Goal: Information Seeking & Learning: Check status

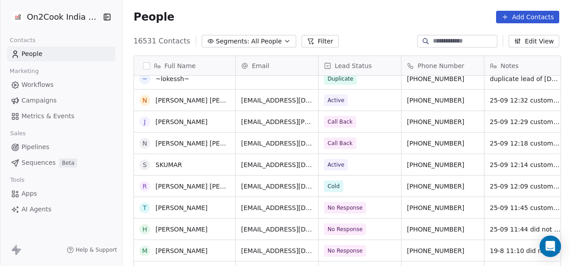
scroll to position [441, 0]
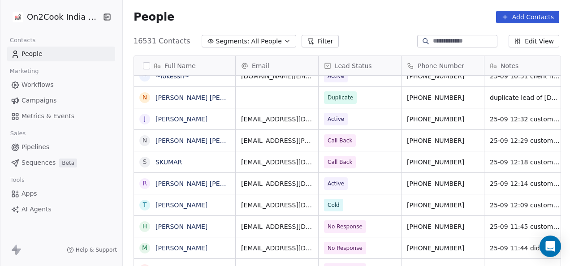
click at [310, 43] on button "Filter" at bounding box center [319, 41] width 37 height 13
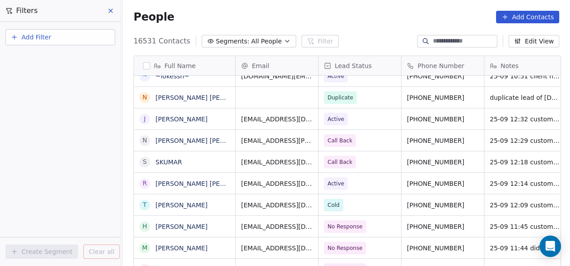
click at [89, 37] on button "Add Filter" at bounding box center [60, 37] width 110 height 16
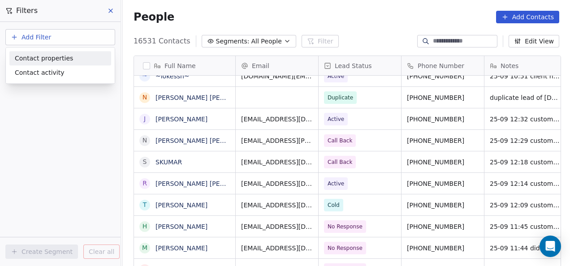
click at [83, 56] on div "Contact properties" at bounding box center [60, 58] width 91 height 9
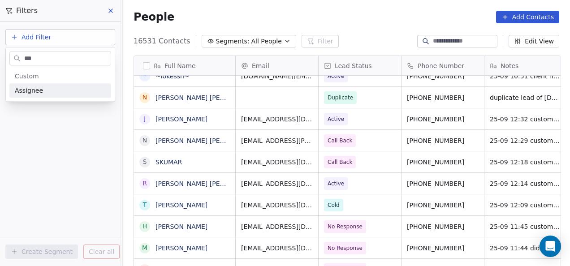
type input "***"
click at [83, 89] on div "Assignee" at bounding box center [60, 90] width 91 height 9
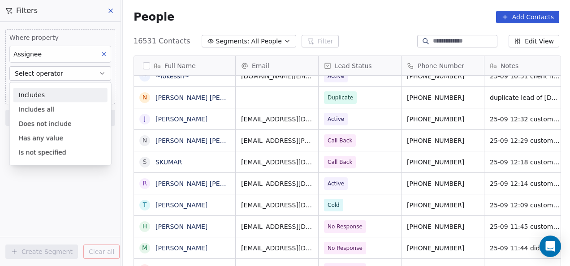
click at [61, 92] on div "Includes" at bounding box center [60, 95] width 94 height 14
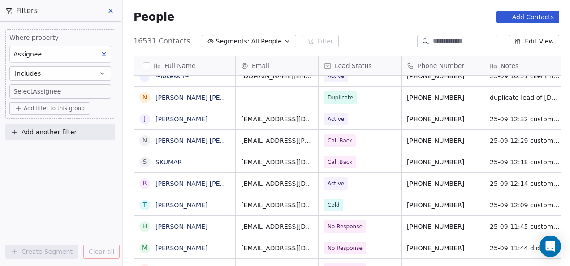
click at [61, 92] on body "On2Cook India Pvt. Ltd. Contacts People Marketing Workflows Campaigns Metrics &…" at bounding box center [285, 133] width 570 height 266
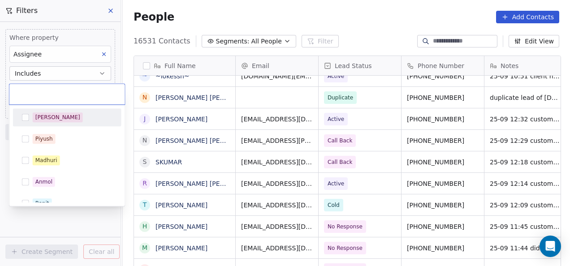
click at [61, 92] on input "text" at bounding box center [67, 94] width 105 height 10
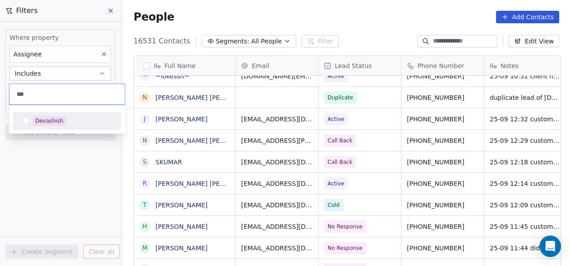
type input "***"
click at [40, 116] on span "Devashish" at bounding box center [49, 121] width 33 height 10
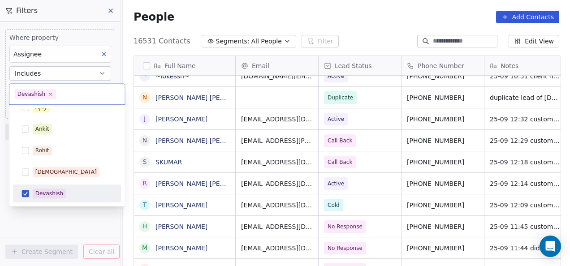
click at [34, 225] on html "On2Cook India Pvt. Ltd. Contacts People Marketing Workflows Campaigns Metrics &…" at bounding box center [285, 133] width 570 height 266
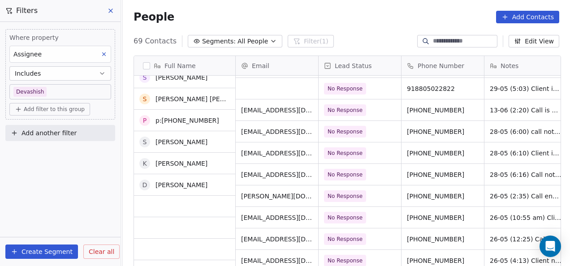
scroll to position [0, 0]
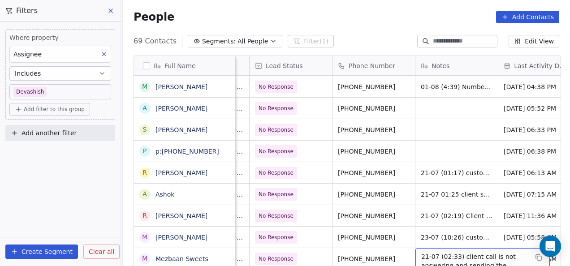
click at [428, 252] on span "21-07 (02:33) client call is not answering and sending the details on WhatsApp" at bounding box center [474, 265] width 107 height 27
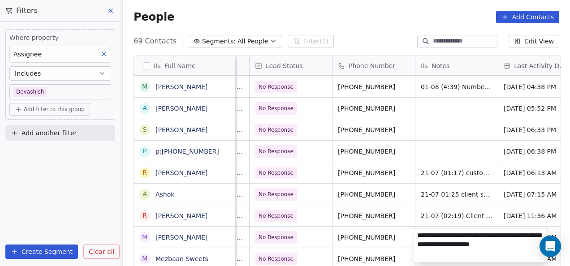
click at [420, 233] on textarea "**********" at bounding box center [480, 245] width 133 height 34
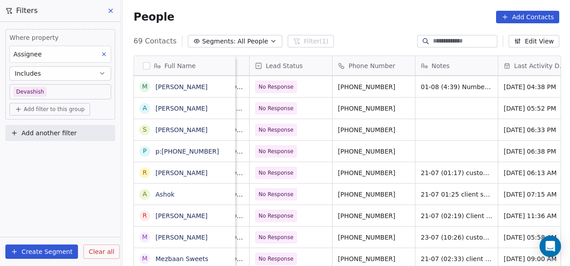
click at [386, 177] on html "On2Cook India Pvt. Ltd. Contacts People Marketing Workflows Campaigns Metrics &…" at bounding box center [285, 133] width 570 height 266
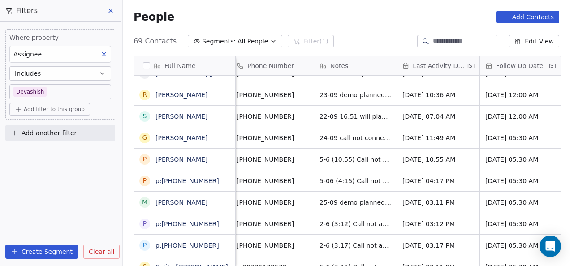
scroll to position [7, 180]
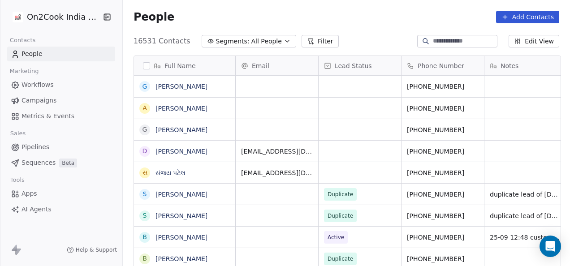
scroll to position [227, 441]
click at [302, 42] on button "Filter" at bounding box center [319, 41] width 37 height 13
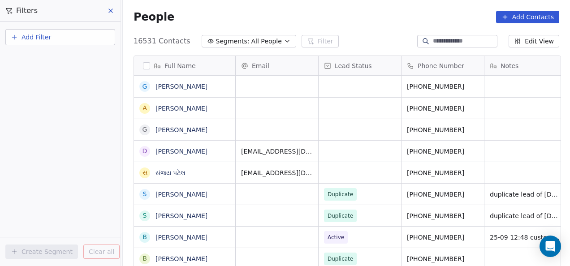
click at [54, 39] on button "Add Filter" at bounding box center [60, 37] width 110 height 16
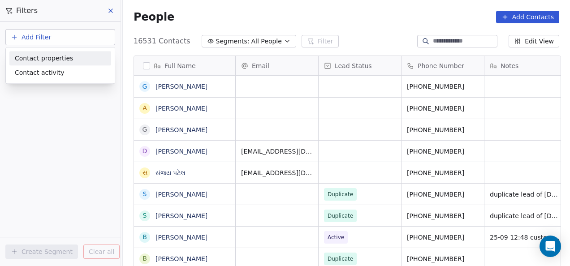
click at [57, 62] on span "Contact properties" at bounding box center [44, 58] width 58 height 9
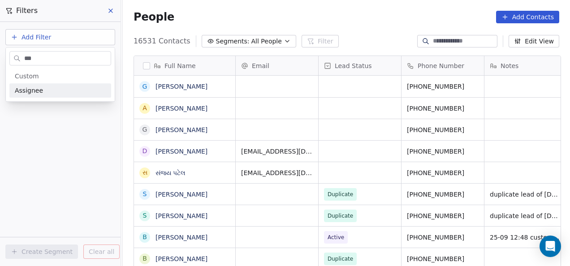
type input "***"
click at [58, 88] on div "Assignee" at bounding box center [60, 90] width 91 height 9
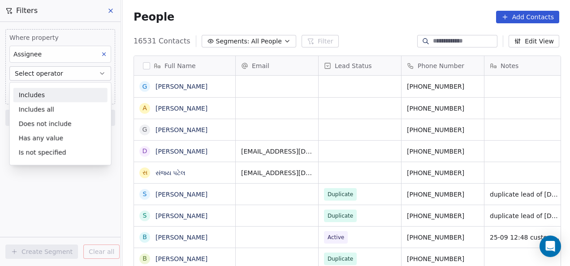
click at [73, 91] on div "Includes" at bounding box center [60, 95] width 94 height 14
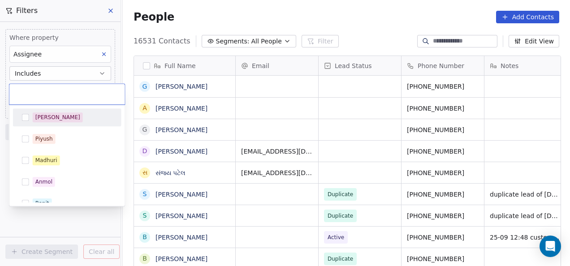
click at [73, 91] on body "On2Cook India Pvt. Ltd. Contacts People Marketing Workflows Campaigns Metrics &…" at bounding box center [285, 133] width 570 height 266
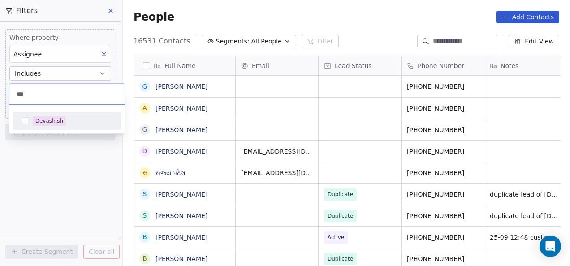
type input "***"
click at [22, 124] on div "Devashish" at bounding box center [67, 121] width 101 height 14
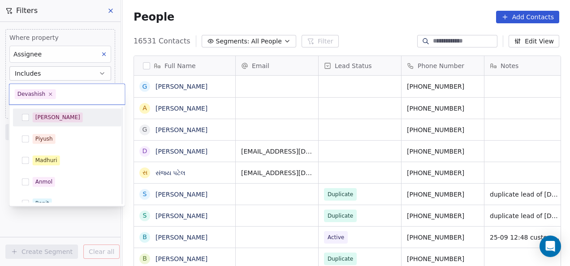
scroll to position [203, 0]
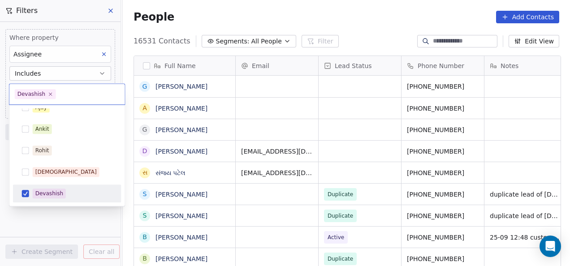
click at [77, 213] on html "On2Cook India Pvt. Ltd. Contacts People Marketing Workflows Campaigns Metrics &…" at bounding box center [285, 133] width 570 height 266
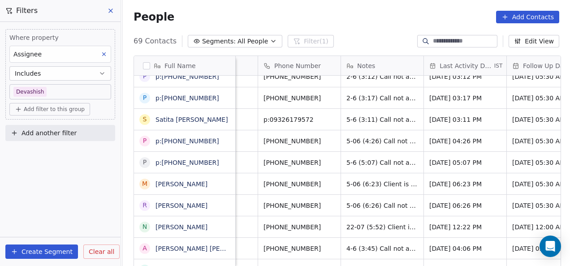
scroll to position [0, 152]
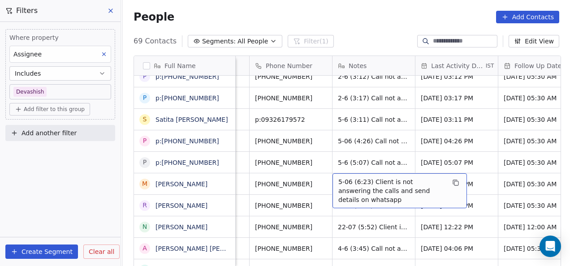
click at [339, 184] on span "5-06 (6:23) Client is not answering the calls and send details on whatsapp" at bounding box center [391, 190] width 107 height 27
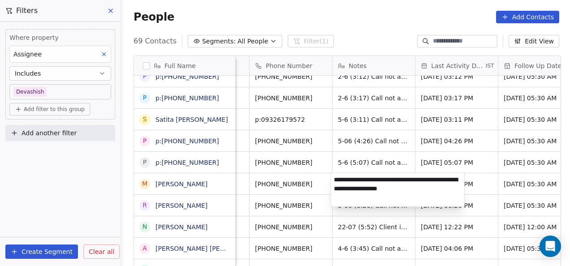
click at [337, 183] on textarea "**********" at bounding box center [396, 190] width 133 height 34
type textarea "**********"
click at [351, 209] on html "On2Cook India Pvt. Ltd. Contacts People Marketing Workflows Campaigns Metrics &…" at bounding box center [285, 133] width 570 height 266
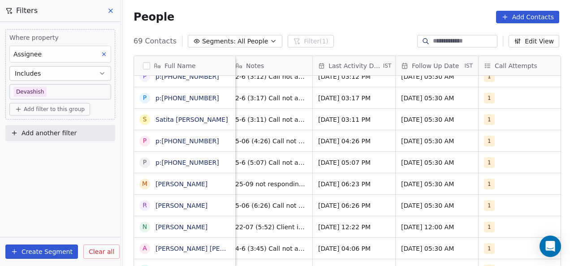
scroll to position [0, 252]
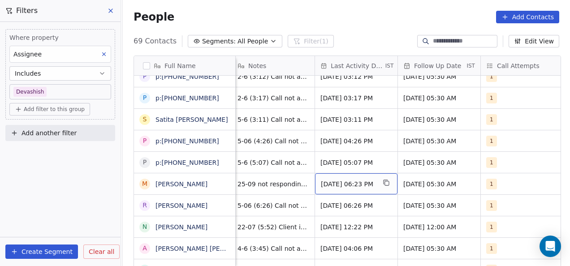
click at [334, 187] on span "[DATE] 06:23 PM" at bounding box center [348, 184] width 55 height 9
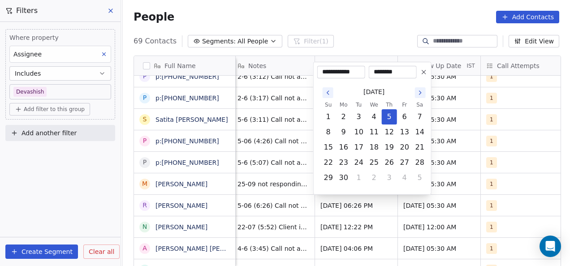
click at [417, 90] on icon "Go to the Next Month" at bounding box center [419, 92] width 7 height 7
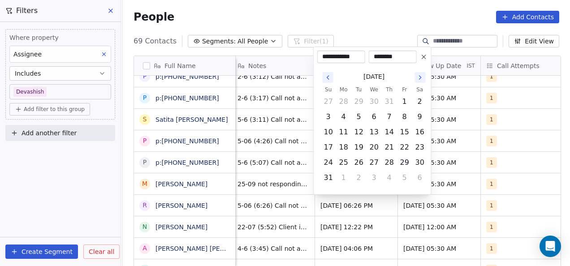
click at [421, 78] on icon "Go to the Next Month" at bounding box center [419, 77] width 7 height 7
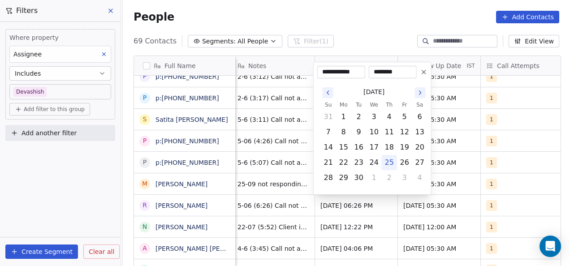
click at [389, 160] on button "25" at bounding box center [389, 162] width 14 height 14
type input "**********"
click at [389, 160] on button "25" at bounding box center [389, 162] width 14 height 14
click at [407, 216] on html "On2Cook India Pvt. Ltd. Contacts People Marketing Workflows Campaigns Metrics &…" at bounding box center [285, 133] width 570 height 266
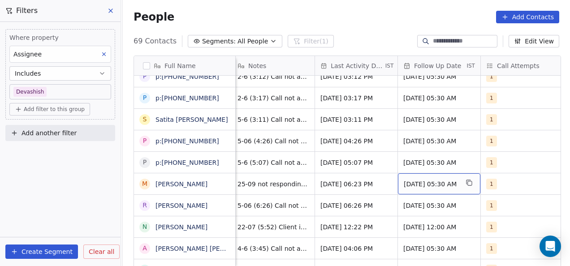
click at [418, 182] on span "[DATE] 05:30 AM" at bounding box center [430, 184] width 55 height 9
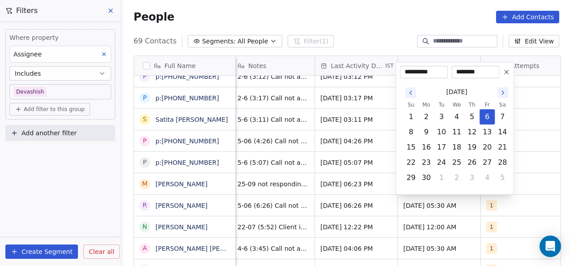
click at [500, 94] on icon "Go to the Next Month" at bounding box center [502, 92] width 7 height 7
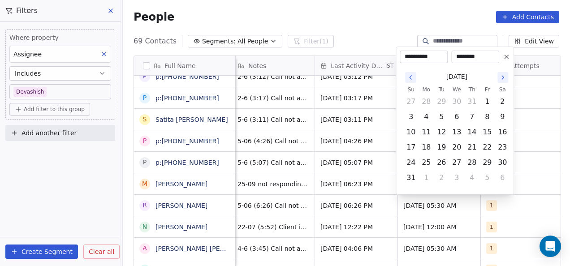
click at [502, 81] on button "Go to the Next Month" at bounding box center [502, 77] width 11 height 11
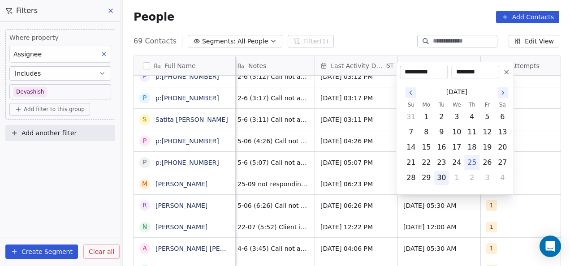
click at [445, 180] on button "30" at bounding box center [441, 178] width 14 height 14
type input "**********"
click at [403, 209] on html "On2Cook India Pvt. Ltd. Contacts People Marketing Workflows Campaigns Metrics &…" at bounding box center [285, 133] width 570 height 266
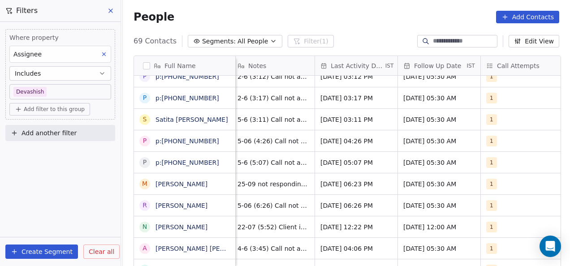
scroll to position [0, 262]
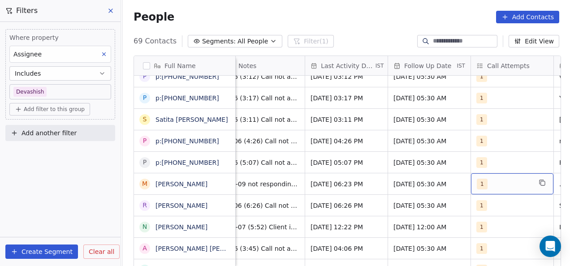
click at [480, 183] on span "1" at bounding box center [481, 184] width 11 height 11
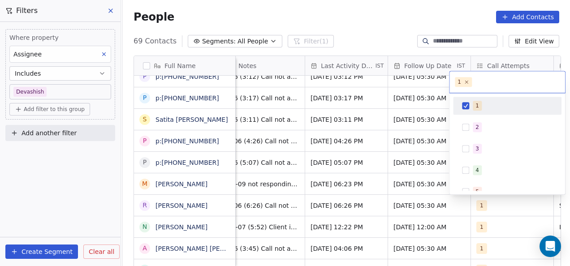
click at [480, 183] on div "5" at bounding box center [507, 192] width 108 height 18
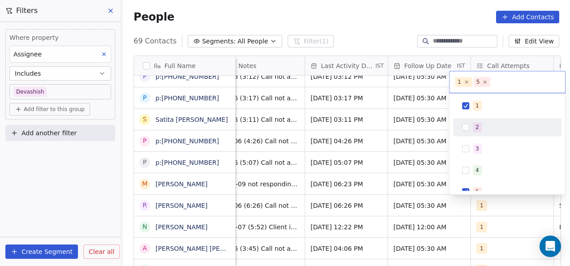
click at [475, 130] on div "2" at bounding box center [477, 127] width 4 height 8
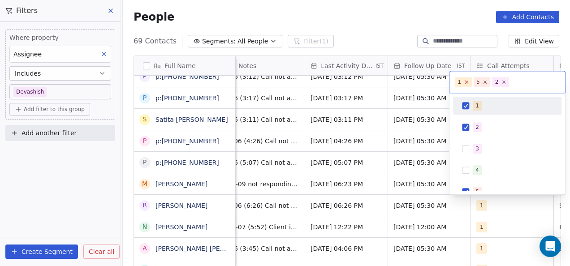
click at [465, 83] on icon at bounding box center [466, 82] width 3 height 3
click at [463, 83] on icon at bounding box center [465, 81] width 5 height 5
click at [426, 106] on html "On2Cook India Pvt. Ltd. Contacts People Marketing Workflows Campaigns Metrics &…" at bounding box center [285, 133] width 570 height 266
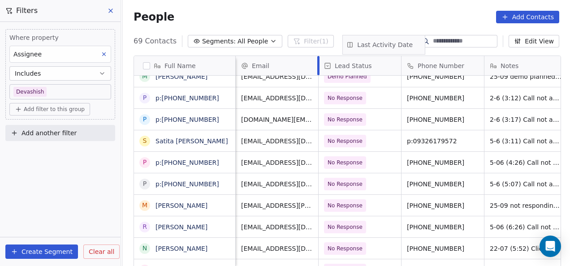
scroll to position [0, 0]
drag, startPoint x: 350, startPoint y: 65, endPoint x: 407, endPoint y: 57, distance: 56.9
click at [407, 57] on div "Full Name A Ananth A Appala Raju V Vinet Grover N Naveen Krish S Shalabh Saxena…" at bounding box center [347, 162] width 426 height 213
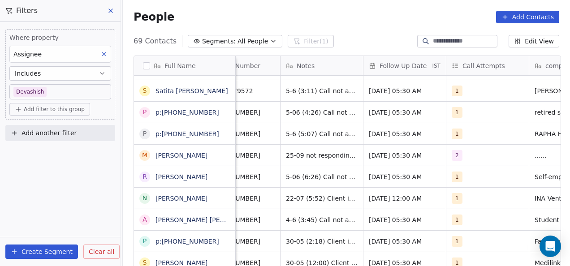
scroll to position [0, 311]
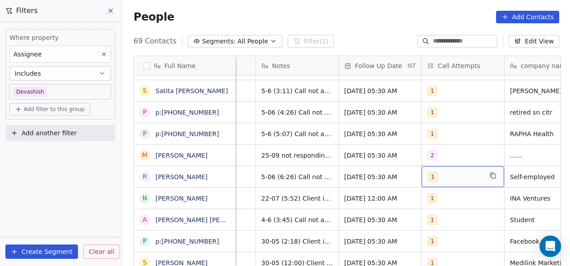
click at [430, 179] on span "1" at bounding box center [432, 176] width 11 height 11
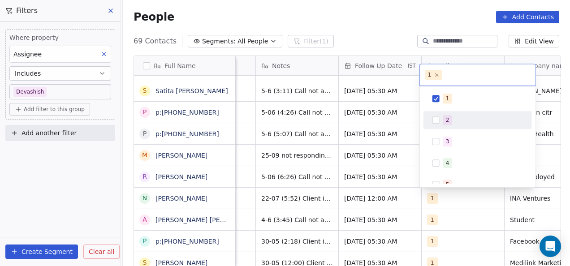
click at [434, 121] on button "Suggestions" at bounding box center [435, 119] width 7 height 7
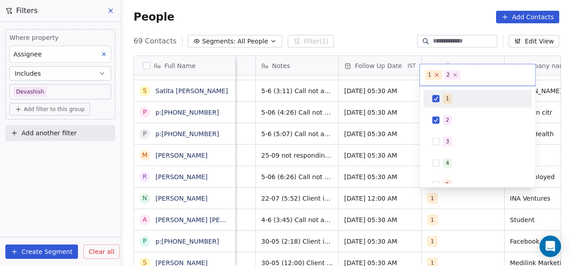
click at [436, 74] on icon at bounding box center [436, 75] width 6 height 6
click at [396, 171] on html "On2Cook India Pvt. Ltd. Contacts People Marketing Workflows Campaigns Metrics &…" at bounding box center [285, 133] width 570 height 266
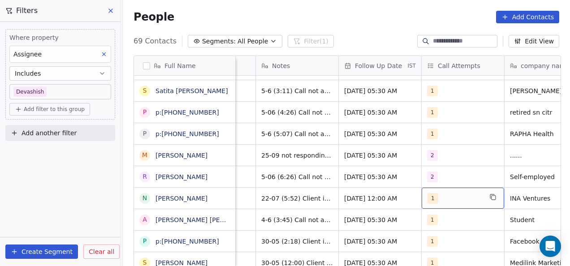
click at [432, 194] on span "1" at bounding box center [432, 198] width 11 height 11
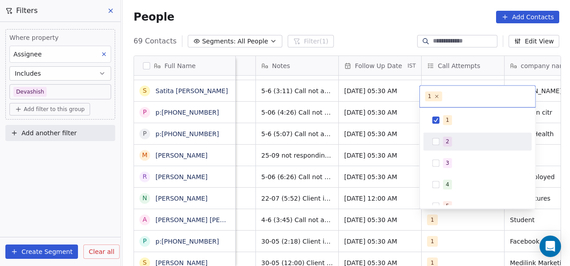
click at [430, 143] on div "2" at bounding box center [477, 141] width 101 height 14
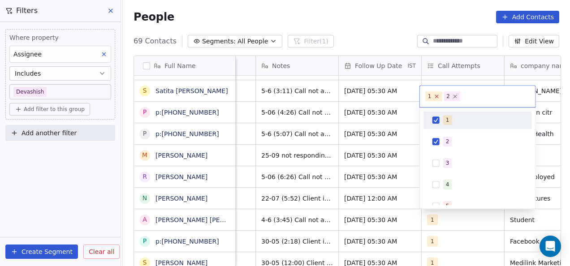
click at [436, 96] on icon at bounding box center [436, 97] width 6 height 6
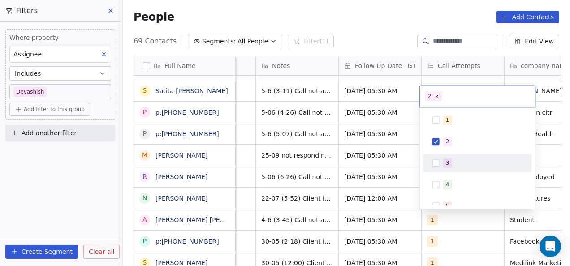
click at [389, 180] on html "On2Cook India Pvt. Ltd. Contacts People Marketing Workflows Campaigns Metrics &…" at bounding box center [285, 133] width 570 height 266
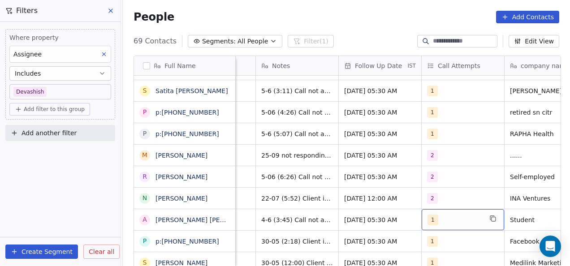
click at [428, 218] on span "1" at bounding box center [432, 219] width 11 height 11
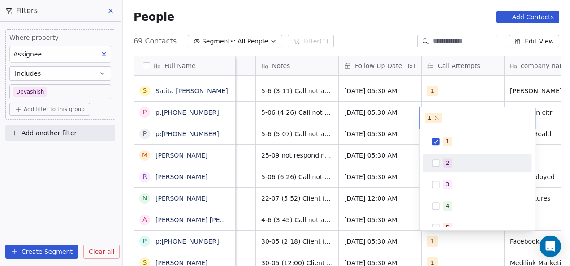
click at [427, 161] on div "2" at bounding box center [477, 163] width 101 height 14
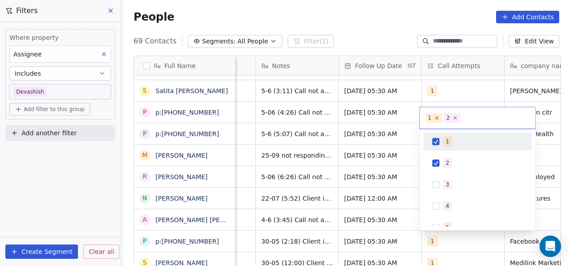
click at [435, 119] on icon at bounding box center [436, 118] width 6 height 6
click at [375, 148] on html "On2Cook India Pvt. Ltd. Contacts People Marketing Workflows Campaigns Metrics &…" at bounding box center [285, 133] width 570 height 266
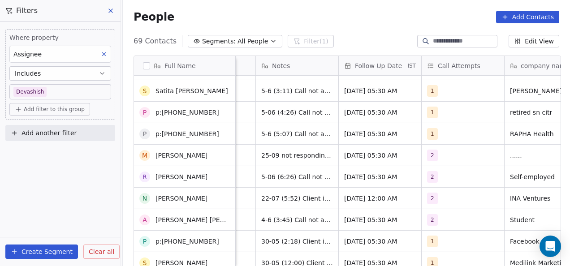
scroll to position [757, 0]
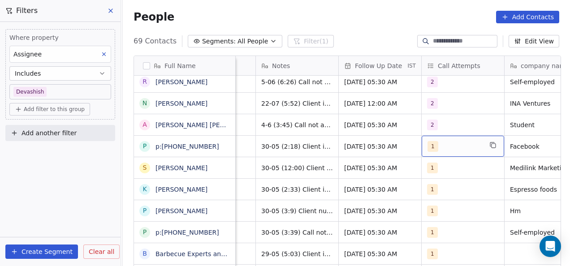
click at [433, 146] on span "1" at bounding box center [432, 146] width 11 height 11
click at [432, 146] on span "1" at bounding box center [432, 146] width 11 height 11
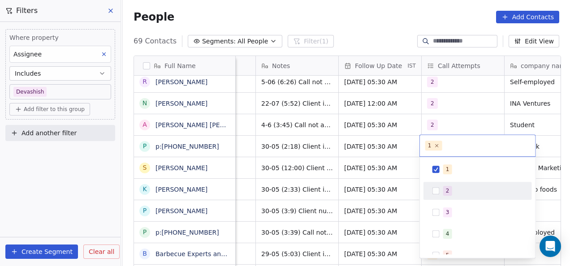
click at [433, 185] on div "2" at bounding box center [477, 191] width 101 height 14
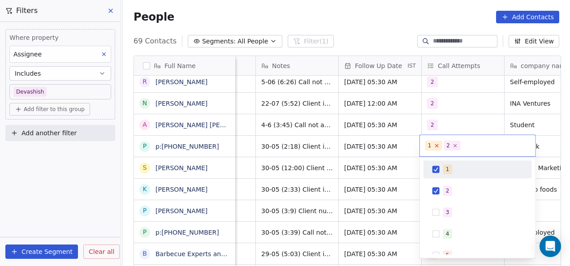
click at [435, 146] on icon at bounding box center [436, 145] width 3 height 3
click at [406, 154] on html "On2Cook India Pvt. Ltd. Contacts People Marketing Workflows Campaigns Metrics &…" at bounding box center [285, 133] width 570 height 266
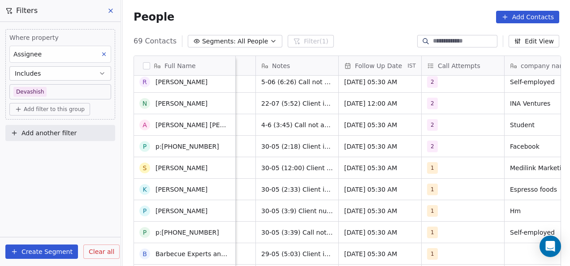
scroll to position [771, 0]
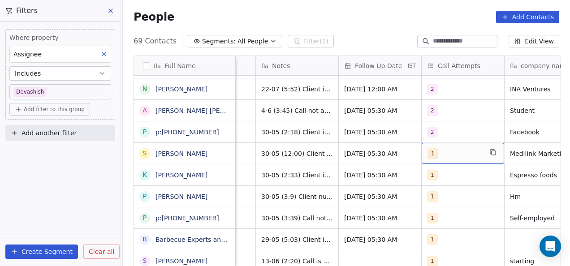
click at [428, 154] on span "1" at bounding box center [432, 153] width 11 height 11
click at [429, 155] on span "1" at bounding box center [432, 153] width 11 height 11
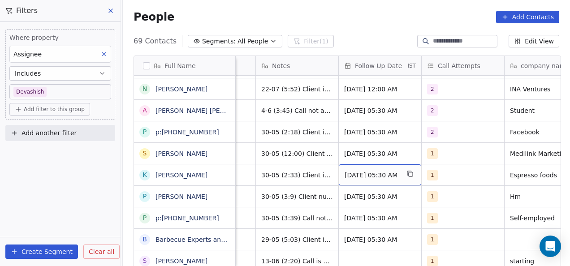
drag, startPoint x: 398, startPoint y: 170, endPoint x: 428, endPoint y: 153, distance: 34.1
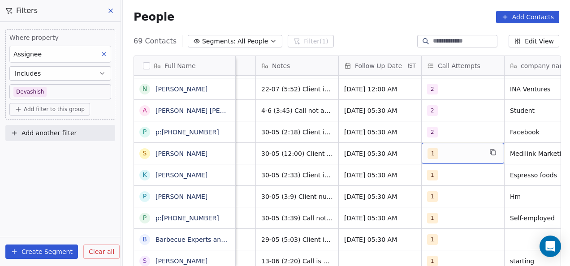
click at [428, 153] on span "1" at bounding box center [432, 153] width 11 height 11
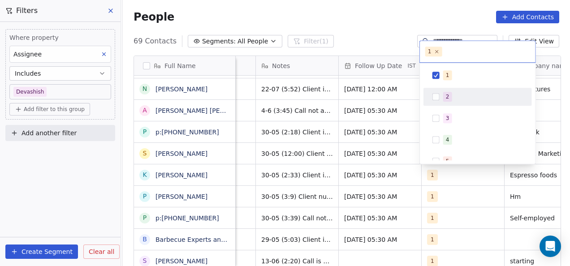
click at [438, 88] on div "2" at bounding box center [477, 97] width 108 height 18
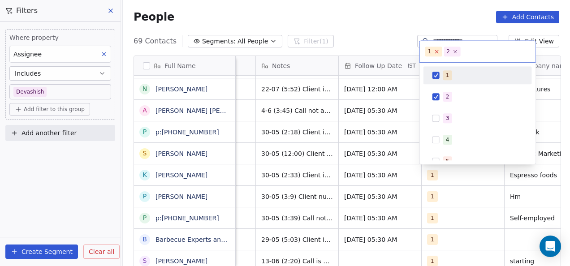
click at [437, 52] on icon at bounding box center [436, 52] width 6 height 6
click at [375, 99] on html "On2Cook India Pvt. Ltd. Contacts People Marketing Workflows Campaigns Metrics &…" at bounding box center [285, 133] width 570 height 266
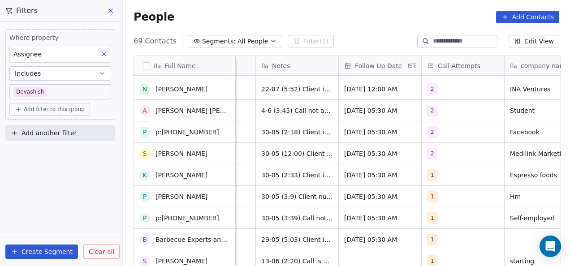
scroll to position [793, 0]
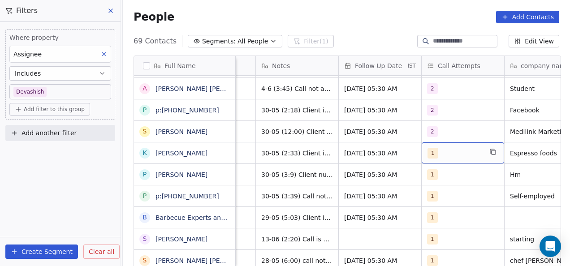
click at [432, 155] on span "1" at bounding box center [432, 153] width 11 height 11
click at [431, 153] on span "1" at bounding box center [432, 153] width 11 height 11
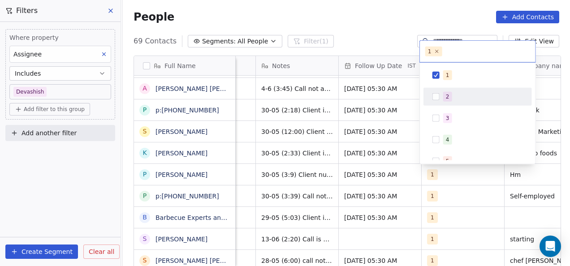
click at [436, 98] on button "Suggestions" at bounding box center [435, 96] width 7 height 7
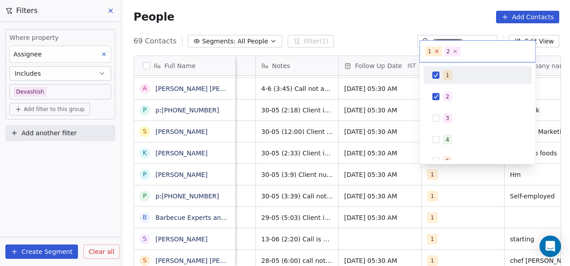
click at [434, 50] on icon at bounding box center [436, 51] width 6 height 6
click at [377, 150] on html "On2Cook India Pvt. Ltd. Contacts People Marketing Workflows Campaigns Metrics &…" at bounding box center [285, 133] width 570 height 266
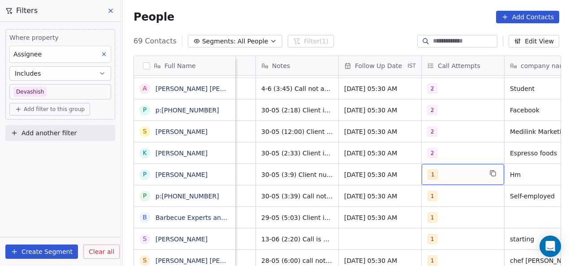
click at [427, 176] on span "1" at bounding box center [432, 174] width 11 height 11
click at [431, 176] on span "1" at bounding box center [432, 174] width 11 height 11
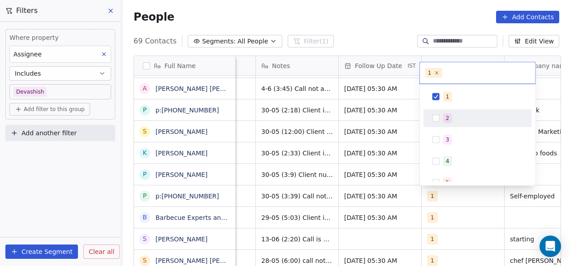
click at [438, 120] on button "Suggestions" at bounding box center [435, 118] width 7 height 7
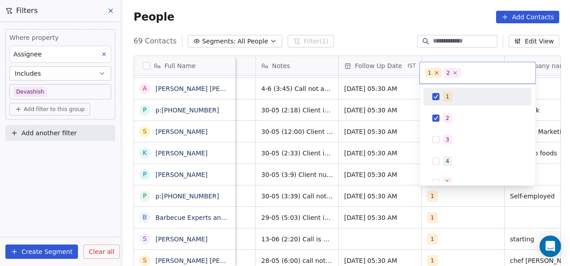
click at [435, 71] on icon at bounding box center [436, 73] width 6 height 6
click at [379, 142] on html "On2Cook India Pvt. Ltd. Contacts People Marketing Workflows Campaigns Metrics &…" at bounding box center [285, 133] width 570 height 266
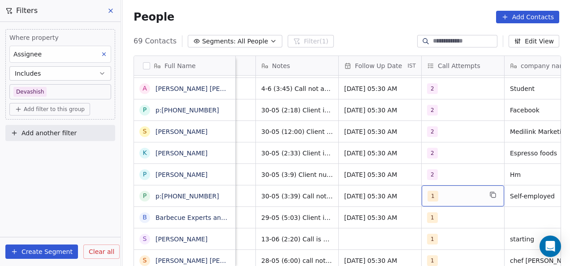
click at [427, 196] on span "1" at bounding box center [432, 196] width 11 height 11
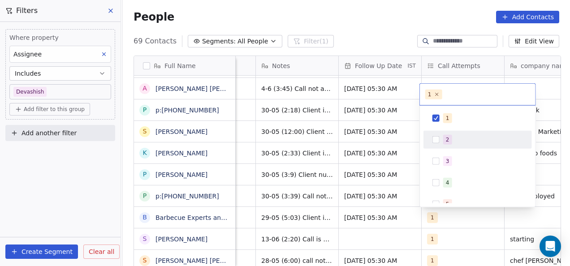
click at [435, 144] on div "2" at bounding box center [477, 140] width 101 height 14
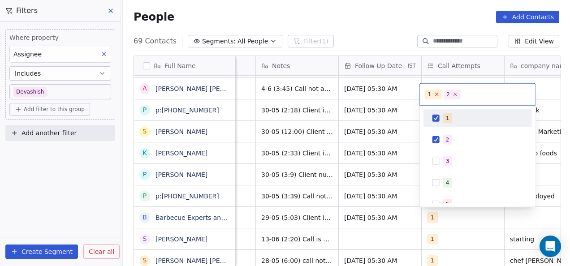
click at [435, 92] on icon at bounding box center [436, 94] width 6 height 6
click at [363, 168] on html "On2Cook India Pvt. Ltd. Contacts People Marketing Workflows Campaigns Metrics &…" at bounding box center [285, 133] width 570 height 266
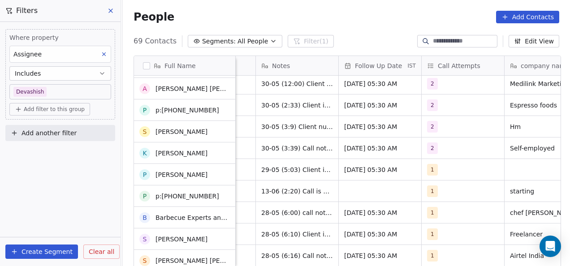
scroll to position [841, 0]
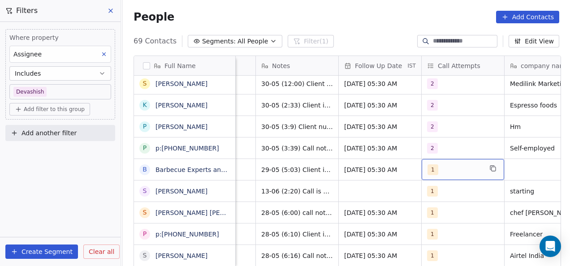
click at [431, 171] on span "1" at bounding box center [432, 169] width 11 height 11
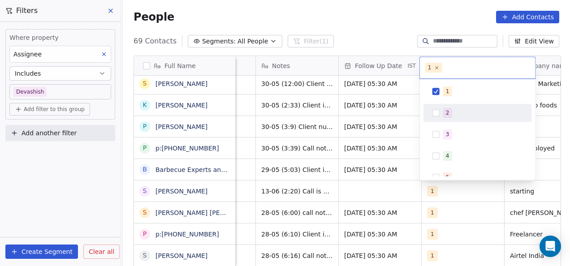
click at [438, 114] on button "Suggestions" at bounding box center [435, 112] width 7 height 7
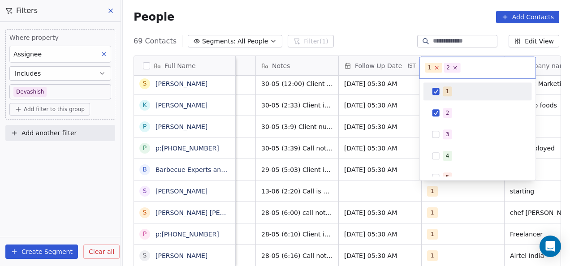
click at [435, 66] on icon at bounding box center [436, 68] width 6 height 6
click at [369, 134] on html "On2Cook India Pvt. Ltd. Contacts People Marketing Workflows Campaigns Metrics &…" at bounding box center [285, 133] width 570 height 266
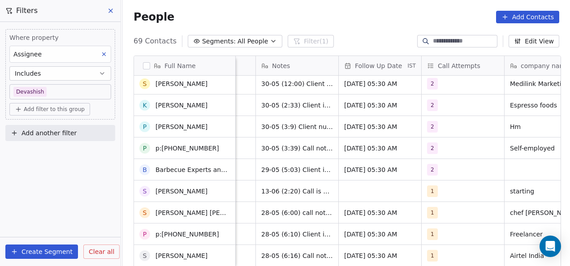
scroll to position [869, 0]
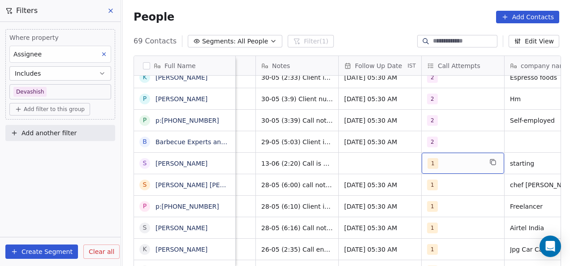
click at [429, 166] on span "1" at bounding box center [432, 163] width 11 height 11
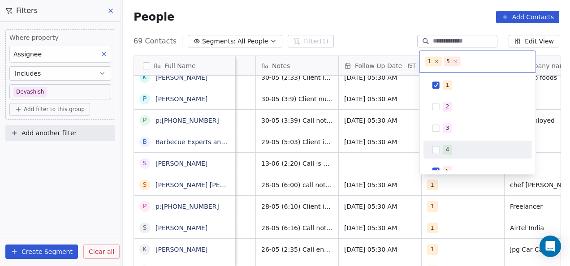
click at [404, 151] on html "On2Cook India Pvt. Ltd. Contacts People Marketing Workflows Campaigns Metrics &…" at bounding box center [285, 133] width 570 height 266
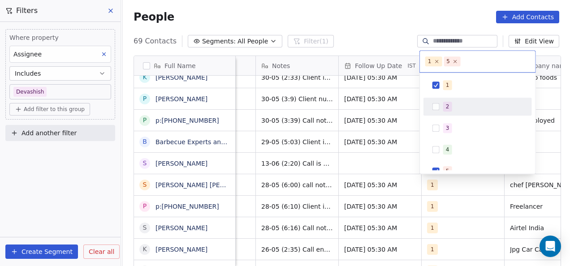
click at [429, 104] on div "2" at bounding box center [477, 106] width 101 height 14
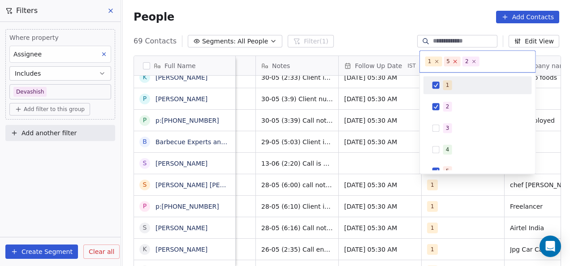
click at [453, 64] on icon at bounding box center [455, 62] width 6 height 6
click at [435, 63] on icon at bounding box center [436, 61] width 3 height 3
click at [378, 141] on html "On2Cook India Pvt. Ltd. Contacts People Marketing Workflows Campaigns Metrics &…" at bounding box center [285, 133] width 570 height 266
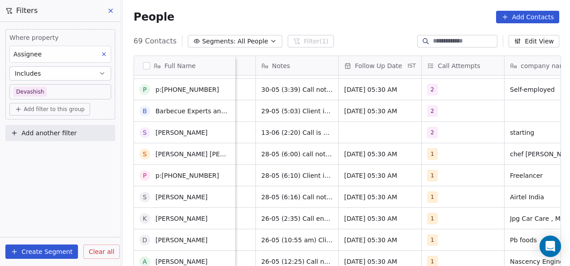
scroll to position [900, 0]
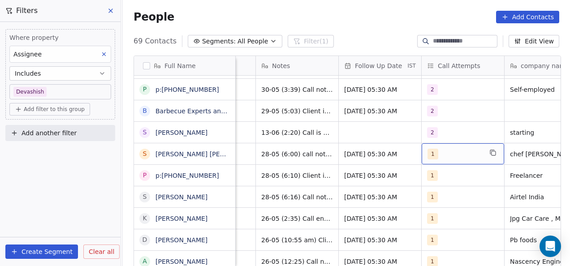
click at [431, 152] on span "1" at bounding box center [432, 154] width 11 height 11
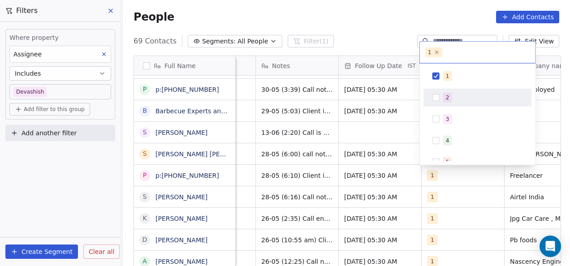
click at [426, 98] on div "2" at bounding box center [477, 98] width 108 height 18
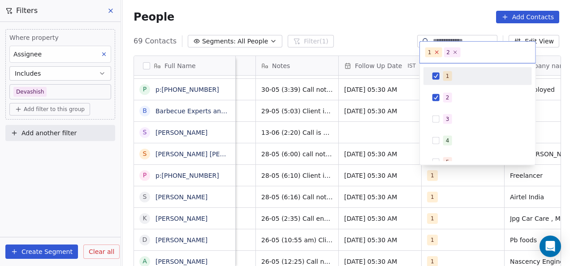
click at [435, 52] on icon at bounding box center [436, 52] width 3 height 3
click at [376, 155] on html "On2Cook India Pvt. Ltd. Contacts People Marketing Workflows Campaigns Metrics &…" at bounding box center [285, 133] width 570 height 266
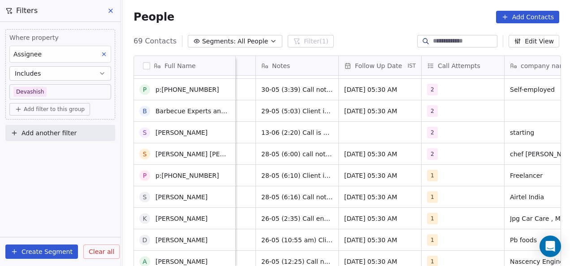
scroll to position [933, 0]
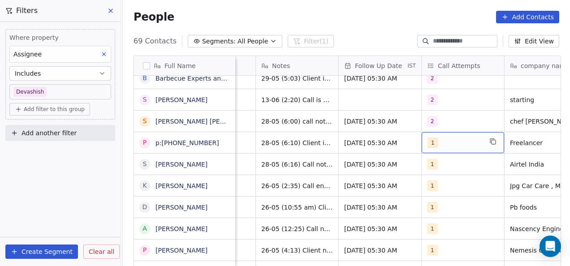
click at [427, 143] on span "1" at bounding box center [432, 142] width 11 height 11
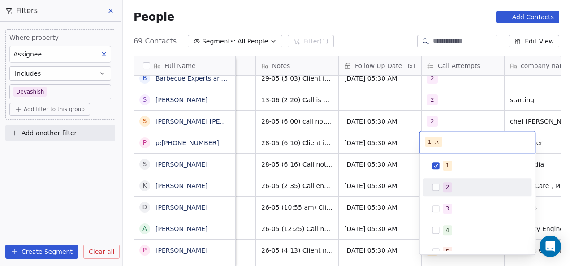
click at [435, 181] on div "2" at bounding box center [477, 187] width 101 height 14
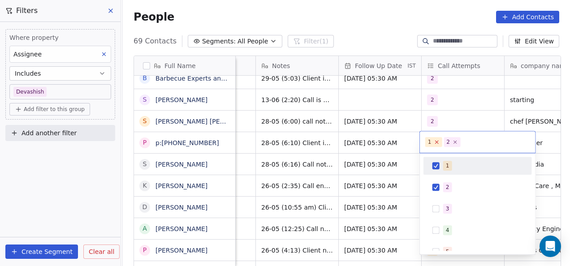
click at [436, 140] on icon at bounding box center [436, 142] width 6 height 6
click at [387, 167] on html "On2Cook India Pvt. Ltd. Contacts People Marketing Workflows Campaigns Metrics &…" at bounding box center [285, 133] width 570 height 266
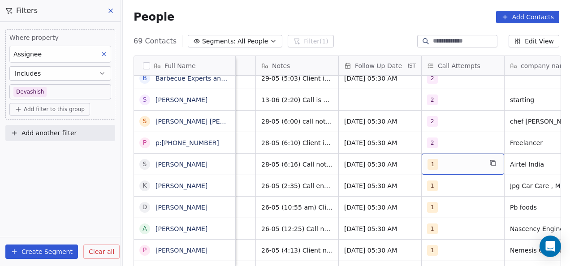
click at [428, 163] on span "1" at bounding box center [432, 164] width 11 height 11
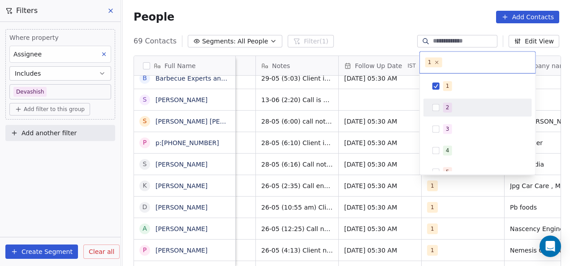
click at [449, 107] on span "2" at bounding box center [447, 108] width 9 height 10
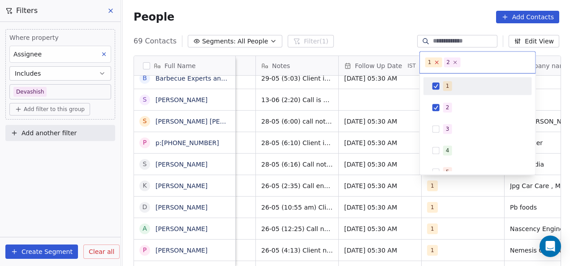
click at [433, 60] on icon at bounding box center [436, 63] width 6 height 6
click at [390, 133] on html "On2Cook India Pvt. Ltd. Contacts People Marketing Workflows Campaigns Metrics &…" at bounding box center [285, 133] width 570 height 266
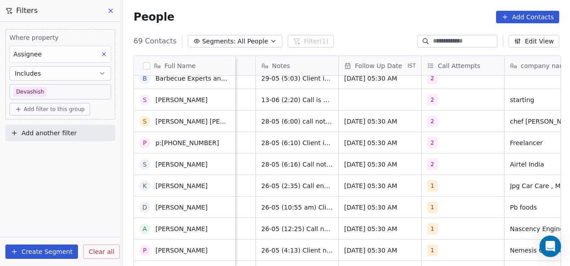
scroll to position [986, 0]
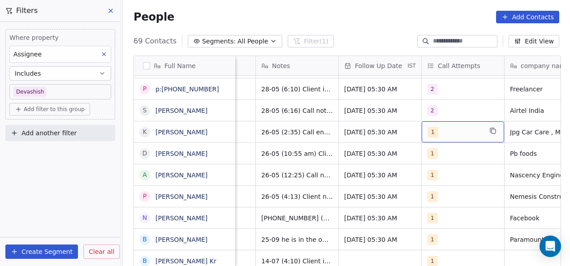
click at [430, 130] on span "1" at bounding box center [432, 132] width 11 height 11
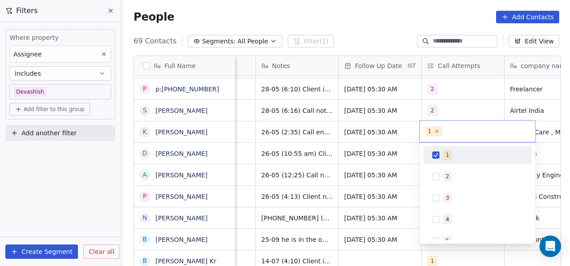
click at [430, 130] on span "1" at bounding box center [433, 131] width 17 height 10
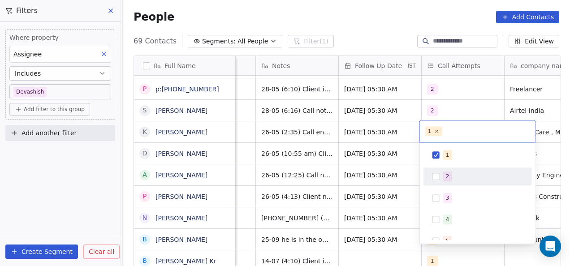
click at [435, 176] on button "Suggestions" at bounding box center [435, 176] width 7 height 7
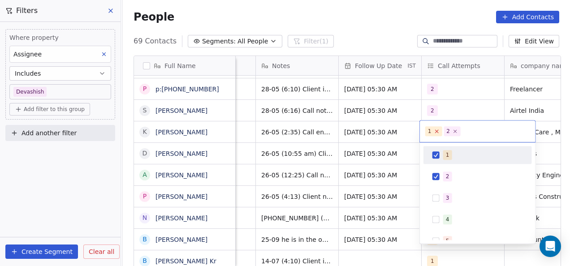
click at [437, 132] on icon at bounding box center [436, 132] width 6 height 6
click at [392, 162] on html "On2Cook India Pvt. Ltd. Contacts People Marketing Workflows Campaigns Metrics &…" at bounding box center [285, 133] width 570 height 266
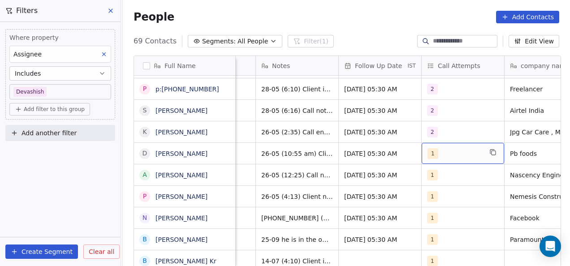
click at [427, 153] on span "1" at bounding box center [432, 153] width 11 height 11
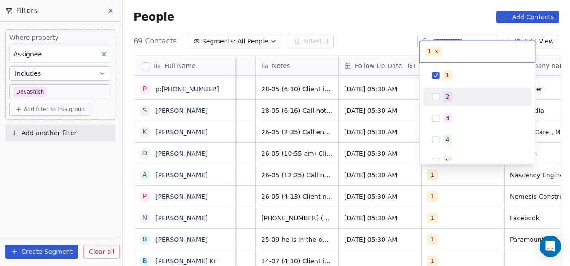
click at [437, 99] on button "Suggestions" at bounding box center [435, 96] width 7 height 7
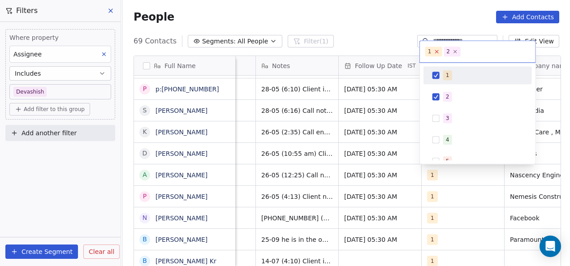
click at [437, 50] on icon at bounding box center [436, 52] width 6 height 6
click at [381, 130] on html "On2Cook India Pvt. Ltd. Contacts People Marketing Workflows Campaigns Metrics &…" at bounding box center [285, 133] width 570 height 266
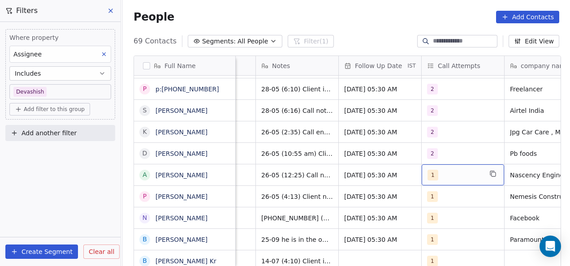
click at [429, 172] on span "1" at bounding box center [432, 175] width 11 height 11
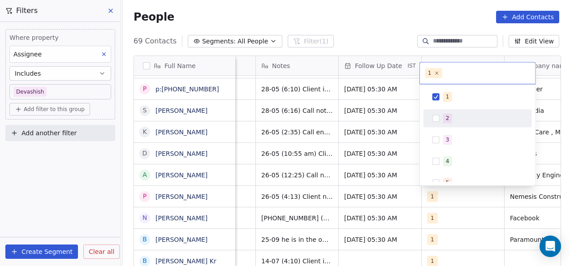
click at [431, 116] on div "2" at bounding box center [477, 118] width 101 height 14
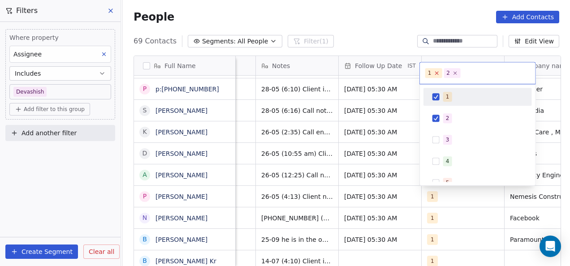
click at [436, 72] on icon at bounding box center [436, 73] width 3 height 3
click at [384, 142] on html "On2Cook India Pvt. Ltd. Contacts People Marketing Workflows Campaigns Metrics &…" at bounding box center [285, 133] width 570 height 266
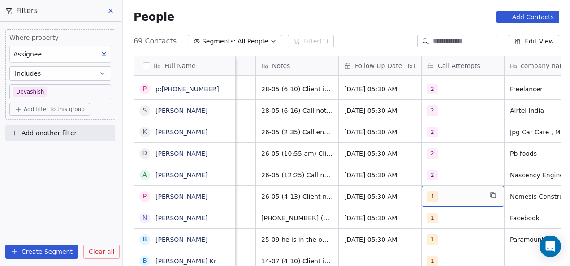
click at [431, 195] on span "1" at bounding box center [432, 196] width 11 height 11
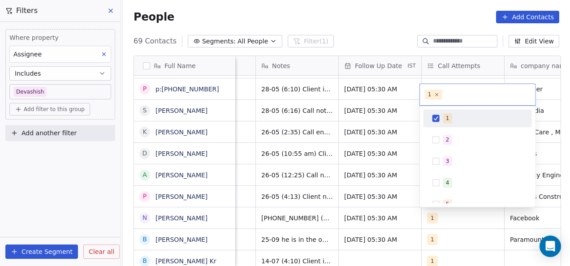
click at [431, 195] on div "5" at bounding box center [477, 204] width 108 height 18
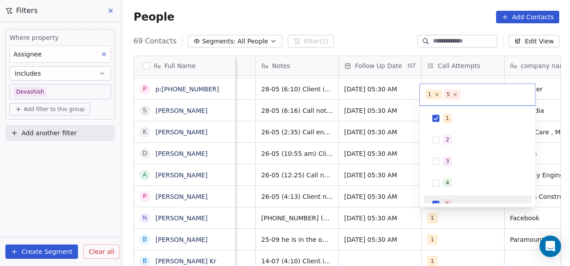
click at [431, 195] on div "5" at bounding box center [477, 204] width 108 height 18
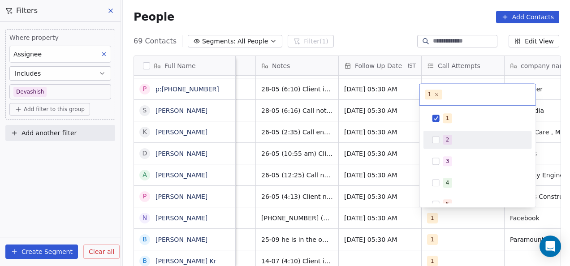
click at [442, 133] on div "2" at bounding box center [477, 140] width 101 height 14
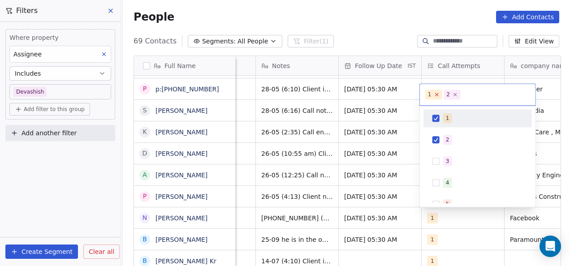
click at [437, 92] on icon at bounding box center [436, 95] width 6 height 6
click at [386, 139] on html "On2Cook India Pvt. Ltd. Contacts People Marketing Workflows Campaigns Metrics &…" at bounding box center [285, 133] width 570 height 266
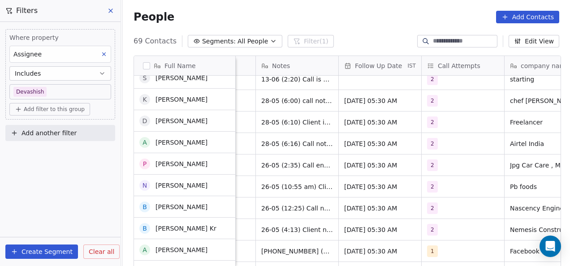
scroll to position [953, 0]
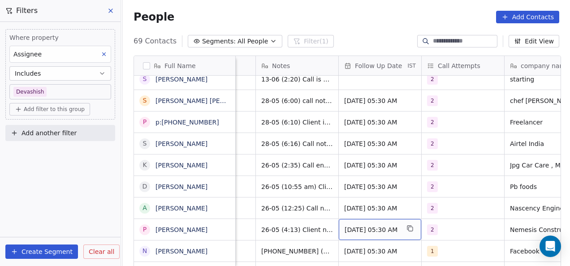
click at [348, 225] on span "May 27, 2025 05:30 AM" at bounding box center [371, 229] width 55 height 9
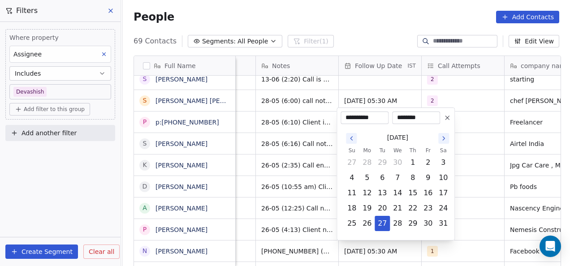
click at [441, 141] on icon "Go to the Next Month" at bounding box center [443, 138] width 7 height 7
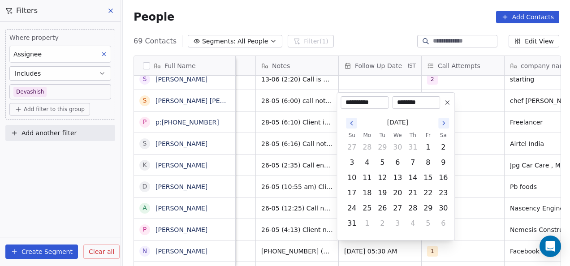
click at [441, 141] on button "2" at bounding box center [443, 147] width 14 height 14
click at [442, 124] on icon "Go to the Next Month" at bounding box center [443, 123] width 7 height 7
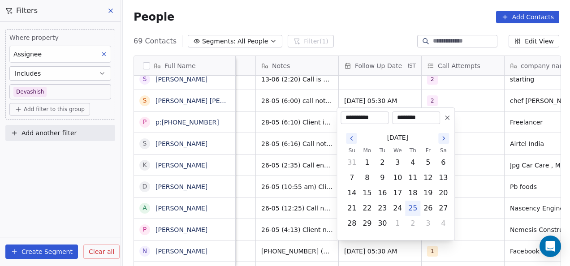
click at [442, 124] on div "September 2025 Su Mo Tu We Th Fr Sa 31 1 2 3 4 5 6 7 8 9 10 11 12 13 14 15 16 1…" at bounding box center [395, 180] width 110 height 112
drag, startPoint x: 442, startPoint y: 124, endPoint x: 440, endPoint y: 139, distance: 15.5
click at [440, 139] on icon "Go to the Next Month" at bounding box center [443, 138] width 7 height 7
click at [395, 161] on button "1" at bounding box center [397, 162] width 14 height 14
type input "**********"
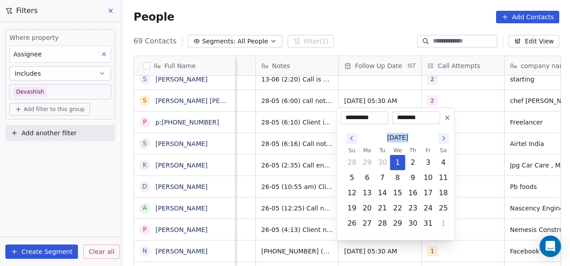
click at [461, 166] on html "On2Cook India Pvt. Ltd. Contacts People Marketing Workflows Campaigns Metrics &…" at bounding box center [285, 133] width 570 height 266
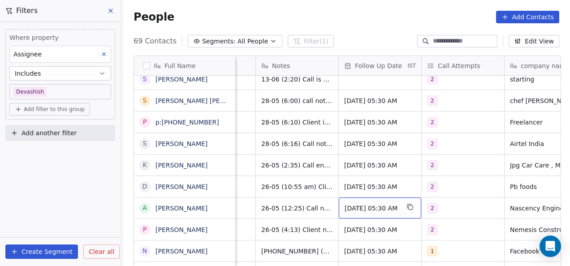
click at [355, 206] on span "May 27, 2025 05:30 AM" at bounding box center [371, 208] width 55 height 9
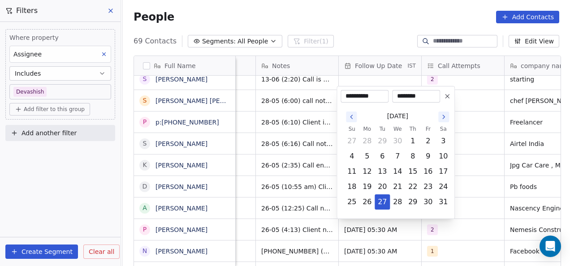
click at [442, 114] on icon "Go to the Next Month" at bounding box center [443, 116] width 7 height 7
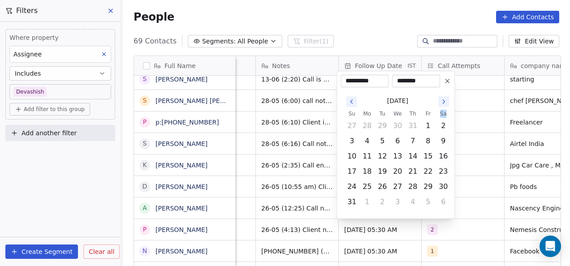
click at [442, 114] on th "Sa" at bounding box center [442, 113] width 15 height 9
drag, startPoint x: 442, startPoint y: 114, endPoint x: 442, endPoint y: 106, distance: 8.5
click at [442, 106] on button "Go to the Next Month" at bounding box center [443, 101] width 11 height 11
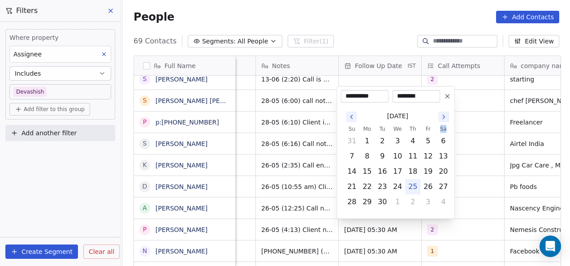
click at [442, 106] on div "September 2025 Su Mo Tu We Th Fr Sa 31 1 2 3 4 5 6 7 8 9 10 11 12 13 14 15 16 1…" at bounding box center [395, 159] width 110 height 112
drag, startPoint x: 442, startPoint y: 106, endPoint x: 444, endPoint y: 116, distance: 9.9
click at [444, 116] on icon "Go to the Next Month" at bounding box center [443, 116] width 7 height 7
click at [402, 171] on button "15" at bounding box center [397, 171] width 14 height 14
type input "**********"
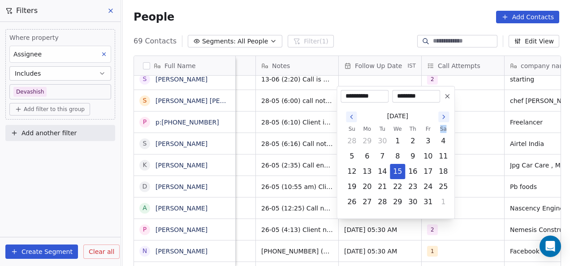
click at [464, 159] on html "On2Cook India Pvt. Ltd. Contacts People Marketing Workflows Campaigns Metrics &…" at bounding box center [285, 133] width 570 height 266
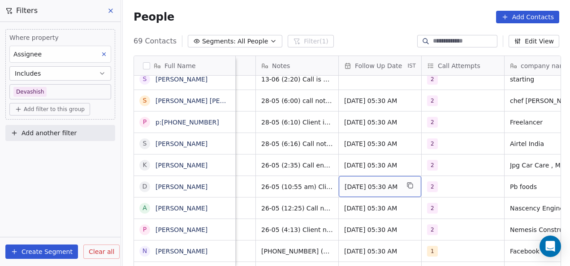
click at [360, 186] on span "May 27, 2025 05:30 AM" at bounding box center [371, 186] width 55 height 9
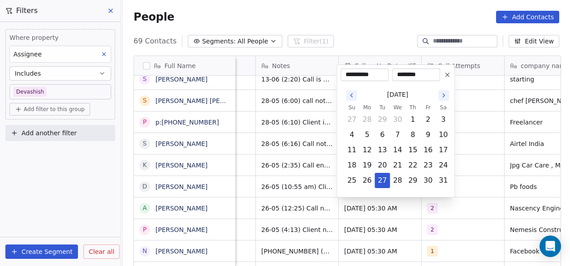
click at [445, 93] on icon "Go to the Next Month" at bounding box center [443, 95] width 7 height 7
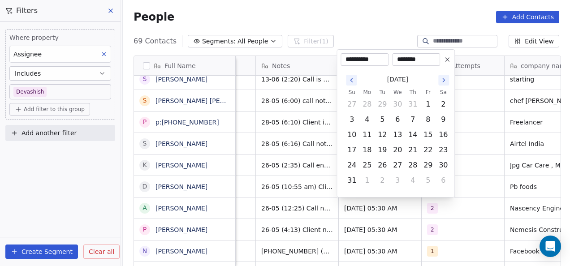
click at [445, 93] on th "Sa" at bounding box center [442, 92] width 15 height 9
drag, startPoint x: 444, startPoint y: 87, endPoint x: 441, endPoint y: 79, distance: 8.9
click at [441, 79] on div "August 2025 Su Mo Tu We Th Fr Sa 27 28 29 30 31 1 2 3 4 5 6 7 8 9 10 11 12 13 1…" at bounding box center [397, 129] width 107 height 117
click at [441, 79] on icon "Go to the Next Month" at bounding box center [443, 80] width 7 height 7
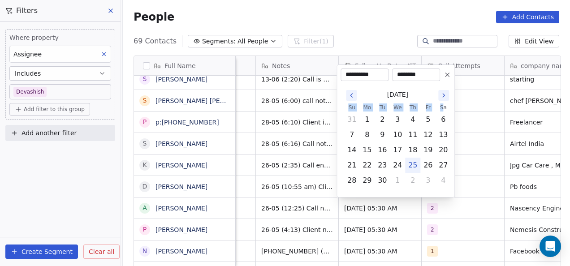
click at [446, 93] on icon "Go to the Next Month" at bounding box center [443, 95] width 7 height 7
click at [403, 143] on button "15" at bounding box center [397, 150] width 14 height 14
type input "**********"
click at [466, 147] on html "On2Cook India Pvt. Ltd. Contacts People Marketing Workflows Campaigns Metrics &…" at bounding box center [285, 133] width 570 height 266
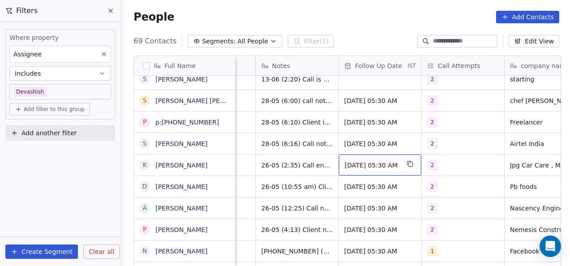
click at [356, 166] on span "May 27, 2025 05:30 AM" at bounding box center [371, 165] width 55 height 9
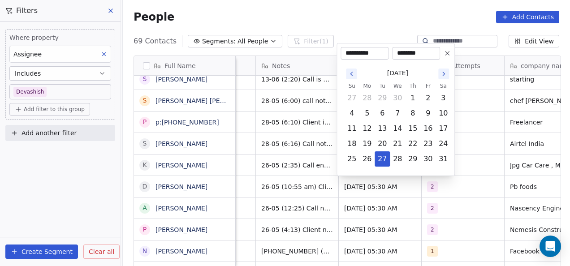
click at [442, 77] on button "Go to the Next Month" at bounding box center [443, 74] width 11 height 11
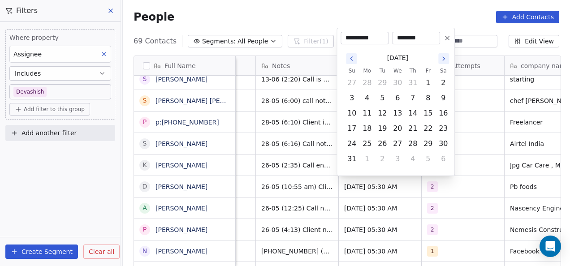
click at [443, 60] on icon "Go to the Next Month" at bounding box center [443, 59] width 2 height 4
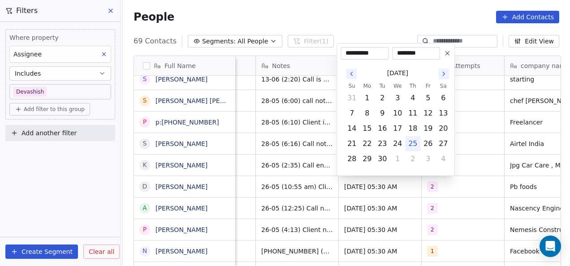
click at [442, 75] on icon "Go to the Next Month" at bounding box center [443, 74] width 2 height 4
click at [396, 126] on button "15" at bounding box center [397, 128] width 14 height 14
type input "**********"
click at [474, 152] on html "On2Cook India Pvt. Ltd. Contacts People Marketing Workflows Campaigns Metrics &…" at bounding box center [285, 133] width 570 height 266
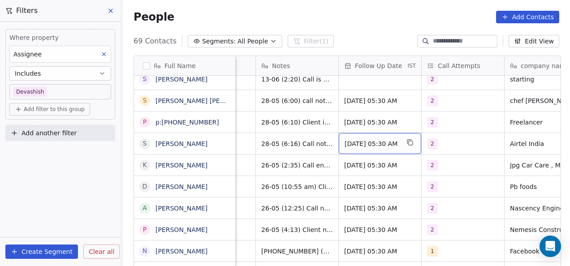
click at [356, 144] on span "May 29, 2025 05:30 AM" at bounding box center [371, 143] width 55 height 9
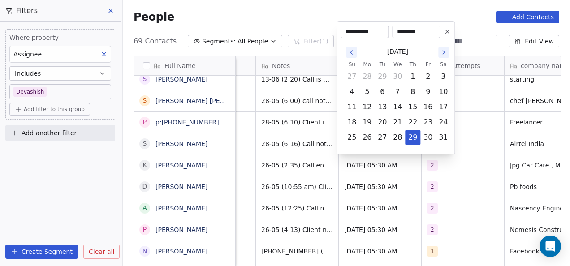
click at [446, 52] on icon "Go to the Next Month" at bounding box center [443, 52] width 7 height 7
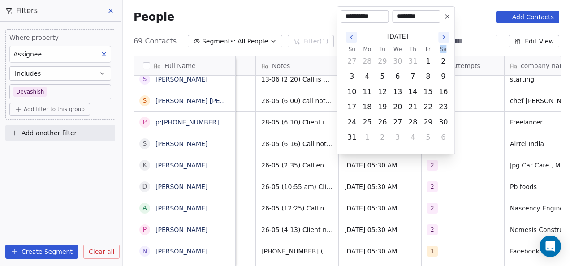
click at [446, 52] on th "Sa" at bounding box center [442, 49] width 15 height 9
drag, startPoint x: 446, startPoint y: 52, endPoint x: 442, endPoint y: 41, distance: 11.3
click at [442, 41] on button "Go to the Next Month" at bounding box center [443, 37] width 11 height 11
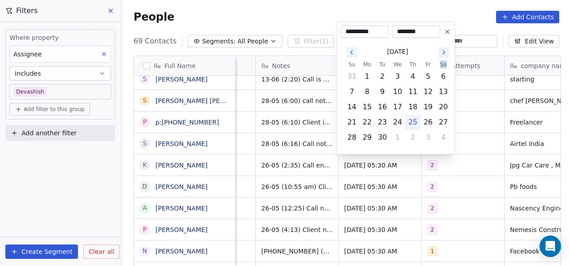
click at [444, 51] on icon "Go to the Next Month" at bounding box center [443, 52] width 7 height 7
click at [396, 100] on button "15" at bounding box center [397, 107] width 14 height 14
type input "**********"
click at [432, 180] on html "On2Cook India Pvt. Ltd. Contacts People Marketing Workflows Campaigns Metrics &…" at bounding box center [285, 133] width 570 height 266
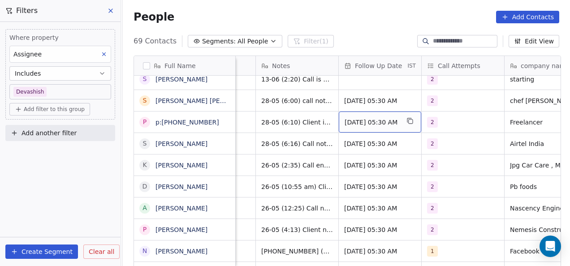
click at [359, 118] on span "May 29, 2025 05:30 AM" at bounding box center [371, 122] width 55 height 9
click at [349, 120] on span "May 29, 2025 05:30 AM" at bounding box center [371, 122] width 55 height 9
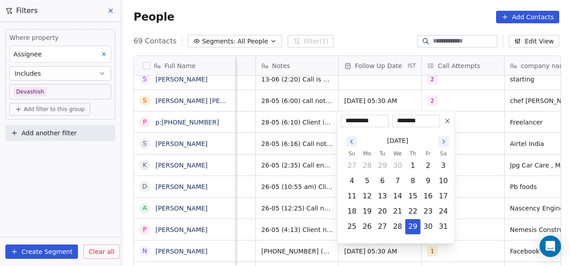
click at [445, 144] on icon "Go to the Next Month" at bounding box center [443, 141] width 7 height 7
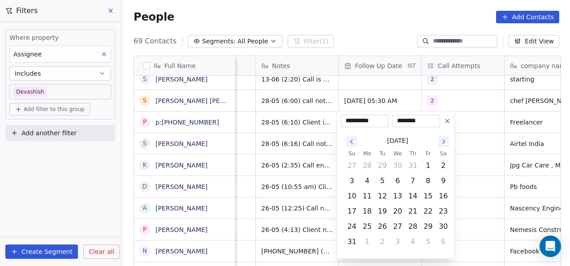
click at [445, 144] on icon "Go to the Next Month" at bounding box center [443, 141] width 7 height 7
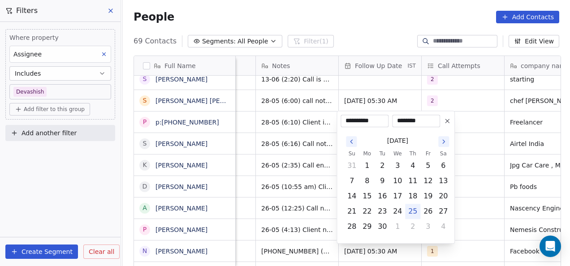
click at [445, 144] on icon "Go to the Next Month" at bounding box center [443, 141] width 7 height 7
click at [402, 201] on button "15" at bounding box center [397, 196] width 14 height 14
type input "**********"
click at [462, 170] on html "On2Cook India Pvt. Ltd. Contacts People Marketing Workflows Campaigns Metrics &…" at bounding box center [285, 133] width 570 height 266
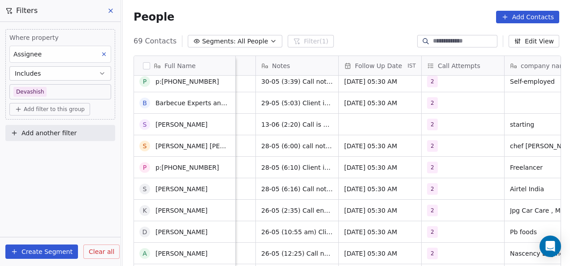
scroll to position [908, 0]
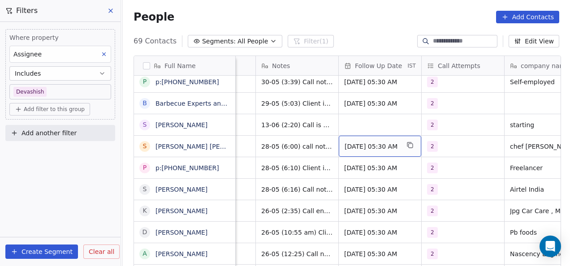
click at [356, 146] on span "May 29, 2025 05:30 AM" at bounding box center [371, 146] width 55 height 9
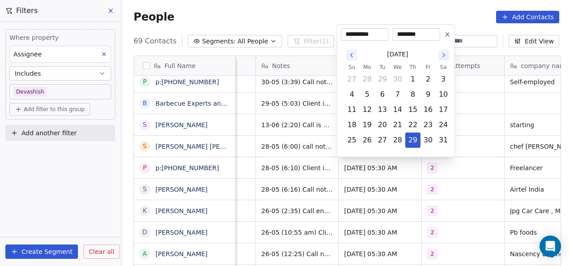
click at [441, 53] on icon "Go to the Next Month" at bounding box center [443, 54] width 7 height 7
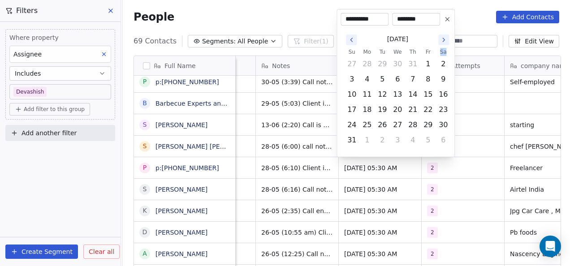
click at [441, 53] on th "Sa" at bounding box center [442, 51] width 15 height 9
drag, startPoint x: 441, startPoint y: 53, endPoint x: 442, endPoint y: 43, distance: 10.3
click at [442, 43] on icon "Go to the Next Month" at bounding box center [443, 39] width 7 height 7
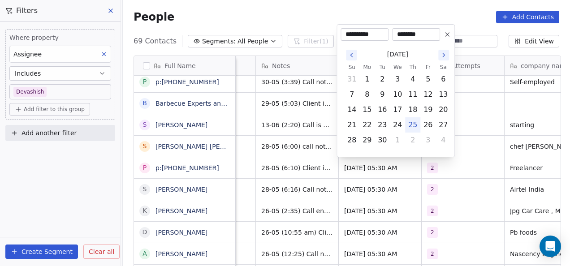
click at [442, 43] on div "September 2025 Su Mo Tu We Th Fr Sa 31 1 2 3 4 5 6 7 8 9 10 11 12 13 14 15 16 1…" at bounding box center [395, 97] width 110 height 112
click at [444, 56] on icon "Go to the Next Month" at bounding box center [443, 54] width 7 height 7
click at [387, 116] on button "14" at bounding box center [382, 110] width 14 height 14
type input "**********"
click at [460, 132] on html "On2Cook India Pvt. Ltd. Contacts People Marketing Workflows Campaigns Metrics &…" at bounding box center [285, 133] width 570 height 266
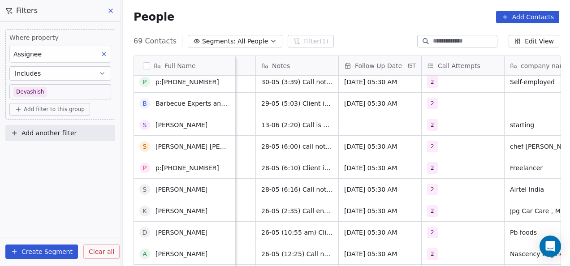
scroll to position [881, 0]
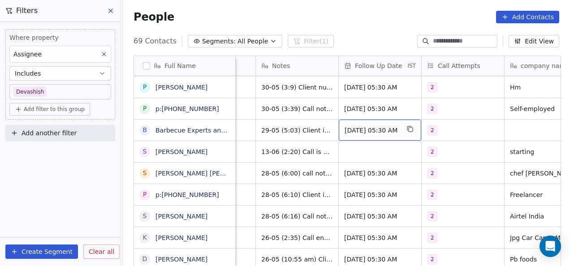
click at [366, 134] on div "May 30, 2025 05:30 AM" at bounding box center [380, 130] width 82 height 21
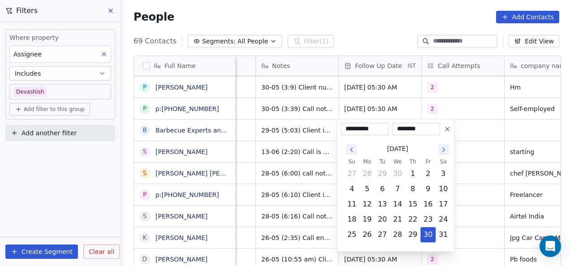
click at [439, 149] on button "Go to the Next Month" at bounding box center [443, 149] width 11 height 11
click at [448, 154] on button "Go to the Next Month" at bounding box center [443, 149] width 11 height 11
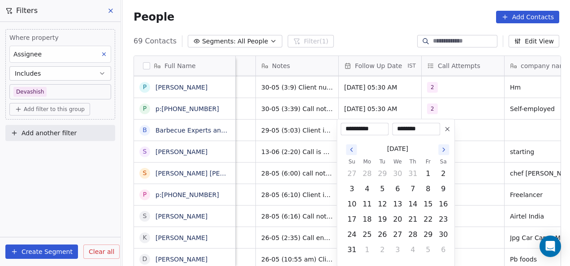
click at [448, 154] on button "Go to the Next Month" at bounding box center [443, 149] width 11 height 11
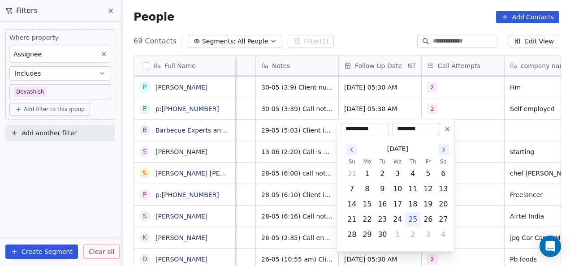
click at [448, 154] on button "Go to the Next Month" at bounding box center [443, 149] width 11 height 11
click at [388, 206] on button "14" at bounding box center [382, 204] width 14 height 14
type input "**********"
click at [471, 175] on html "On2Cook India Pvt. Ltd. Contacts People Marketing Workflows Campaigns Metrics &…" at bounding box center [285, 133] width 570 height 266
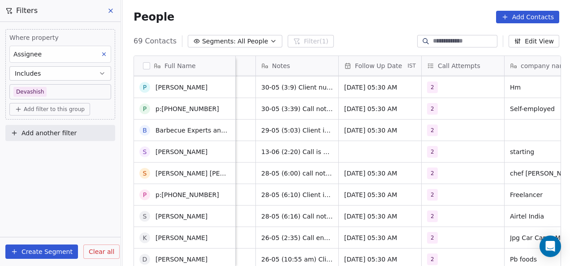
scroll to position [860, 0]
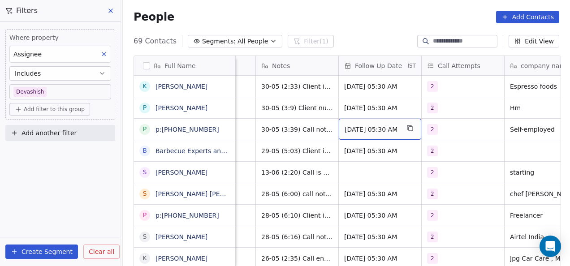
click at [366, 127] on span "Jun 02, 2025 05:30 AM" at bounding box center [371, 129] width 55 height 9
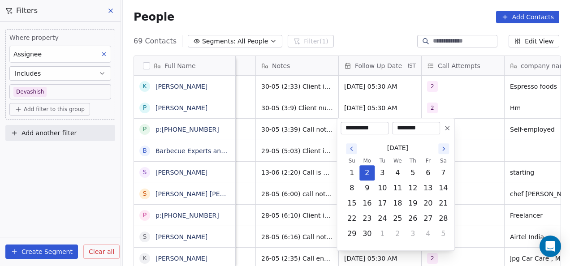
click at [443, 146] on icon "Go to the Next Month" at bounding box center [443, 148] width 7 height 7
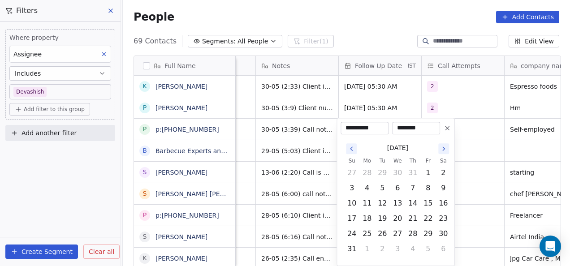
click at [443, 146] on icon "Go to the Next Month" at bounding box center [443, 148] width 7 height 7
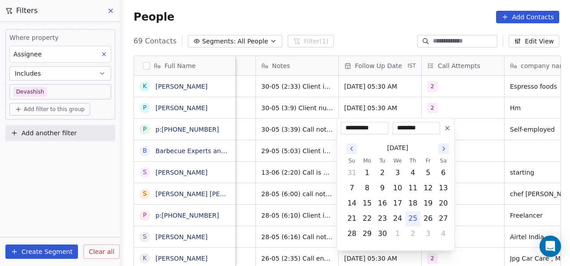
click at [443, 146] on icon "Go to the Next Month" at bounding box center [443, 148] width 7 height 7
click at [415, 200] on button "16" at bounding box center [412, 203] width 14 height 14
type input "**********"
click at [467, 162] on html "On2Cook India Pvt. Ltd. Contacts People Marketing Workflows Campaigns Metrics &…" at bounding box center [285, 133] width 570 height 266
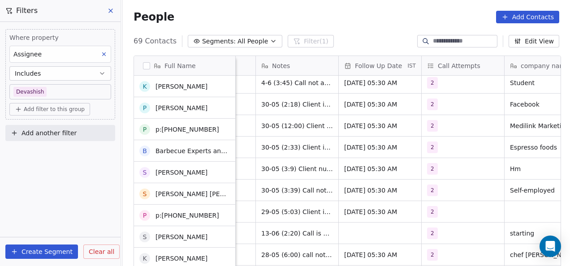
scroll to position [799, 0]
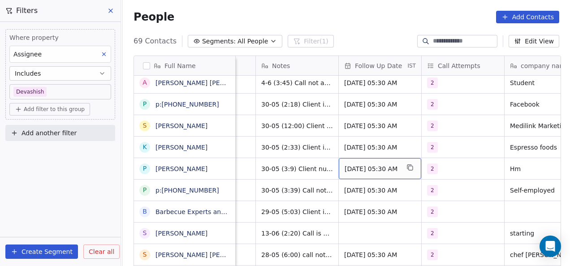
click at [364, 167] on span "Jun 02, 2025 05:30 AM" at bounding box center [371, 168] width 55 height 9
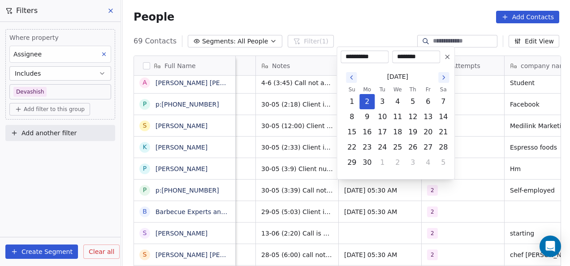
click at [441, 80] on icon "Go to the Next Month" at bounding box center [443, 77] width 7 height 7
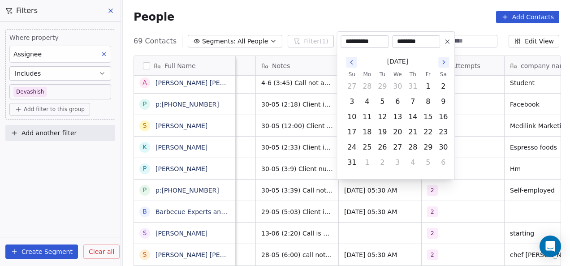
click at [441, 80] on button "2" at bounding box center [443, 86] width 14 height 14
type input "**********"
click at [443, 69] on div "[DATE]" at bounding box center [397, 61] width 107 height 17
click at [441, 64] on icon "Go to the Next Month" at bounding box center [443, 62] width 7 height 7
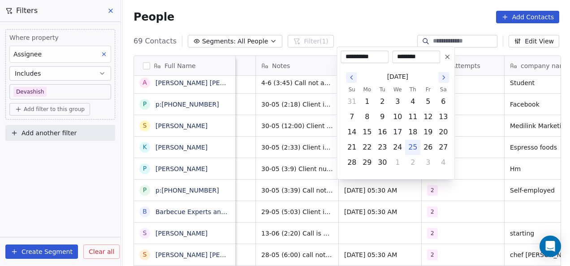
click at [468, 155] on html "On2Cook India Pvt. Ltd. Contacts People Marketing Workflows Campaigns Metrics &…" at bounding box center [285, 133] width 570 height 266
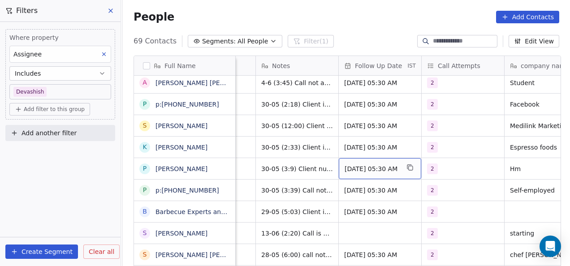
click at [350, 167] on span "Aug 02, 2025 05:30 AM" at bounding box center [371, 168] width 55 height 9
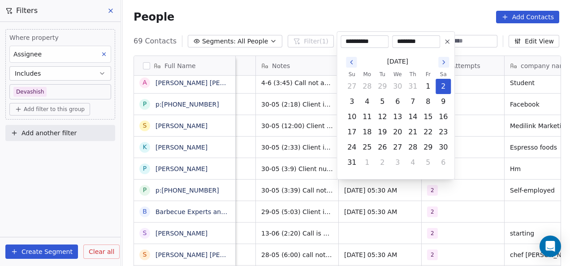
click at [444, 64] on icon "Go to the Next Month" at bounding box center [443, 62] width 7 height 7
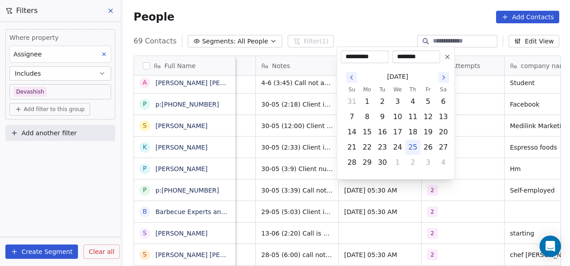
click at [443, 73] on button "Go to the Next Month" at bounding box center [443, 77] width 11 height 11
click at [399, 131] on button "15" at bounding box center [397, 132] width 14 height 14
type input "**********"
click at [463, 130] on html "On2Cook India Pvt. Ltd. Contacts People Marketing Workflows Campaigns Metrics &…" at bounding box center [285, 133] width 570 height 266
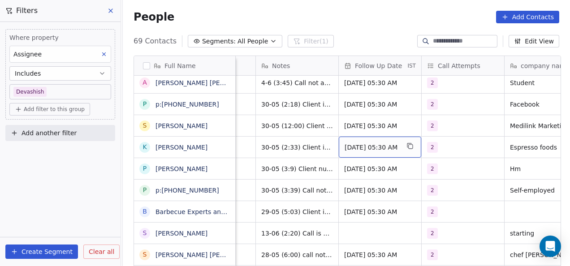
click at [347, 148] on span "Jun 02, 2025 05:30 AM" at bounding box center [371, 147] width 55 height 9
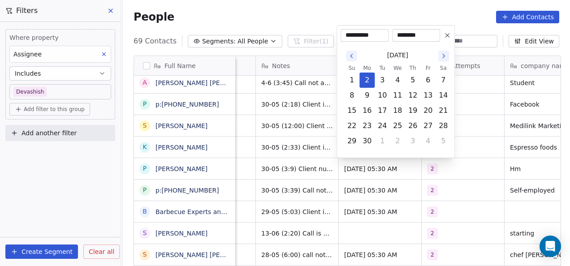
click at [445, 53] on icon "Go to the Next Month" at bounding box center [443, 55] width 7 height 7
click at [446, 56] on icon "Go to the Next Month" at bounding box center [443, 55] width 7 height 7
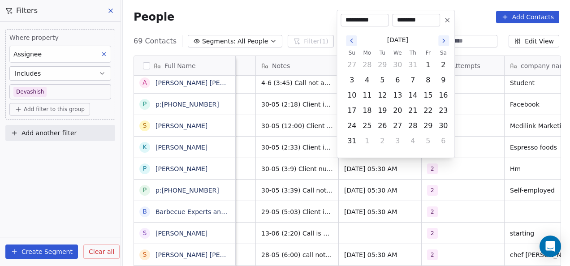
click at [446, 56] on th "Sa" at bounding box center [442, 52] width 15 height 9
click at [442, 43] on icon "Go to the Next Month" at bounding box center [443, 40] width 7 height 7
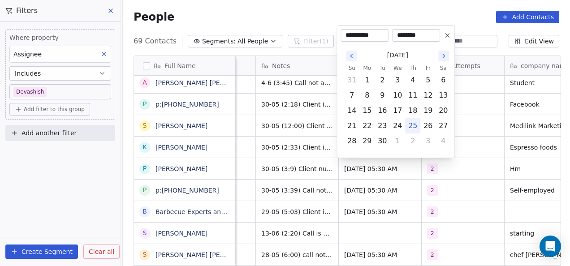
click at [442, 43] on div "September 2025 Su Mo Tu We Th Fr Sa 31 1 2 3 4 5 6 7 8 9 10 11 12 13 14 15 16 1…" at bounding box center [395, 98] width 110 height 112
click at [442, 58] on icon "Go to the Next Month" at bounding box center [443, 55] width 7 height 7
click at [399, 120] on button "22" at bounding box center [397, 126] width 14 height 14
type input "**********"
click at [465, 122] on html "On2Cook India Pvt. Ltd. Contacts People Marketing Workflows Campaigns Metrics &…" at bounding box center [285, 133] width 570 height 266
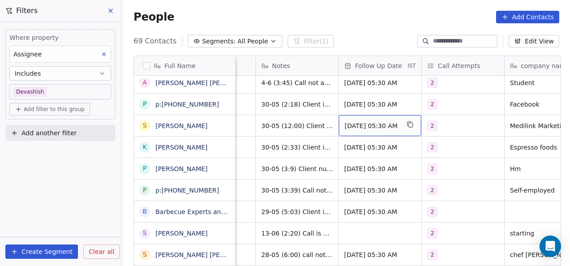
click at [353, 128] on span "Jun 02, 2025 05:30 AM" at bounding box center [371, 125] width 55 height 9
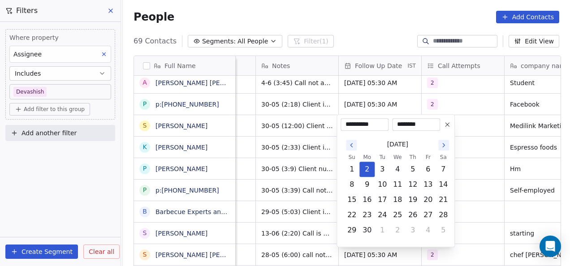
click at [441, 146] on icon "Go to the Next Month" at bounding box center [443, 144] width 7 height 7
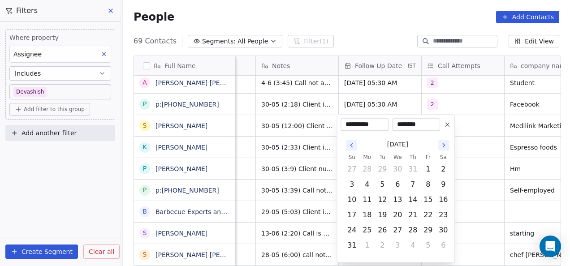
click at [441, 146] on icon "Go to the Next Month" at bounding box center [443, 144] width 7 height 7
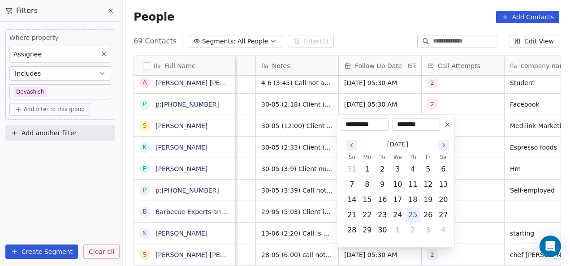
click at [441, 146] on icon "Go to the Next Month" at bounding box center [443, 144] width 7 height 7
click at [411, 200] on button "16" at bounding box center [412, 200] width 14 height 14
type input "**********"
click at [479, 170] on html "On2Cook India Pvt. Ltd. Contacts People Marketing Workflows Campaigns Metrics &…" at bounding box center [285, 133] width 570 height 266
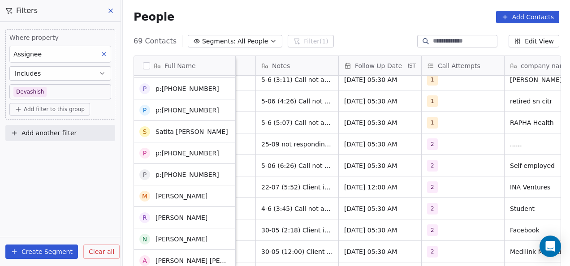
scroll to position [675, 0]
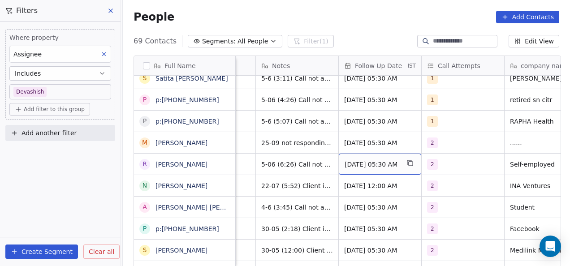
click at [345, 165] on span "Jun 06, 2025 05:30 AM" at bounding box center [371, 164] width 55 height 9
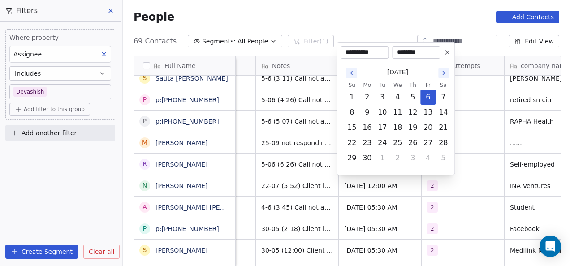
click at [439, 76] on button "Go to the Next Month" at bounding box center [443, 73] width 11 height 11
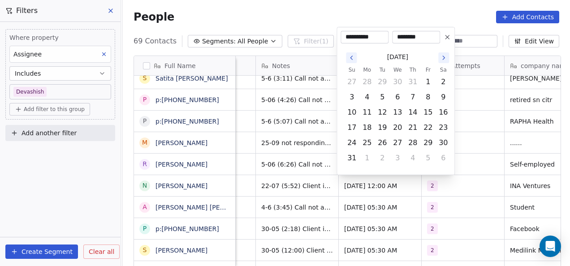
click at [439, 76] on button "2" at bounding box center [443, 82] width 14 height 14
click at [445, 54] on button "Go to the Next Month" at bounding box center [443, 57] width 11 height 11
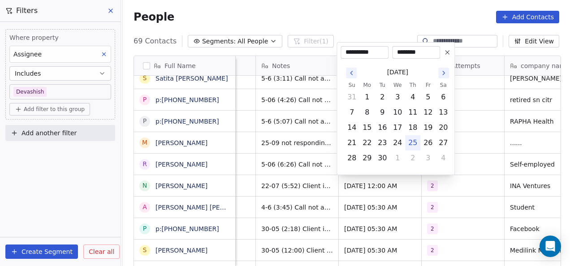
click at [445, 54] on icon at bounding box center [446, 52] width 7 height 7
type input "**********"
type input "********"
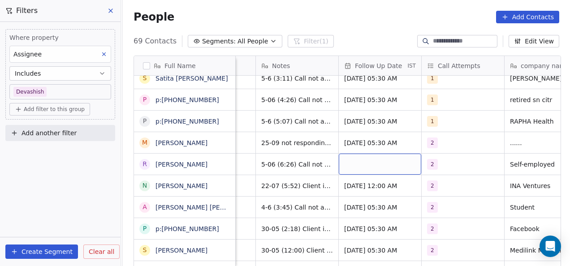
click at [375, 159] on div "grid" at bounding box center [380, 164] width 82 height 21
click at [360, 167] on div "grid" at bounding box center [380, 164] width 82 height 21
click at [352, 189] on span "Jul 30, 2025 12:00 AM" at bounding box center [371, 185] width 55 height 9
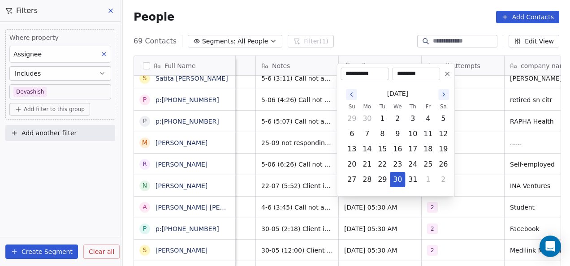
click at [441, 94] on icon "Go to the Next Month" at bounding box center [443, 94] width 7 height 7
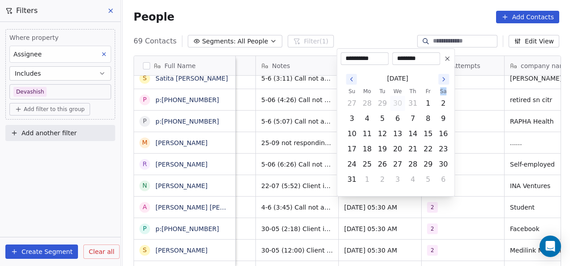
click at [441, 94] on th "Sa" at bounding box center [442, 91] width 15 height 9
drag, startPoint x: 441, startPoint y: 94, endPoint x: 442, endPoint y: 79, distance: 15.2
click at [442, 79] on icon "Go to the Next Month" at bounding box center [443, 79] width 7 height 7
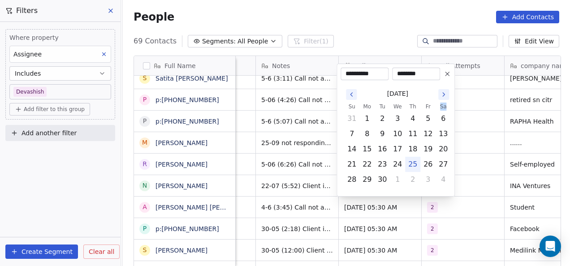
click at [442, 79] on div "**********" at bounding box center [395, 74] width 110 height 13
drag, startPoint x: 442, startPoint y: 79, endPoint x: 440, endPoint y: 93, distance: 14.1
click at [440, 93] on icon "Go to the Next Month" at bounding box center [443, 94] width 7 height 7
click at [405, 145] on td "16" at bounding box center [412, 148] width 15 height 15
click at [460, 141] on html "On2Cook India Pvt. Ltd. Contacts People Marketing Workflows Campaigns Metrics &…" at bounding box center [285, 133] width 570 height 266
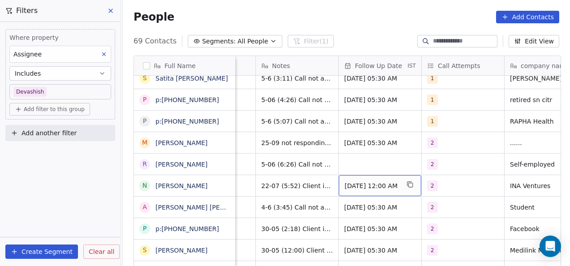
click at [365, 188] on span "Jul 30, 2025 12:00 AM" at bounding box center [371, 185] width 55 height 9
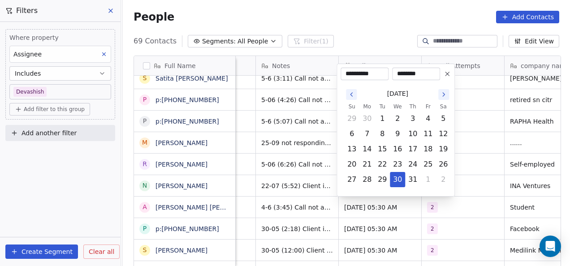
click at [445, 94] on icon "Go to the Next Month" at bounding box center [443, 94] width 7 height 7
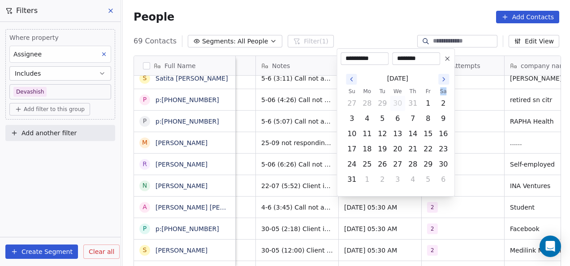
click at [445, 94] on th "Sa" at bounding box center [442, 91] width 15 height 9
drag, startPoint x: 445, startPoint y: 94, endPoint x: 442, endPoint y: 79, distance: 15.1
click at [442, 79] on icon "Go to the Next Month" at bounding box center [443, 79] width 7 height 7
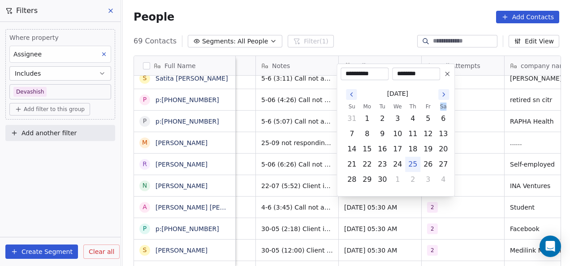
click at [442, 79] on div "**********" at bounding box center [395, 74] width 110 height 13
drag, startPoint x: 442, startPoint y: 79, endPoint x: 441, endPoint y: 90, distance: 11.2
click at [441, 90] on button "Go to the Next Month" at bounding box center [443, 94] width 11 height 11
click at [385, 149] on button "14" at bounding box center [382, 149] width 14 height 14
type input "**********"
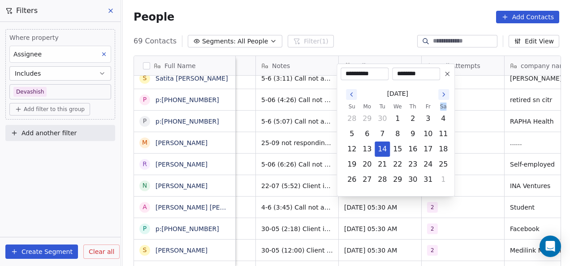
click at [464, 129] on html "On2Cook India Pvt. Ltd. Contacts People Marketing Workflows Campaigns Metrics &…" at bounding box center [285, 133] width 570 height 266
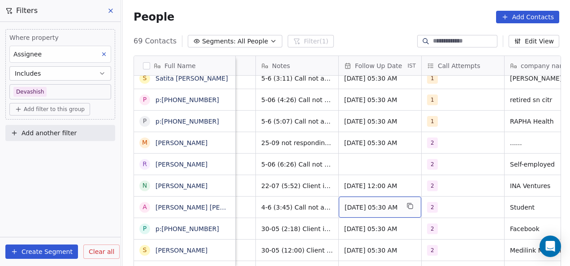
click at [351, 203] on span "[DATE] 05:30 AM" at bounding box center [371, 207] width 55 height 9
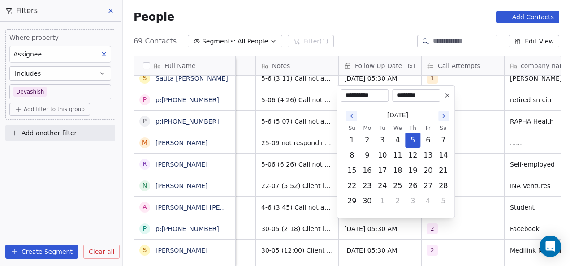
click at [444, 116] on icon "Go to the Next Month" at bounding box center [443, 116] width 2 height 4
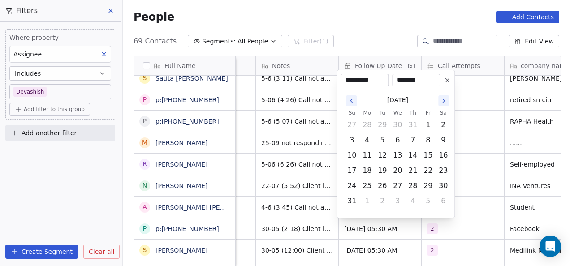
click at [444, 116] on th "Sa" at bounding box center [442, 112] width 15 height 9
click at [441, 103] on icon "Go to the Next Month" at bounding box center [443, 100] width 7 height 7
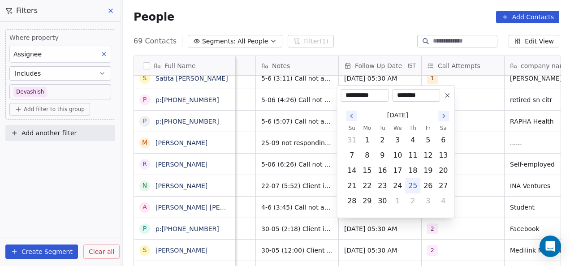
click at [443, 113] on icon "Go to the Next Month" at bounding box center [443, 115] width 7 height 7
click at [412, 176] on button "16" at bounding box center [412, 170] width 14 height 14
type input "**********"
click at [469, 143] on html "On2Cook India Pvt. Ltd. Contacts People Marketing Workflows Campaigns Metrics &…" at bounding box center [285, 133] width 570 height 266
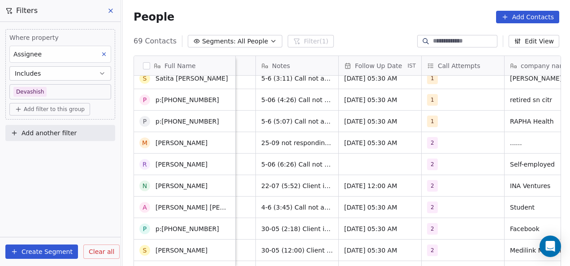
scroll to position [735, 0]
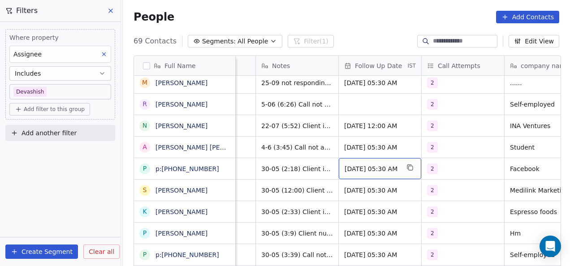
click at [348, 168] on span "Jun 02, 2025 05:30 AM" at bounding box center [371, 168] width 55 height 9
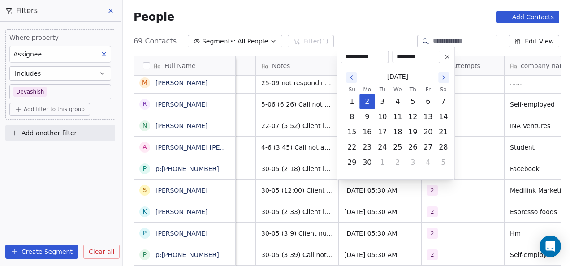
click at [446, 81] on button "Go to the Next Month" at bounding box center [443, 77] width 11 height 11
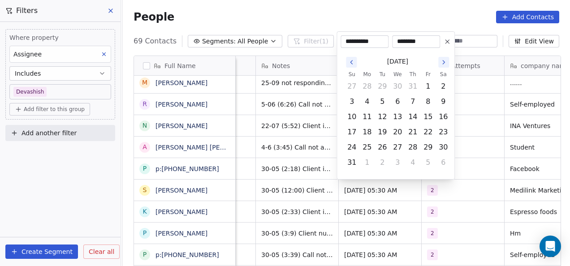
click at [447, 61] on button "Go to the Next Month" at bounding box center [443, 62] width 11 height 11
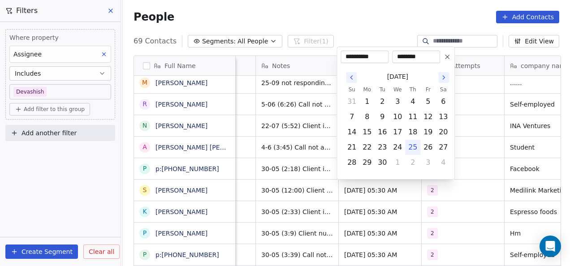
click at [444, 73] on button "Go to the Next Month" at bounding box center [443, 77] width 11 height 11
click at [411, 140] on td "23" at bounding box center [412, 147] width 15 height 15
click at [412, 136] on button "16" at bounding box center [412, 132] width 14 height 14
type input "**********"
click at [467, 111] on html "On2Cook India Pvt. Ltd. Contacts People Marketing Workflows Campaigns Metrics &…" at bounding box center [285, 133] width 570 height 266
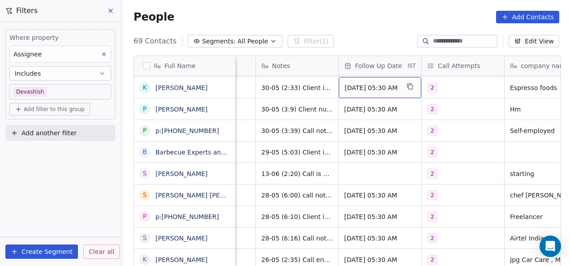
scroll to position [888, 0]
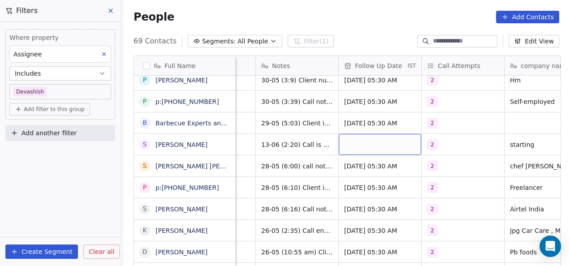
click at [349, 145] on div "grid" at bounding box center [380, 144] width 82 height 21
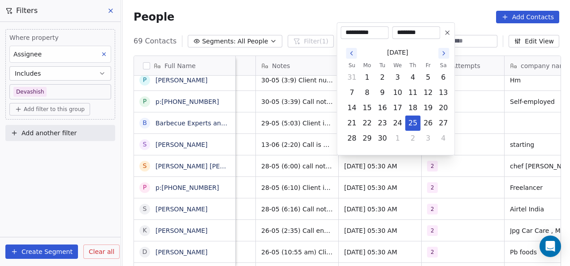
click at [441, 54] on icon "Go to the Next Month" at bounding box center [443, 53] width 7 height 7
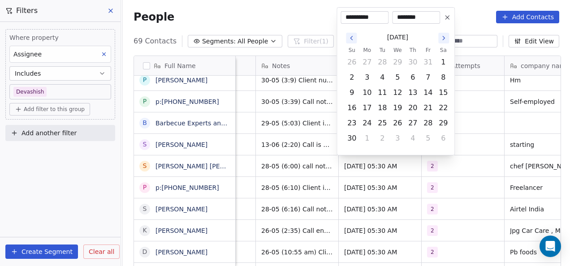
click at [352, 42] on button "Go to the Previous Month" at bounding box center [351, 38] width 11 height 11
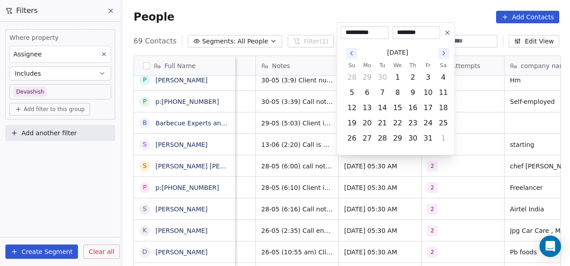
click at [420, 107] on td "17" at bounding box center [427, 107] width 15 height 15
click at [425, 108] on button "17" at bounding box center [427, 108] width 14 height 14
type input "**********"
click at [473, 105] on html "On2Cook India Pvt. Ltd. Contacts People Marketing Workflows Campaigns Metrics &…" at bounding box center [285, 133] width 570 height 266
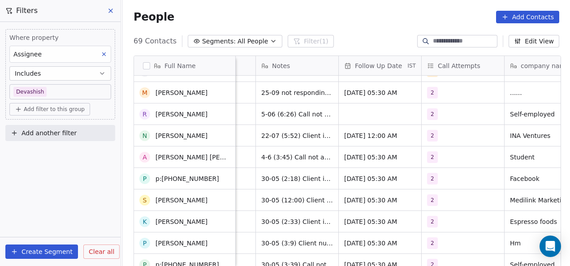
scroll to position [0, 0]
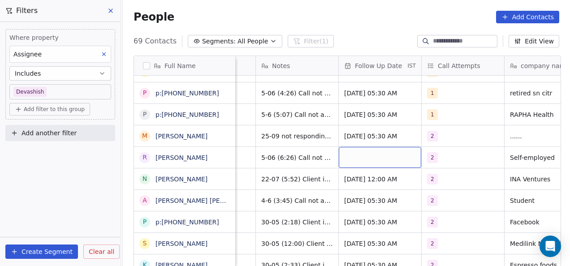
click at [388, 158] on div "grid" at bounding box center [380, 157] width 82 height 21
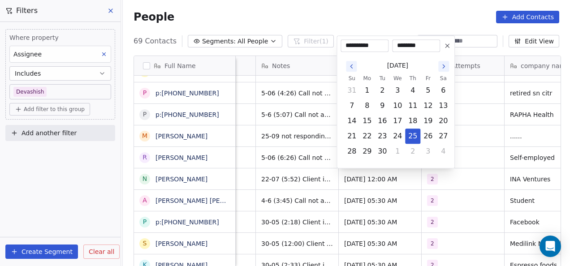
click at [441, 68] on icon "Go to the Next Month" at bounding box center [443, 66] width 7 height 7
click at [427, 120] on button "17" at bounding box center [427, 121] width 14 height 14
type input "**********"
click at [471, 106] on html "On2Cook India Pvt. Ltd. Contacts People Marketing Workflows Campaigns Metrics &…" at bounding box center [285, 133] width 570 height 266
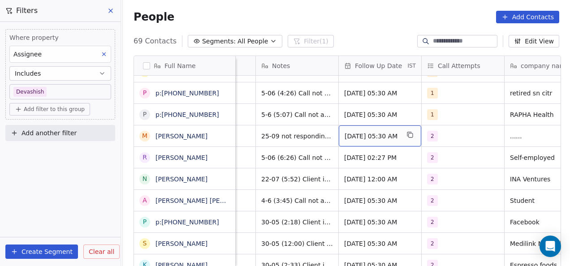
click at [356, 137] on span "[DATE] 05:30 AM" at bounding box center [371, 136] width 55 height 9
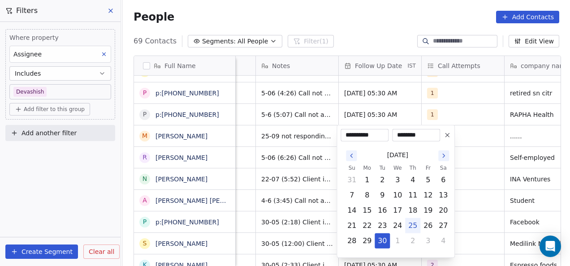
click at [451, 108] on html "On2Cook India Pvt. Ltd. Contacts People Marketing Workflows Campaigns Metrics &…" at bounding box center [285, 133] width 570 height 266
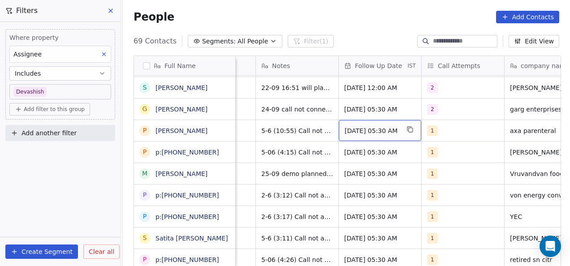
click at [361, 129] on span "Jun 06, 2025 05:30 AM" at bounding box center [371, 130] width 55 height 9
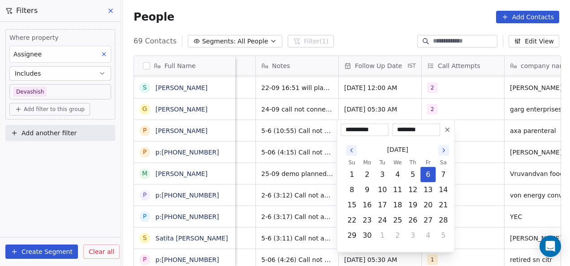
click at [440, 150] on icon "Go to the Next Month" at bounding box center [443, 150] width 7 height 7
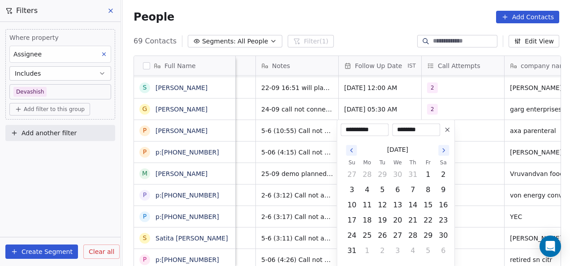
click at [440, 150] on icon "Go to the Next Month" at bounding box center [443, 150] width 7 height 7
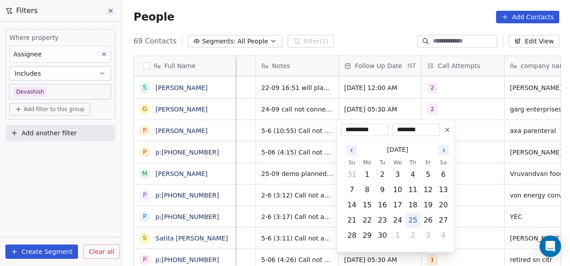
click at [441, 153] on icon "Go to the Next Month" at bounding box center [443, 150] width 7 height 7
click at [402, 200] on button "15" at bounding box center [397, 205] width 14 height 14
type input "**********"
click at [478, 168] on html "On2Cook India Pvt. Ltd. Contacts People Marketing Workflows Campaigns Metrics &…" at bounding box center [285, 133] width 570 height 266
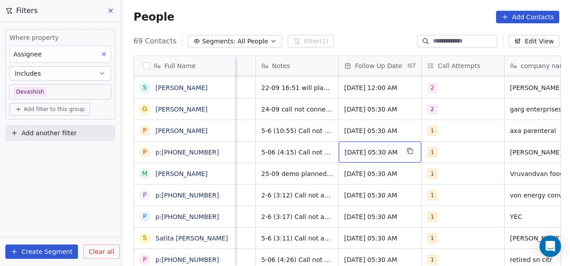
click at [364, 151] on span "Jun 06, 2025 05:30 AM" at bounding box center [371, 152] width 55 height 9
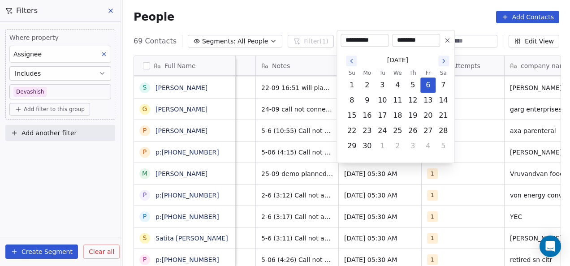
click at [445, 58] on icon "Go to the Next Month" at bounding box center [443, 60] width 7 height 7
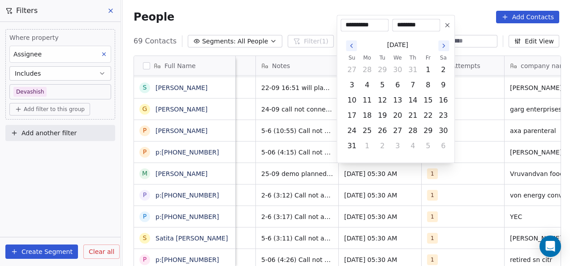
click at [444, 41] on button "Go to the Next Month" at bounding box center [443, 45] width 11 height 11
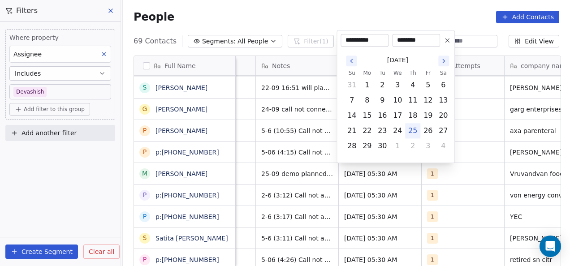
click at [444, 41] on icon at bounding box center [446, 40] width 7 height 7
type input "**********"
type input "********"
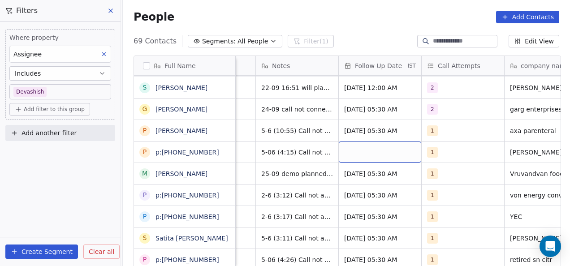
click at [369, 150] on div "grid" at bounding box center [380, 151] width 82 height 21
click at [358, 159] on div "grid" at bounding box center [380, 151] width 82 height 21
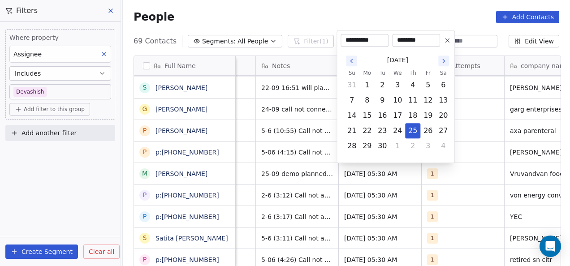
click at [440, 63] on icon "Go to the Next Month" at bounding box center [443, 60] width 7 height 7
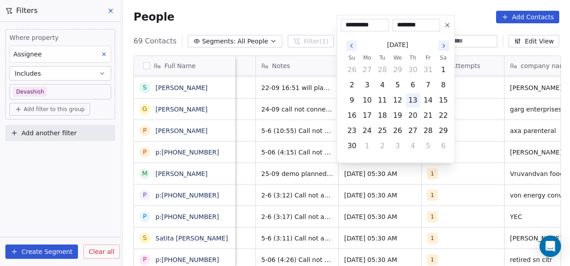
click at [412, 102] on button "13" at bounding box center [412, 100] width 14 height 14
type input "**********"
click at [459, 101] on html "On2Cook India Pvt. Ltd. Contacts People Marketing Workflows Campaigns Metrics &…" at bounding box center [285, 133] width 570 height 266
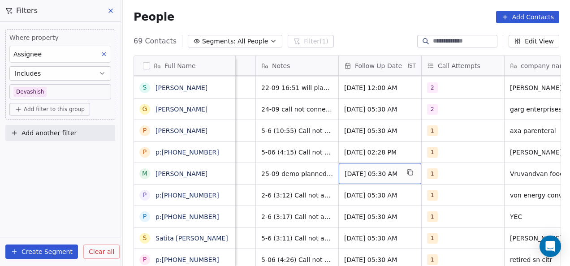
click at [356, 175] on span "Jun 04, 2025 05:30 AM" at bounding box center [371, 173] width 55 height 9
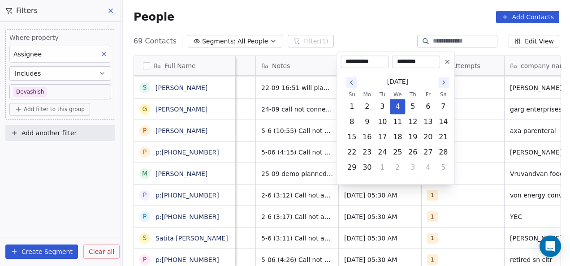
click at [445, 81] on icon "Go to the Next Month" at bounding box center [443, 82] width 7 height 7
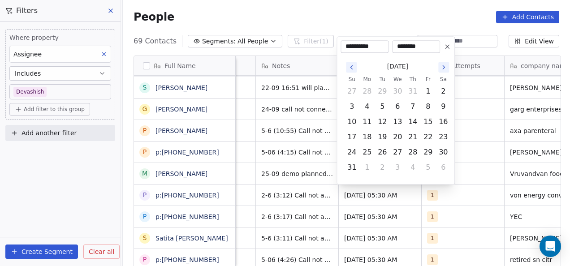
click at [444, 73] on div "[DATE]" at bounding box center [397, 66] width 107 height 17
click at [444, 69] on icon "Go to the Next Month" at bounding box center [443, 67] width 7 height 7
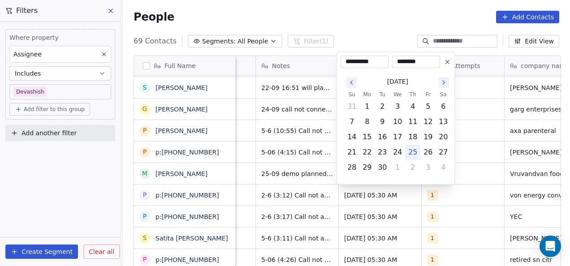
click at [443, 80] on icon "Go to the Next Month" at bounding box center [443, 82] width 7 height 7
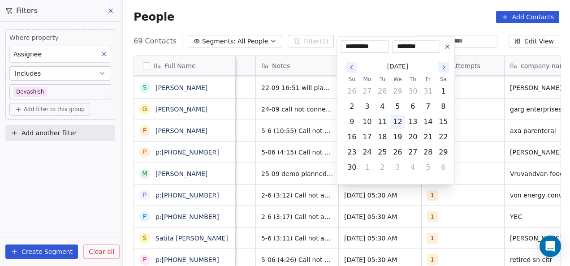
click at [398, 120] on button "12" at bounding box center [397, 122] width 14 height 14
type input "**********"
click at [453, 109] on div "**********" at bounding box center [395, 110] width 118 height 148
click at [476, 125] on html "On2Cook India Pvt. Ltd. Contacts People Marketing Workflows Campaigns Metrics &…" at bounding box center [285, 133] width 570 height 266
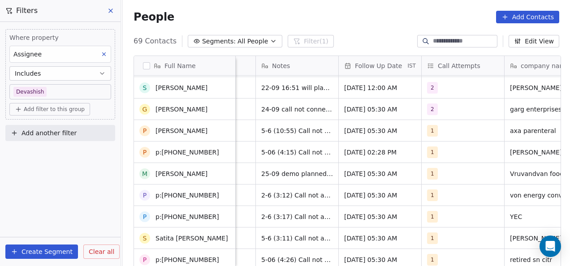
scroll to position [545, 0]
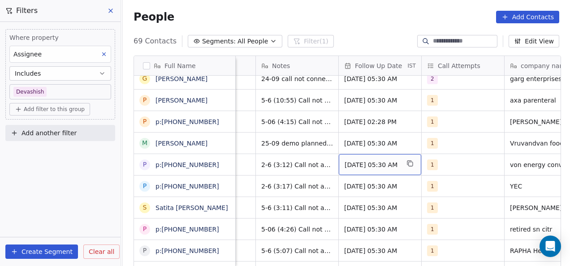
click at [358, 164] on span "[DATE] 05:30 AM" at bounding box center [371, 164] width 55 height 9
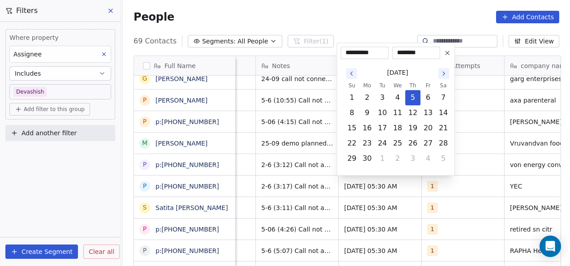
click at [441, 73] on icon "Go to the Next Month" at bounding box center [443, 73] width 7 height 7
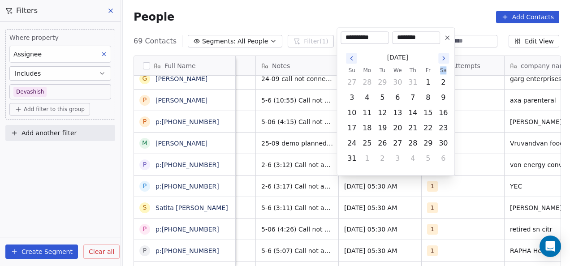
click at [441, 73] on th "Sa" at bounding box center [442, 70] width 15 height 9
drag, startPoint x: 441, startPoint y: 73, endPoint x: 446, endPoint y: 56, distance: 17.7
click at [446, 56] on icon "Go to the Next Month" at bounding box center [443, 58] width 7 height 7
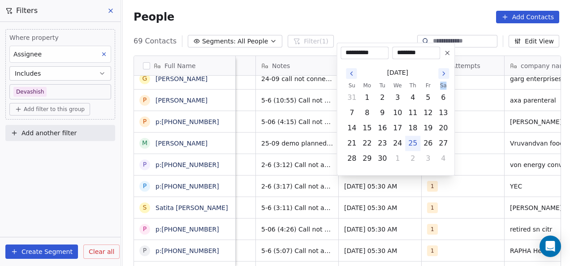
click at [441, 77] on button "Go to the Next Month" at bounding box center [443, 73] width 11 height 11
click at [417, 114] on button "9" at bounding box center [412, 113] width 14 height 14
type input "**********"
click at [482, 87] on html "On2Cook India Pvt. Ltd. Contacts People Marketing Workflows Campaigns Metrics &…" at bounding box center [285, 133] width 570 height 266
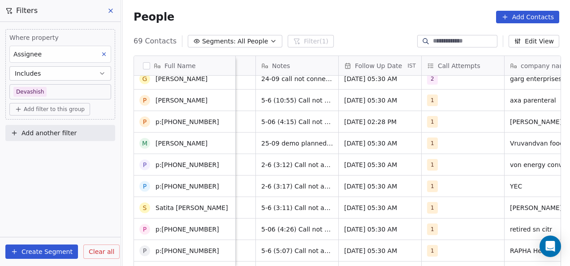
scroll to position [579, 0]
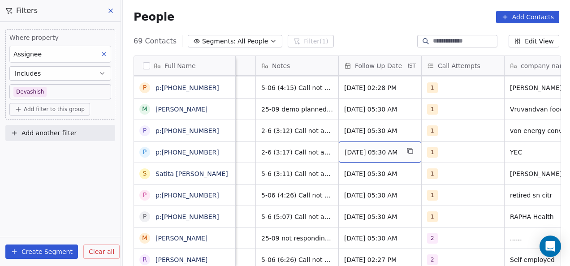
click at [365, 150] on span "[DATE] 05:30 AM" at bounding box center [371, 152] width 55 height 9
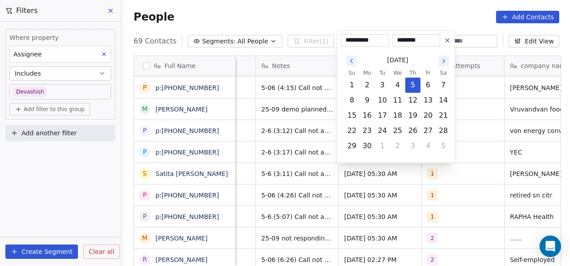
click at [442, 60] on icon "Go to the Next Month" at bounding box center [443, 60] width 7 height 7
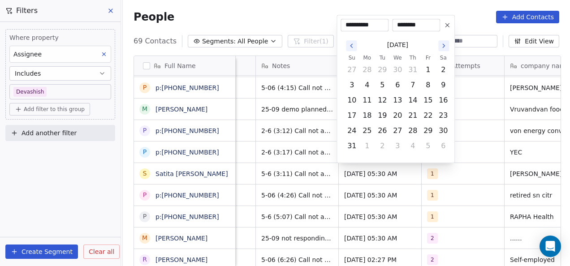
click at [440, 48] on icon "Go to the Next Month" at bounding box center [443, 45] width 7 height 7
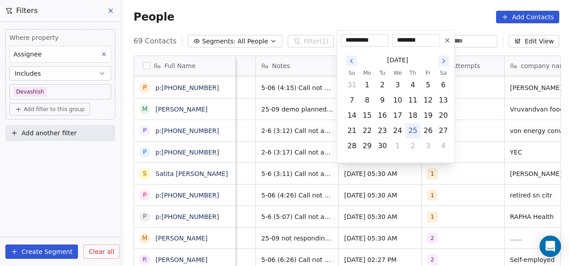
click at [441, 56] on button "Go to the Next Month" at bounding box center [443, 61] width 11 height 11
click at [403, 111] on button "15" at bounding box center [397, 115] width 14 height 14
type input "**********"
click at [464, 103] on html "On2Cook India Pvt. Ltd. Contacts People Marketing Workflows Campaigns Metrics &…" at bounding box center [285, 133] width 570 height 266
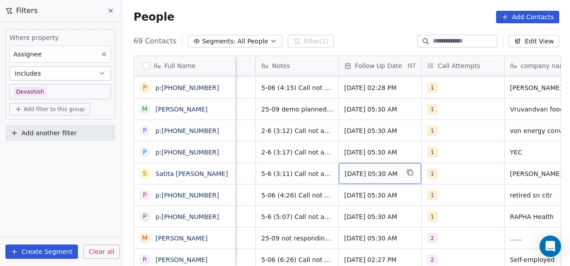
click at [356, 176] on span "Jun 06, 2025 05:30 AM" at bounding box center [371, 173] width 55 height 9
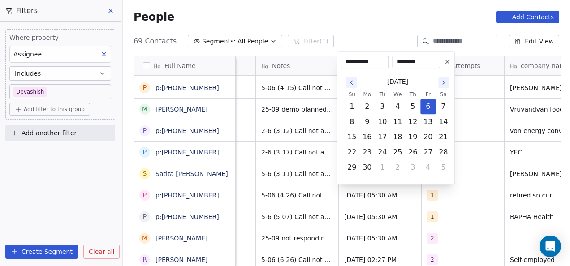
click at [440, 82] on icon "Go to the Next Month" at bounding box center [443, 82] width 7 height 7
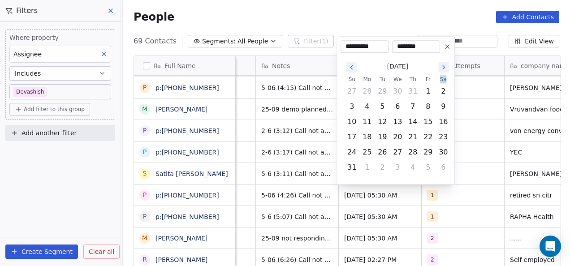
click at [440, 82] on th "Sa" at bounding box center [442, 79] width 15 height 9
drag, startPoint x: 440, startPoint y: 82, endPoint x: 441, endPoint y: 72, distance: 10.8
click at [441, 72] on button "Go to the Next Month" at bounding box center [443, 67] width 11 height 11
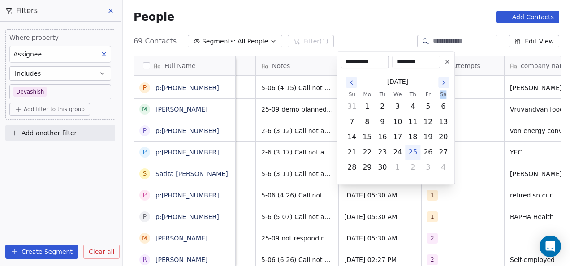
click at [441, 72] on div "September 2025 Su Mo Tu We Th Fr Sa 31 1 2 3 4 5 6 7 8 9 10 11 12 13 14 15 16 1…" at bounding box center [395, 124] width 110 height 112
drag, startPoint x: 441, startPoint y: 72, endPoint x: 444, endPoint y: 82, distance: 11.1
click at [444, 82] on icon "Go to the Next Month" at bounding box center [443, 83] width 2 height 4
click at [413, 124] on button "9" at bounding box center [412, 122] width 14 height 14
type input "**********"
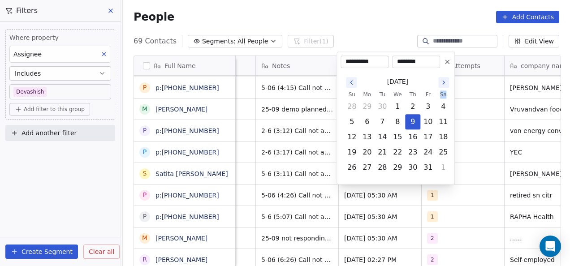
click at [467, 125] on html "On2Cook India Pvt. Ltd. Contacts People Marketing Workflows Campaigns Metrics &…" at bounding box center [285, 133] width 570 height 266
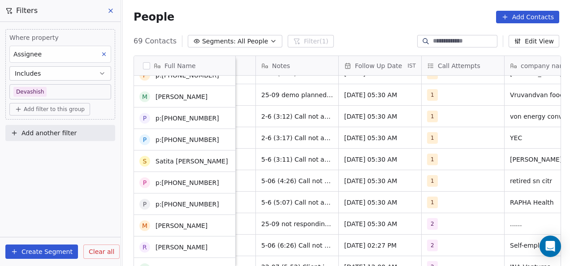
scroll to position [596, 0]
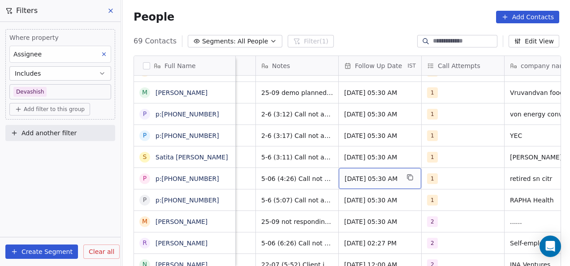
click at [351, 176] on span "Jun 06, 2025 05:30 AM" at bounding box center [371, 178] width 55 height 9
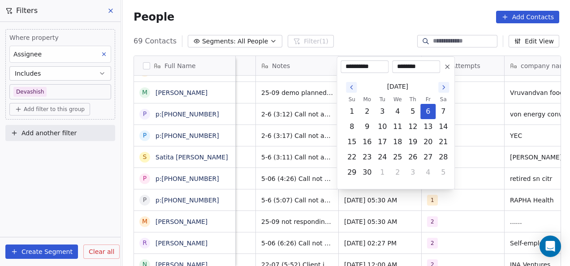
click at [445, 87] on icon "Go to the Next Month" at bounding box center [443, 87] width 7 height 7
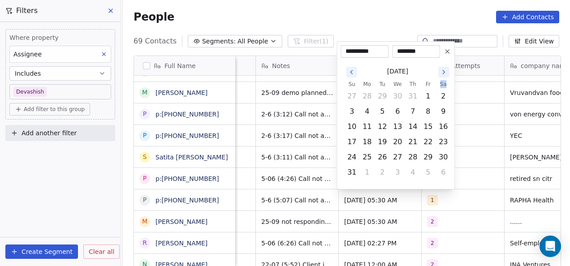
click at [445, 87] on th "Sa" at bounding box center [442, 84] width 15 height 9
drag, startPoint x: 445, startPoint y: 87, endPoint x: 441, endPoint y: 73, distance: 14.5
click at [441, 73] on icon "Go to the Next Month" at bounding box center [443, 72] width 7 height 7
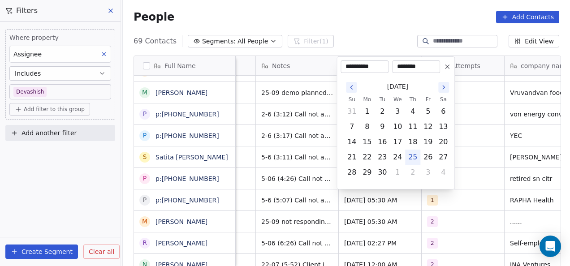
click at [442, 80] on div "[DATE]" at bounding box center [397, 86] width 107 height 17
click at [442, 84] on icon "Go to the Next Month" at bounding box center [443, 87] width 7 height 7
click at [412, 137] on button "16" at bounding box center [412, 142] width 14 height 14
type input "**********"
click at [458, 125] on html "On2Cook India Pvt. Ltd. Contacts People Marketing Workflows Campaigns Metrics &…" at bounding box center [285, 133] width 570 height 266
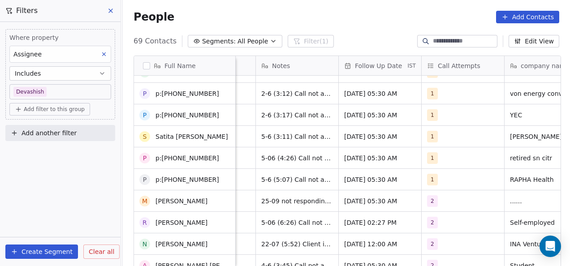
scroll to position [617, 0]
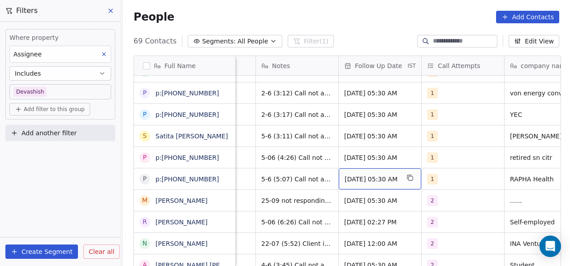
click at [358, 181] on span "Jun 06, 2025 05:30 AM" at bounding box center [371, 179] width 55 height 9
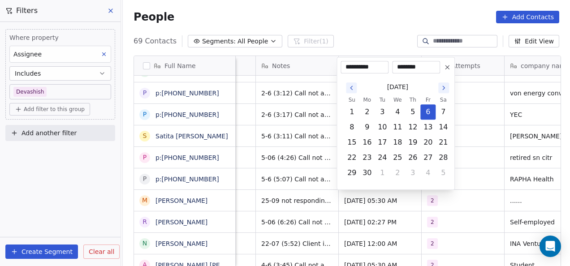
click at [441, 88] on icon "Go to the Next Month" at bounding box center [443, 87] width 7 height 7
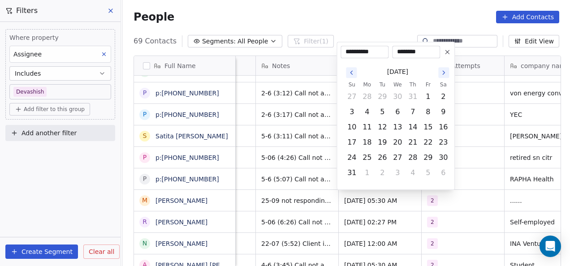
click at [441, 88] on th "Sa" at bounding box center [442, 84] width 15 height 9
click at [443, 76] on icon "Go to the Next Month" at bounding box center [443, 72] width 7 height 7
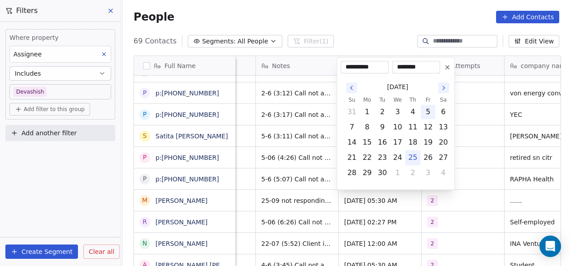
click at [423, 116] on button "5" at bounding box center [427, 112] width 14 height 14
click at [439, 90] on button "Go to the Next Month" at bounding box center [443, 87] width 11 height 11
click at [421, 142] on button "17" at bounding box center [427, 142] width 14 height 14
type input "**********"
click at [469, 123] on html "On2Cook India Pvt. Ltd. Contacts People Marketing Workflows Campaigns Metrics &…" at bounding box center [285, 133] width 570 height 266
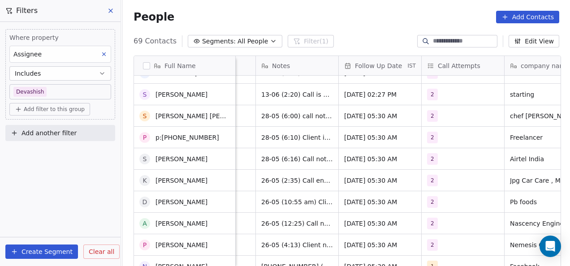
scroll to position [948, 0]
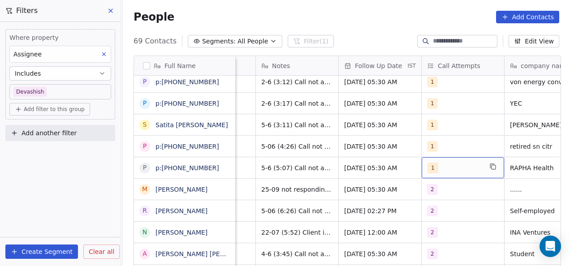
click at [429, 167] on span "1" at bounding box center [432, 168] width 11 height 11
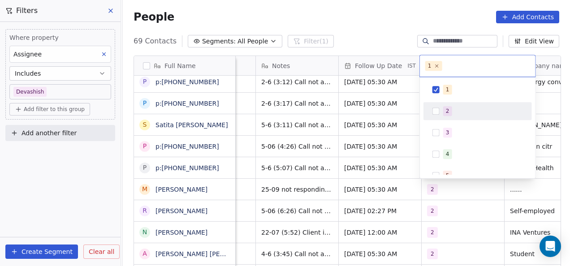
click at [449, 113] on span "2" at bounding box center [447, 111] width 9 height 10
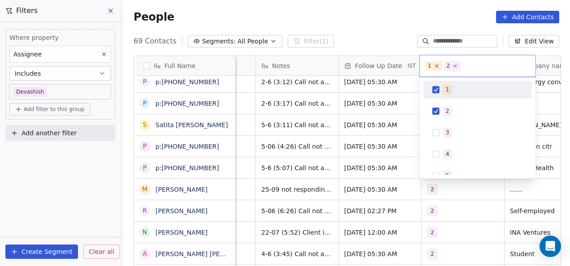
click at [437, 67] on icon at bounding box center [436, 66] width 6 height 6
click at [398, 149] on html "On2Cook India Pvt. Ltd. Contacts People Marketing Workflows Campaigns Metrics &…" at bounding box center [285, 133] width 570 height 266
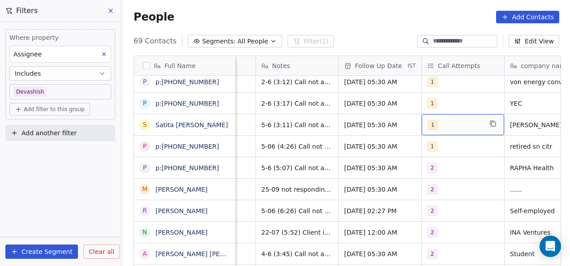
click at [430, 128] on span "1" at bounding box center [432, 125] width 11 height 11
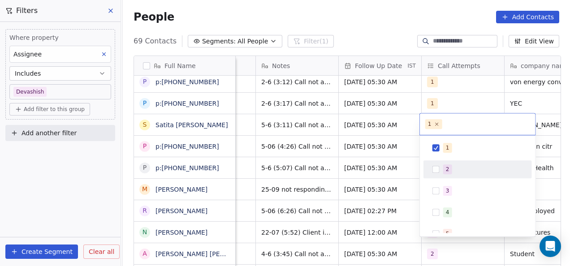
click at [442, 176] on div "2" at bounding box center [477, 169] width 108 height 18
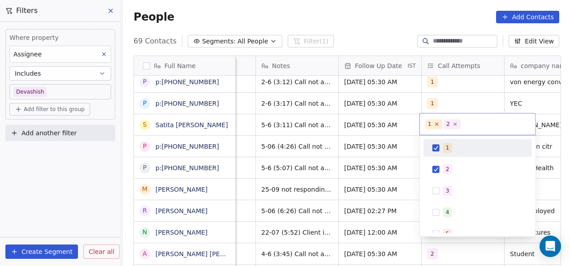
click at [437, 124] on icon at bounding box center [436, 124] width 6 height 6
click at [400, 148] on html "On2Cook India Pvt. Ltd. Contacts People Marketing Workflows Campaigns Metrics &…" at bounding box center [285, 133] width 570 height 266
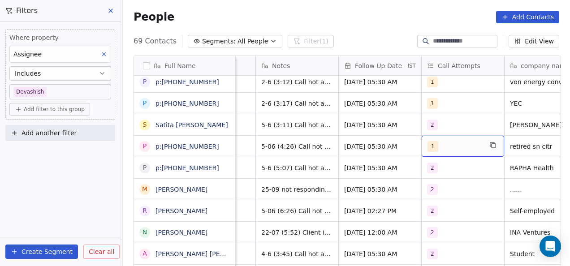
click at [428, 143] on span "1" at bounding box center [432, 146] width 11 height 11
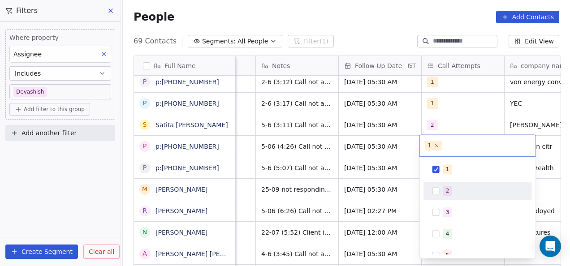
click at [436, 193] on button "Suggestions" at bounding box center [435, 190] width 7 height 7
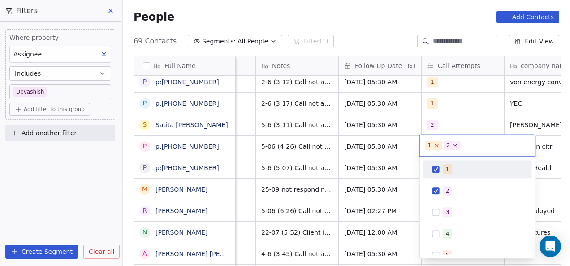
click at [436, 146] on icon at bounding box center [436, 146] width 6 height 6
click at [398, 130] on html "On2Cook India Pvt. Ltd. Contacts People Marketing Workflows Campaigns Metrics &…" at bounding box center [285, 133] width 570 height 266
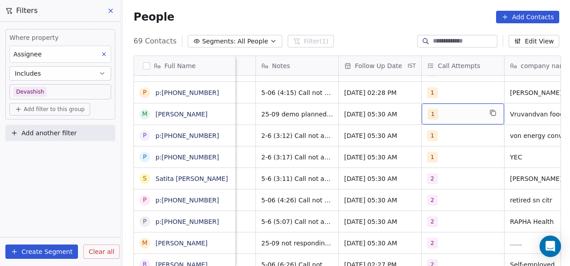
click at [431, 114] on span "1" at bounding box center [432, 114] width 11 height 11
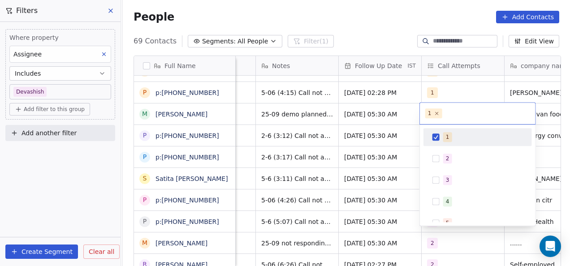
click at [431, 114] on span "1" at bounding box center [433, 113] width 17 height 10
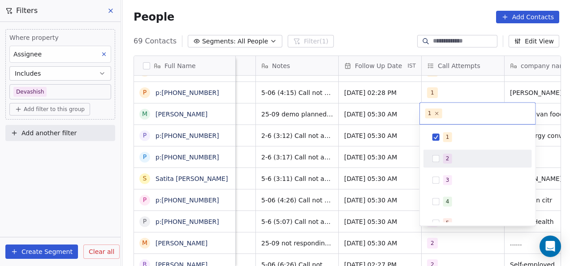
drag, startPoint x: 431, startPoint y: 114, endPoint x: 436, endPoint y: 156, distance: 42.4
click at [436, 156] on div "1 1 2 3 4 5 6 7 8 9 10" at bounding box center [477, 164] width 116 height 124
click at [436, 156] on button "Suggestions" at bounding box center [435, 158] width 7 height 7
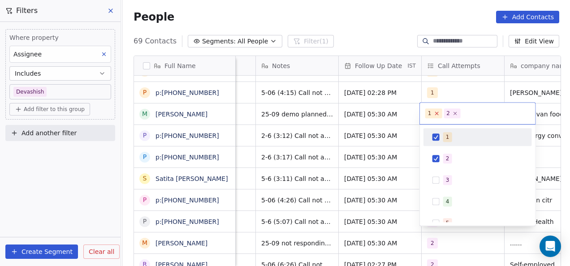
click at [436, 113] on icon at bounding box center [436, 114] width 6 height 6
click at [406, 133] on html "On2Cook India Pvt. Ltd. Contacts People Marketing Workflows Campaigns Metrics &…" at bounding box center [285, 133] width 570 height 266
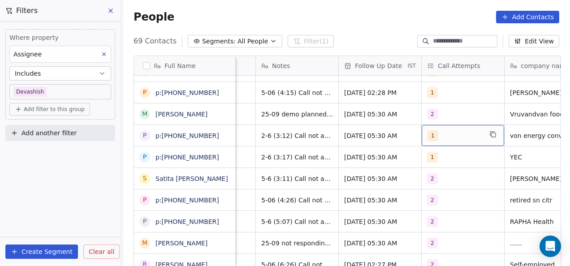
click at [433, 137] on span "1" at bounding box center [432, 135] width 11 height 11
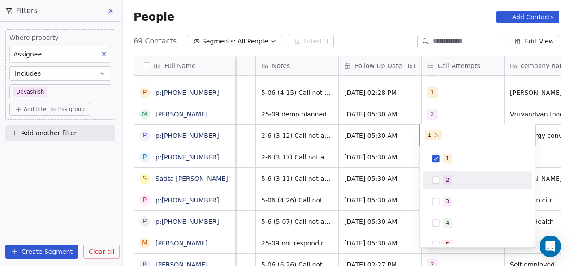
click at [435, 173] on div "2" at bounding box center [477, 180] width 101 height 14
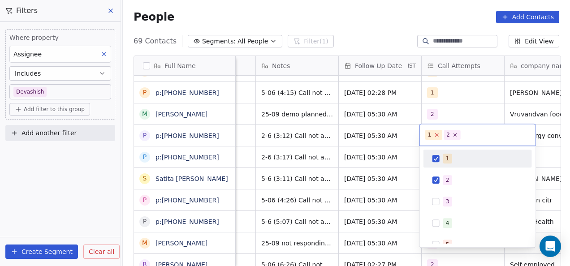
click at [436, 132] on icon at bounding box center [436, 135] width 6 height 6
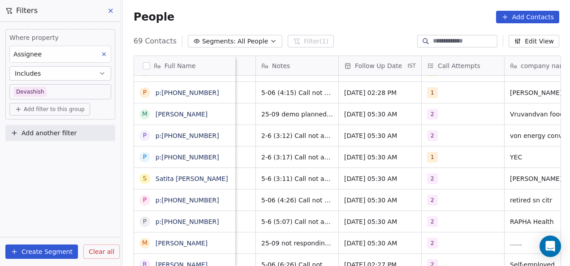
drag, startPoint x: 403, startPoint y: 153, endPoint x: 431, endPoint y: 160, distance: 28.8
click at [431, 160] on html "On2Cook India Pvt. Ltd. Contacts People Marketing Workflows Campaigns Metrics &…" at bounding box center [285, 133] width 570 height 266
click at [431, 160] on span "1" at bounding box center [432, 157] width 11 height 11
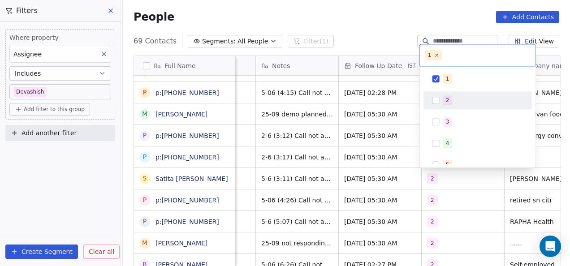
click at [437, 106] on div "2" at bounding box center [477, 100] width 101 height 14
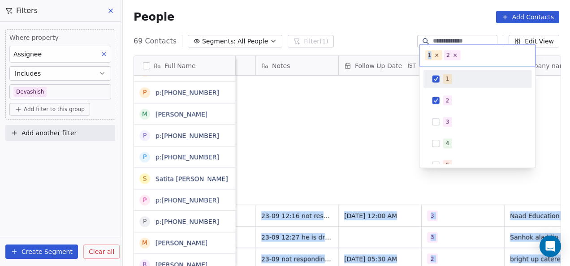
scroll to position [227, 441]
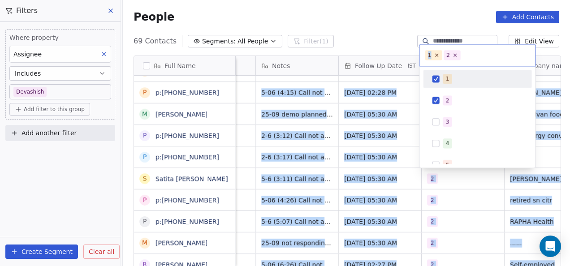
click at [373, 139] on html "On2Cook India Pvt. Ltd. Contacts People Marketing Workflows Campaigns Metrics &…" at bounding box center [285, 133] width 570 height 266
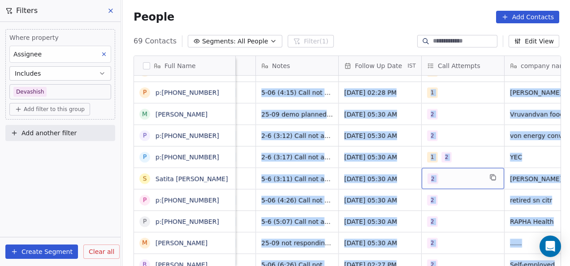
click at [448, 179] on div "2" at bounding box center [454, 178] width 55 height 11
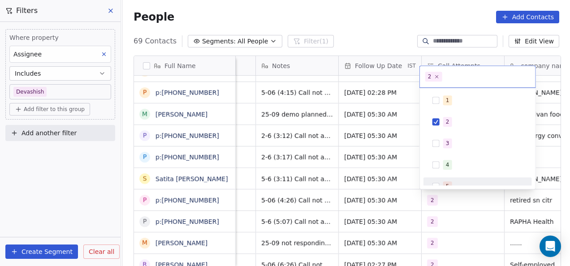
click at [389, 202] on html "On2Cook India Pvt. Ltd. Contacts People Marketing Workflows Campaigns Metrics &…" at bounding box center [285, 133] width 570 height 266
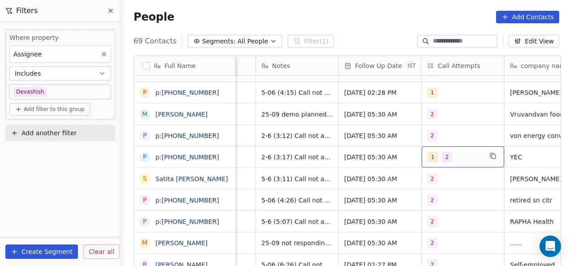
click at [443, 163] on div "1 2" at bounding box center [462, 156] width 82 height 21
click at [447, 156] on span "2" at bounding box center [446, 157] width 11 height 11
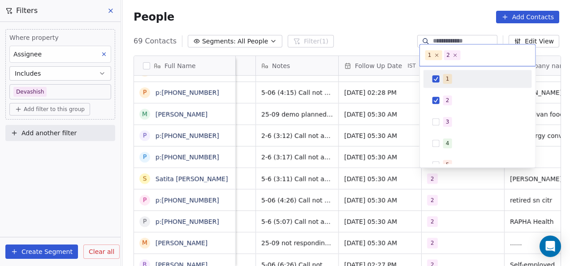
click at [440, 154] on div "1 2 3 4 5 6 7 8 9 10" at bounding box center [477, 175] width 108 height 211
click at [437, 57] on icon at bounding box center [436, 55] width 6 height 6
click at [394, 119] on html "On2Cook India Pvt. Ltd. Contacts People Marketing Workflows Campaigns Metrics &…" at bounding box center [285, 133] width 570 height 266
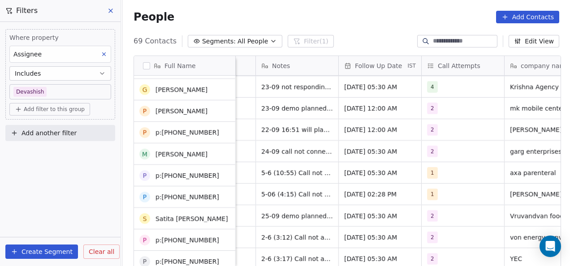
scroll to position [473, 0]
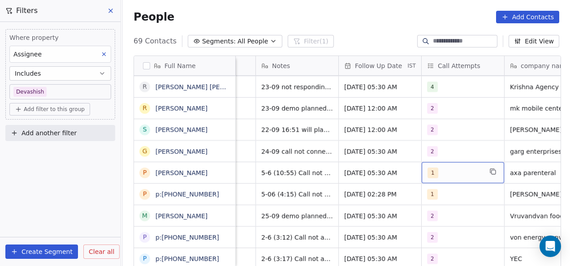
click at [430, 174] on span "1" at bounding box center [432, 172] width 11 height 11
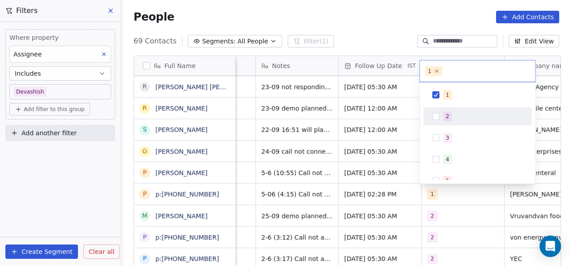
click at [440, 122] on div "2" at bounding box center [477, 116] width 101 height 14
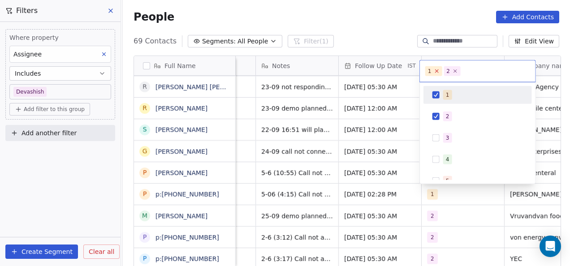
click at [436, 69] on icon at bounding box center [436, 71] width 6 height 6
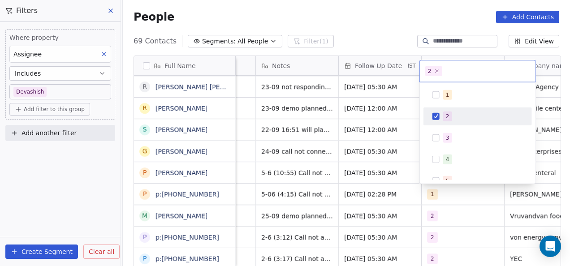
click at [397, 129] on html "On2Cook India Pvt. Ltd. Contacts People Marketing Workflows Campaigns Metrics &…" at bounding box center [285, 133] width 570 height 266
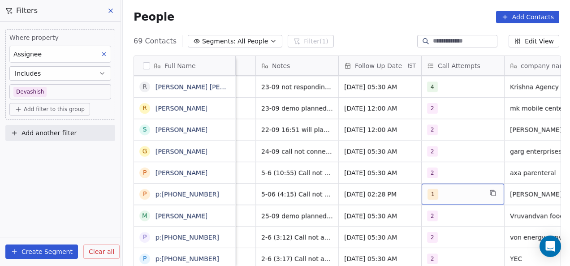
click at [433, 193] on span "1" at bounding box center [432, 194] width 11 height 11
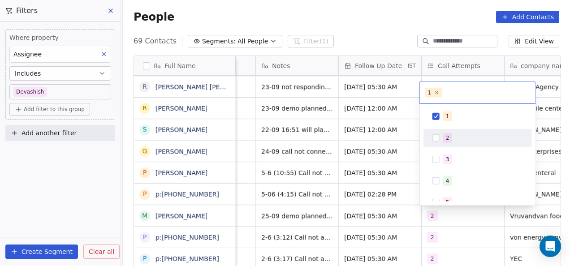
click at [443, 142] on div "2" at bounding box center [477, 138] width 101 height 14
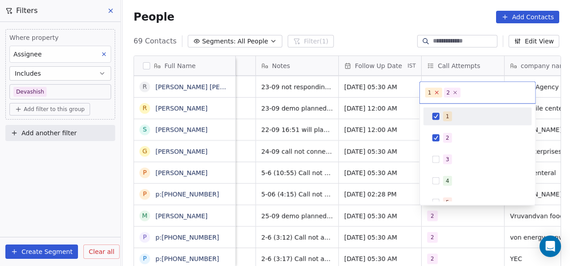
click at [434, 91] on icon at bounding box center [436, 93] width 6 height 6
click at [362, 158] on html "On2Cook India Pvt. Ltd. Contacts People Marketing Workflows Campaigns Metrics &…" at bounding box center [285, 133] width 570 height 266
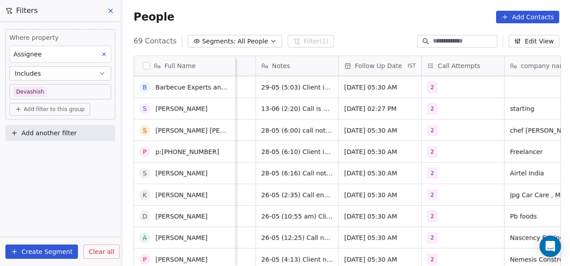
scroll to position [0, 0]
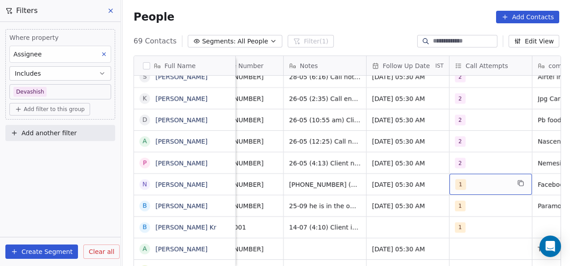
click at [455, 181] on span "1" at bounding box center [460, 184] width 11 height 11
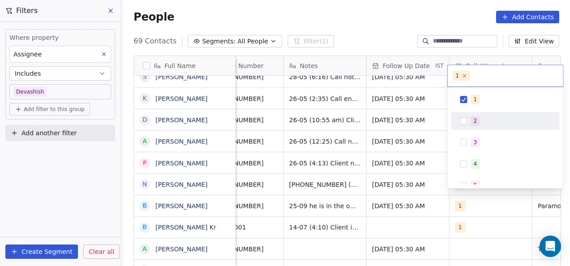
click at [463, 109] on div "1 2 3 4 5 6 7 8 9 10" at bounding box center [505, 195] width 108 height 211
click at [466, 120] on button "Suggestions" at bounding box center [463, 120] width 7 height 7
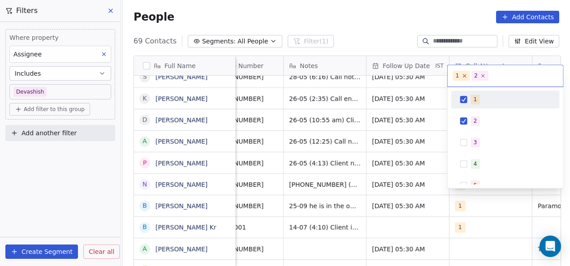
click at [464, 77] on icon at bounding box center [464, 76] width 6 height 6
click at [425, 115] on html "On2Cook India Pvt. Ltd. Contacts People Marketing Workflows Campaigns Metrics &…" at bounding box center [285, 133] width 570 height 266
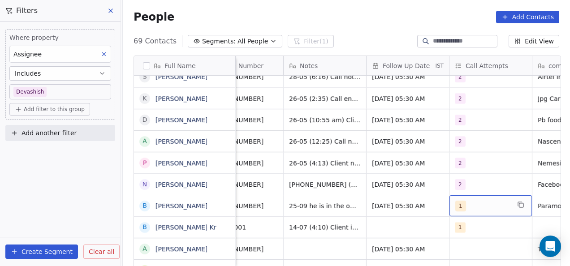
click at [458, 201] on span "1" at bounding box center [460, 206] width 11 height 11
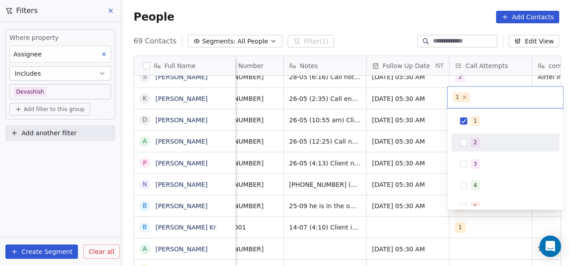
click at [472, 146] on span "2" at bounding box center [475, 142] width 9 height 10
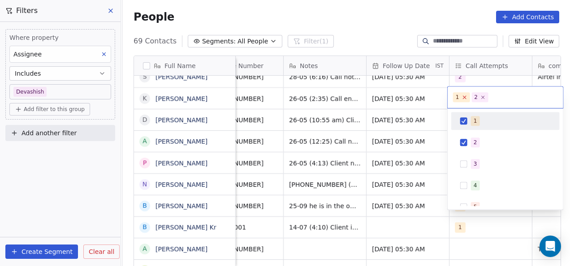
click at [464, 98] on icon at bounding box center [464, 97] width 6 height 6
click at [425, 123] on html "On2Cook India Pvt. Ltd. Contacts People Marketing Workflows Campaigns Metrics &…" at bounding box center [285, 133] width 570 height 266
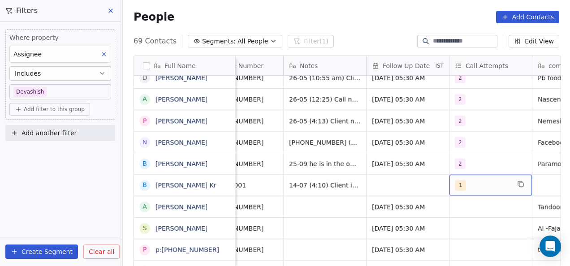
click at [456, 180] on span "1" at bounding box center [460, 185] width 11 height 11
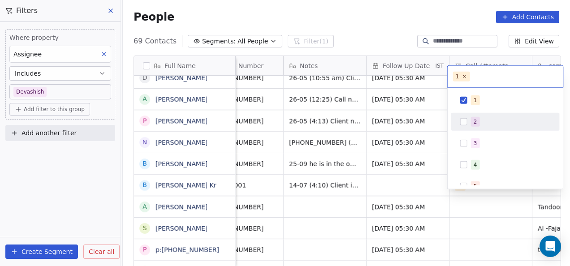
click at [480, 120] on div "2" at bounding box center [511, 122] width 80 height 10
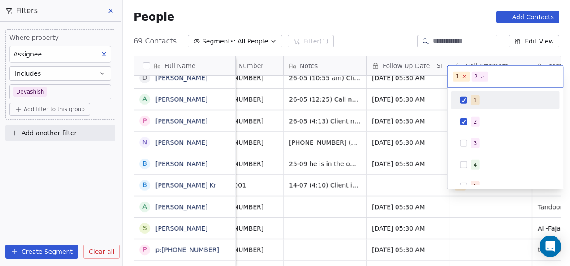
click at [464, 76] on icon at bounding box center [464, 76] width 6 height 6
click at [421, 128] on html "On2Cook India Pvt. Ltd. Contacts People Marketing Workflows Campaigns Metrics &…" at bounding box center [285, 133] width 570 height 266
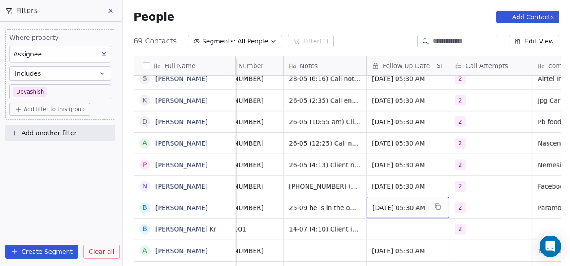
click at [387, 203] on span "[DATE] 05:30 AM" at bounding box center [399, 207] width 55 height 9
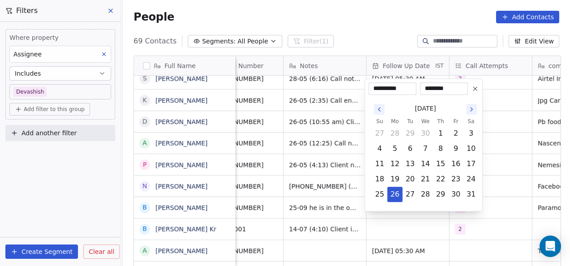
click at [469, 108] on icon "Go to the Next Month" at bounding box center [470, 109] width 7 height 7
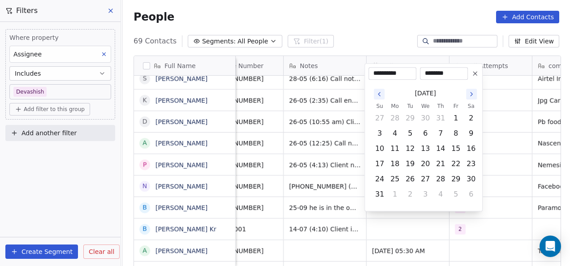
click at [469, 108] on th "Sa" at bounding box center [470, 106] width 15 height 9
drag, startPoint x: 469, startPoint y: 108, endPoint x: 474, endPoint y: 93, distance: 15.6
click at [474, 93] on icon "Go to the Next Month" at bounding box center [470, 93] width 7 height 7
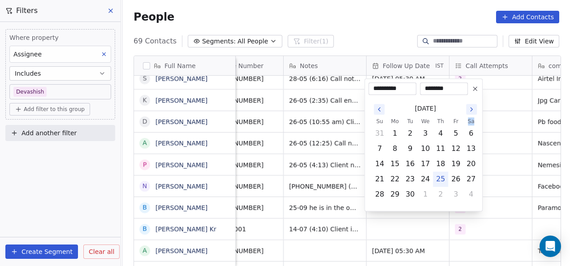
click at [469, 109] on icon "Go to the Next Month" at bounding box center [470, 109] width 7 height 7
click at [426, 164] on button "15" at bounding box center [425, 164] width 14 height 14
type input "**********"
click at [488, 141] on html "On2Cook India Pvt. Ltd. Contacts People Marketing Workflows Campaigns Metrics &…" at bounding box center [285, 133] width 570 height 266
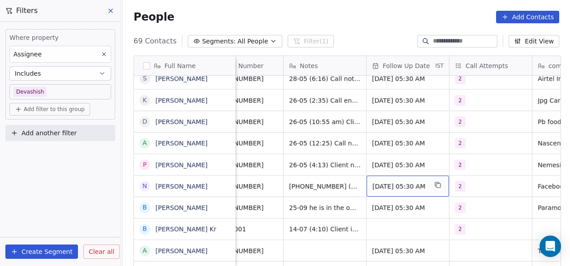
click at [392, 182] on span "[DATE] 05:30 AM" at bounding box center [399, 186] width 55 height 9
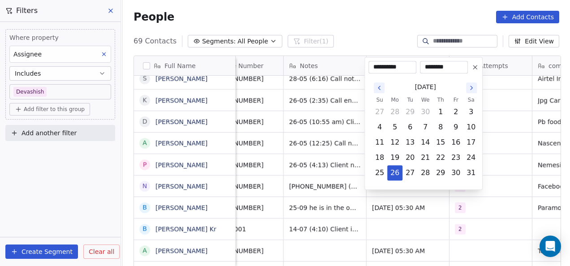
click at [470, 87] on icon "Go to the Next Month" at bounding box center [470, 87] width 7 height 7
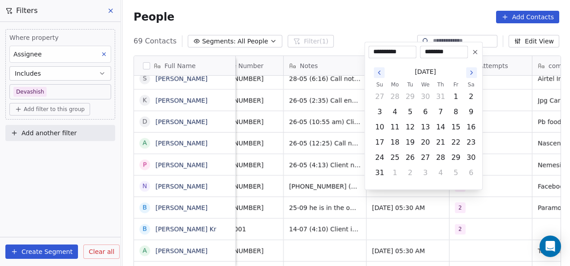
click at [470, 77] on button "Go to the Next Month" at bounding box center [471, 72] width 11 height 11
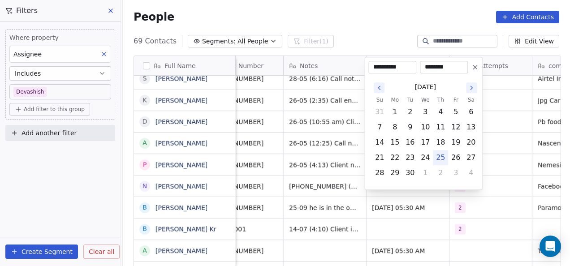
click at [470, 77] on div "September 2025 Su Mo Tu We Th Fr Sa 31 1 2 3 4 5 6 7 8 9 10 11 12 13 14 15 16 1…" at bounding box center [423, 129] width 110 height 112
click at [470, 86] on icon "Go to the Next Month" at bounding box center [471, 88] width 2 height 4
click at [439, 132] on button "9" at bounding box center [440, 127] width 14 height 14
type input "**********"
click at [492, 121] on html "On2Cook India Pvt. Ltd. Contacts People Marketing Workflows Campaigns Metrics &…" at bounding box center [285, 133] width 570 height 266
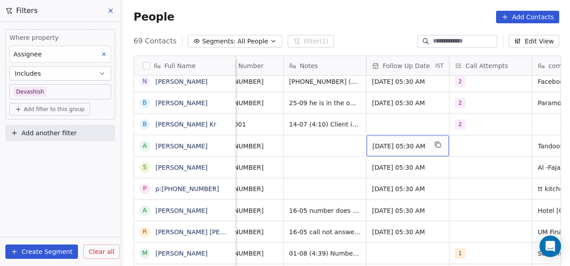
click at [372, 141] on span "[DATE] 05:30 AM" at bounding box center [399, 145] width 55 height 9
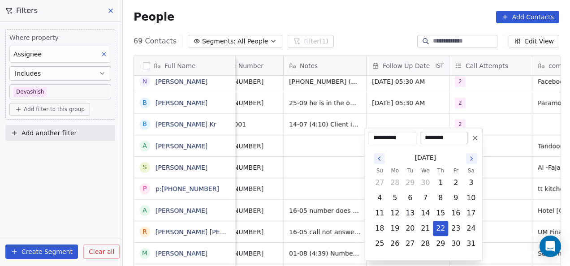
click at [470, 155] on icon "Go to the Next Month" at bounding box center [470, 158] width 7 height 7
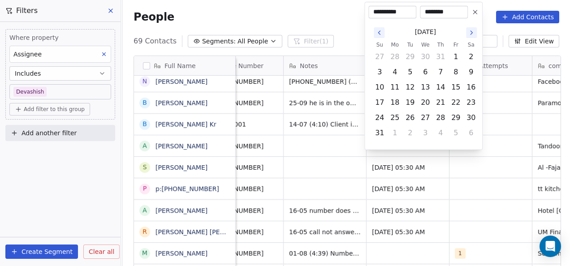
click at [470, 155] on html "On2Cook India Pvt. Ltd. Contacts People Marketing Workflows Campaigns Metrics &…" at bounding box center [285, 133] width 570 height 266
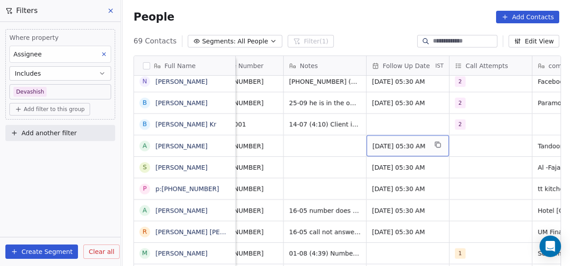
click at [408, 141] on span "[DATE] 05:30 AM" at bounding box center [399, 145] width 55 height 9
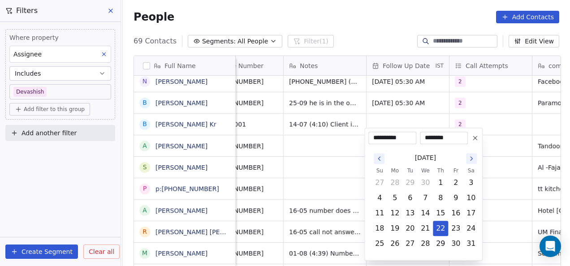
click at [471, 156] on icon "Go to the Next Month" at bounding box center [470, 158] width 7 height 7
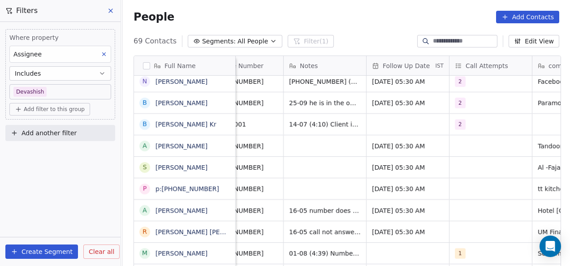
click at [471, 156] on html "On2Cook India Pvt. Ltd. Contacts People Marketing Workflows Campaigns Metrics &…" at bounding box center [285, 133] width 570 height 266
click at [403, 141] on span "[DATE] 05:30 AM" at bounding box center [399, 145] width 55 height 9
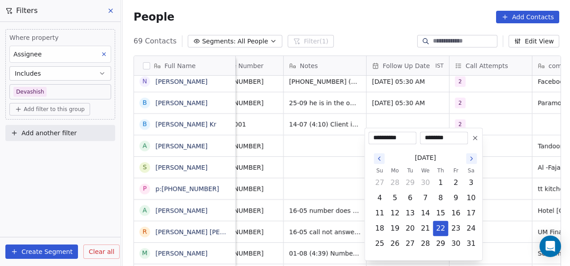
click at [469, 156] on icon "Go to the Next Month" at bounding box center [470, 158] width 7 height 7
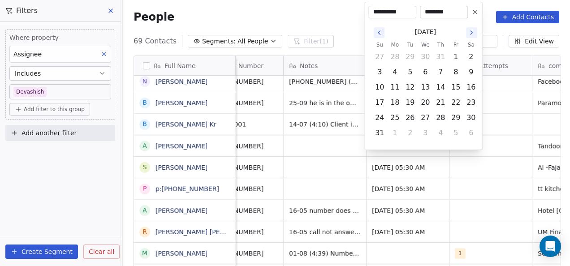
click at [472, 33] on icon "Go to the Next Month" at bounding box center [471, 33] width 2 height 4
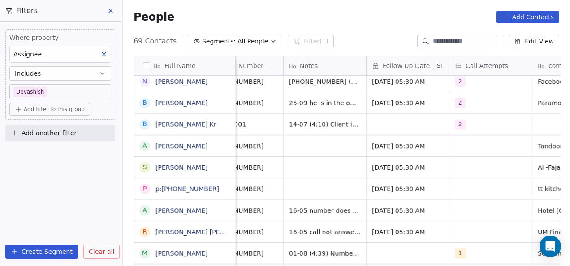
drag, startPoint x: 472, startPoint y: 33, endPoint x: 451, endPoint y: 149, distance: 117.8
click at [451, 149] on html "On2Cook India Pvt. Ltd. Contacts People Marketing Workflows Campaigns Metrics &…" at bounding box center [285, 133] width 570 height 266
click at [396, 141] on span "[DATE] 05:30 AM" at bounding box center [399, 145] width 55 height 9
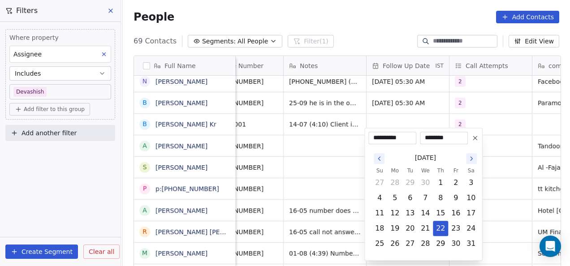
click at [465, 158] on div "May 2025" at bounding box center [425, 158] width 107 height 17
click at [466, 158] on button "Go to the Next Month" at bounding box center [471, 158] width 11 height 11
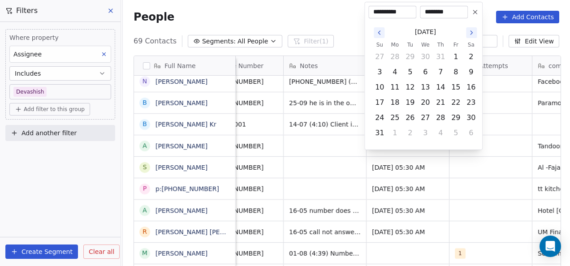
click at [466, 158] on html "On2Cook India Pvt. Ltd. Contacts People Marketing Workflows Campaigns Metrics &…" at bounding box center [285, 133] width 570 height 266
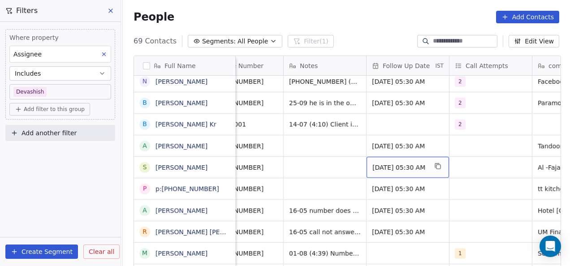
click at [409, 157] on div "[DATE] 05:30 AM" at bounding box center [407, 167] width 82 height 21
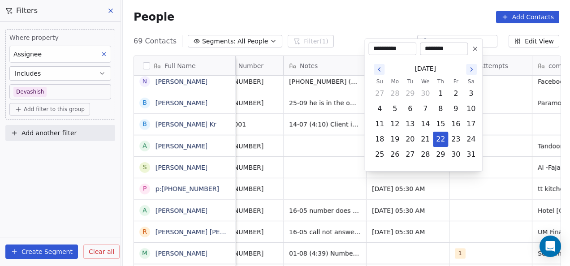
click at [475, 66] on button "Go to the Next Month" at bounding box center [471, 69] width 11 height 11
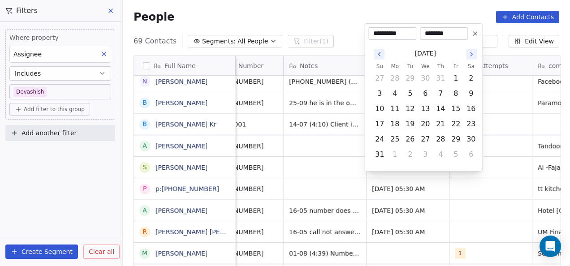
click at [475, 66] on th "Sa" at bounding box center [470, 66] width 15 height 9
click at [472, 55] on icon "Go to the Next Month" at bounding box center [470, 54] width 7 height 7
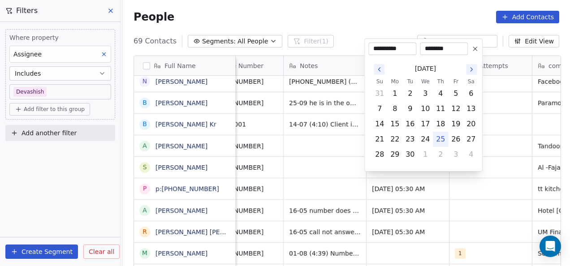
click at [472, 55] on div "September 2025 Su Mo Tu We Th Fr Sa 31 1 2 3 4 5 6 7 8 9 10 11 12 13 14 15 16 1…" at bounding box center [423, 111] width 110 height 112
click at [471, 67] on icon "Go to the Next Month" at bounding box center [470, 69] width 7 height 7
click at [421, 121] on button "15" at bounding box center [425, 124] width 14 height 14
type input "**********"
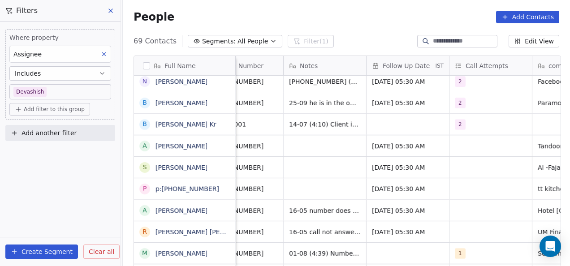
click at [507, 150] on html "On2Cook India Pvt. Ltd. Contacts People Marketing Workflows Campaigns Metrics &…" at bounding box center [285, 133] width 570 height 266
click at [389, 141] on span "[DATE] 05:30 AM" at bounding box center [399, 145] width 55 height 9
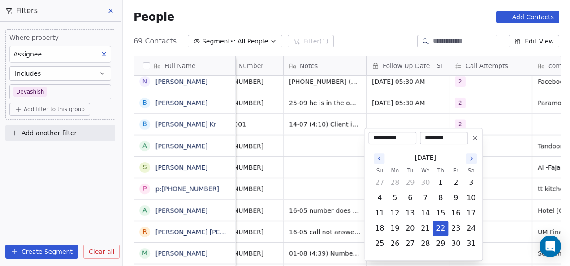
click at [474, 159] on icon "Go to the Next Month" at bounding box center [470, 158] width 7 height 7
click at [474, 159] on html "On2Cook India Pvt. Ltd. Contacts People Marketing Workflows Campaigns Metrics &…" at bounding box center [285, 133] width 570 height 266
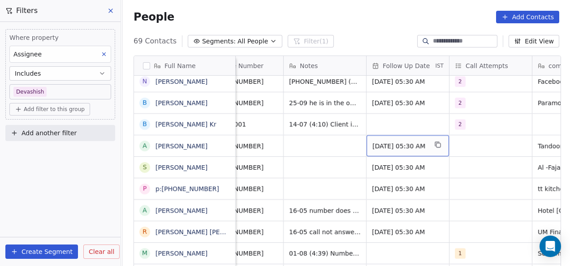
click at [412, 141] on span "[DATE] 05:30 AM" at bounding box center [399, 145] width 55 height 9
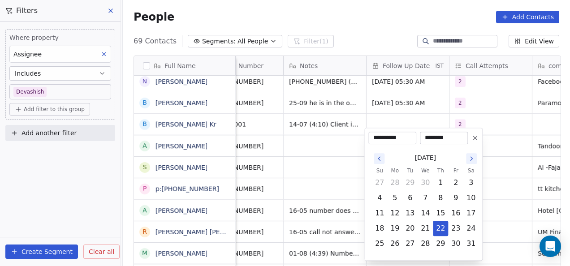
click at [469, 160] on icon "Go to the Next Month" at bounding box center [470, 158] width 7 height 7
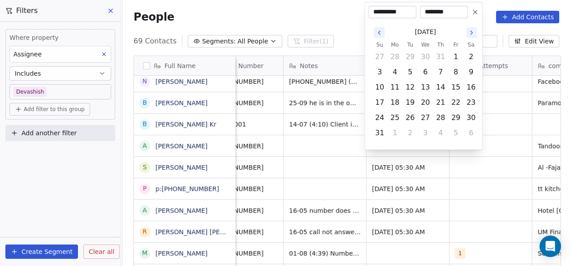
click at [473, 33] on icon "Go to the Next Month" at bounding box center [470, 32] width 7 height 7
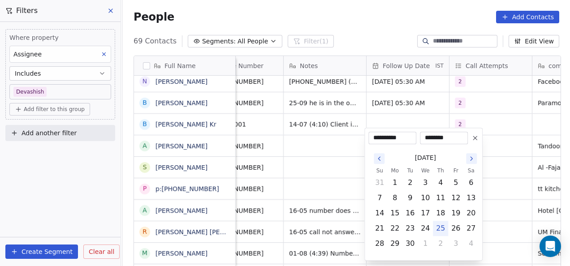
click at [467, 159] on button "Go to the Next Month" at bounding box center [471, 158] width 11 height 11
click at [449, 230] on button "24" at bounding box center [455, 228] width 14 height 14
type input "**********"
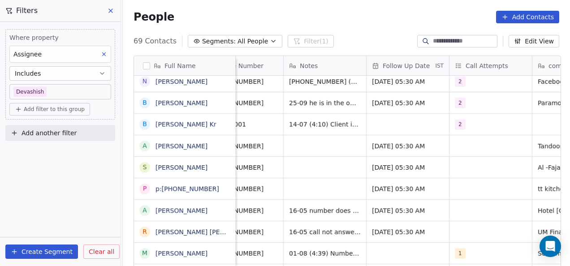
click at [510, 199] on html "On2Cook India Pvt. Ltd. Contacts People Marketing Workflows Campaigns Metrics &…" at bounding box center [285, 133] width 570 height 266
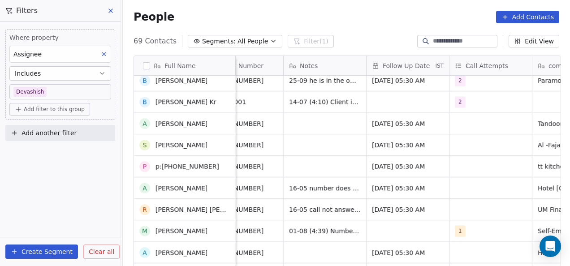
scroll to position [1146, 0]
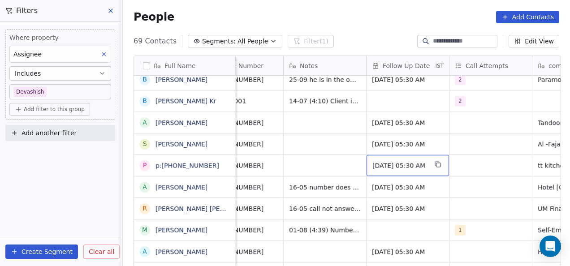
click at [374, 163] on div "[DATE] 05:30 AM" at bounding box center [407, 165] width 82 height 21
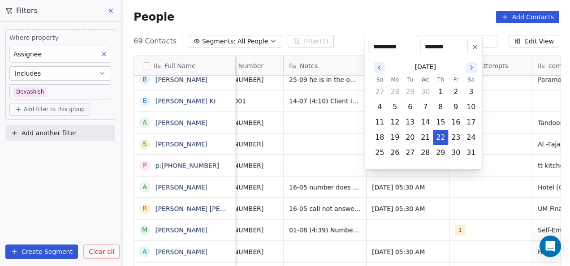
click at [471, 67] on icon "Go to the Next Month" at bounding box center [470, 67] width 7 height 7
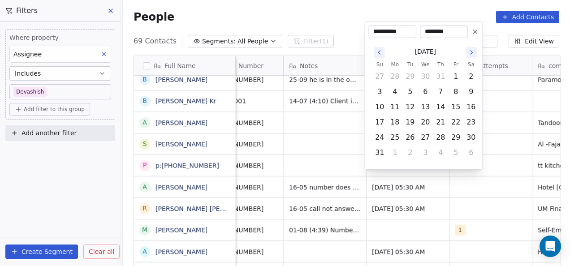
click at [471, 56] on button "Go to the Next Month" at bounding box center [471, 52] width 11 height 11
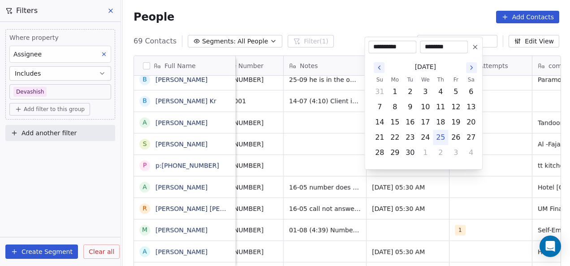
click at [471, 67] on icon "Go to the Next Month" at bounding box center [471, 68] width 2 height 4
click at [441, 115] on button "16" at bounding box center [440, 122] width 14 height 14
type input "**********"
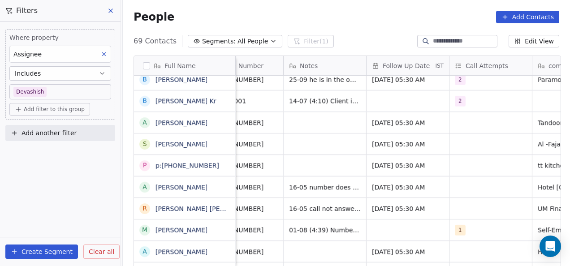
click at [494, 111] on html "On2Cook India Pvt. Ltd. Contacts People Marketing Workflows Campaigns Metrics &…" at bounding box center [285, 133] width 570 height 266
click at [388, 183] on span "[DATE] 05:30 AM" at bounding box center [399, 187] width 55 height 9
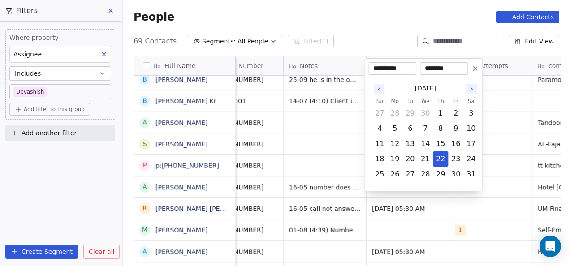
click at [470, 91] on icon "Go to the Next Month" at bounding box center [470, 89] width 7 height 7
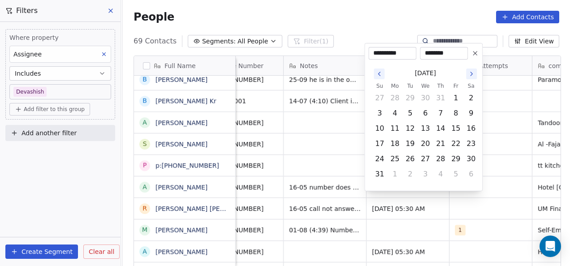
click at [475, 77] on button "Go to the Next Month" at bounding box center [471, 74] width 11 height 11
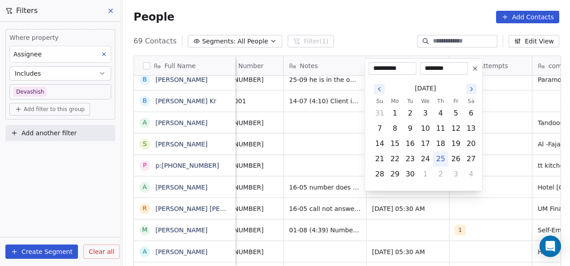
click at [470, 89] on icon "Go to the Next Month" at bounding box center [470, 89] width 7 height 7
click at [450, 159] on button "24" at bounding box center [455, 159] width 14 height 14
type input "**********"
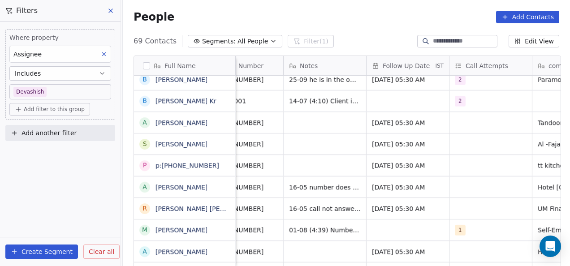
click at [493, 142] on html "On2Cook India Pvt. Ltd. Contacts People Marketing Workflows Campaigns Metrics &…" at bounding box center [285, 133] width 570 height 266
click at [381, 204] on span "[DATE] 05:30 AM" at bounding box center [399, 208] width 55 height 9
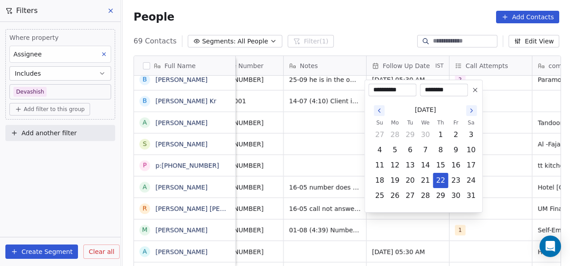
click at [469, 111] on icon "Go to the Next Month" at bounding box center [470, 110] width 7 height 7
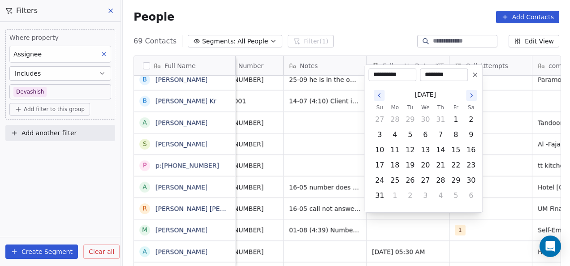
click at [469, 111] on th "Sa" at bounding box center [470, 107] width 15 height 9
click at [472, 98] on icon "Go to the Next Month" at bounding box center [470, 95] width 7 height 7
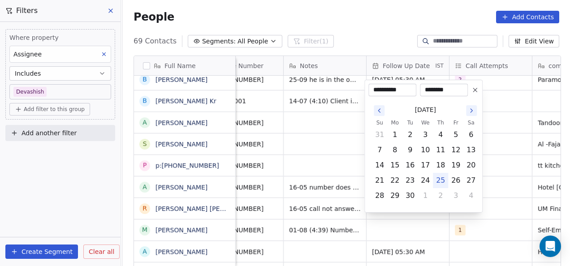
click at [468, 108] on icon "Go to the Next Month" at bounding box center [470, 110] width 7 height 7
click at [446, 171] on button "16" at bounding box center [440, 165] width 14 height 14
type input "**********"
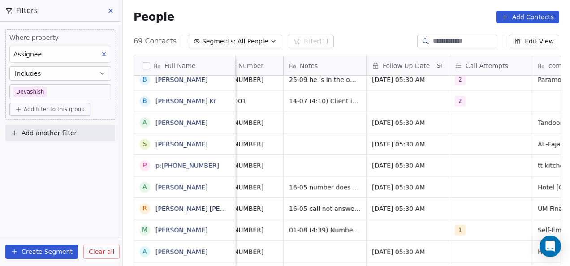
click at [494, 152] on html "On2Cook India Pvt. Ltd. Contacts People Marketing Workflows Campaigns Metrics &…" at bounding box center [285, 133] width 570 height 266
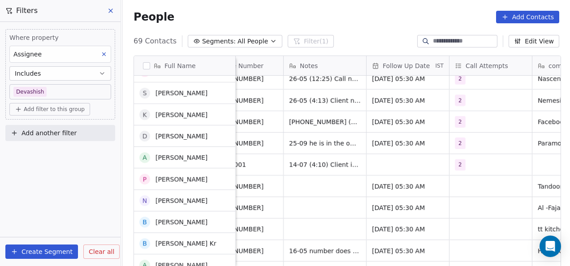
scroll to position [1083, 0]
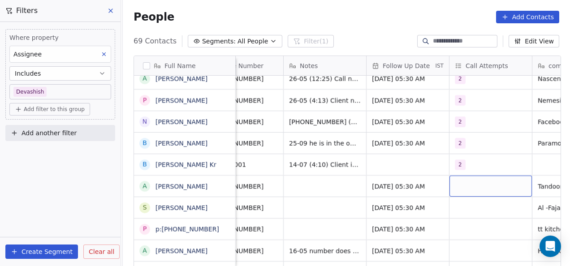
click at [454, 176] on div "grid" at bounding box center [490, 186] width 82 height 21
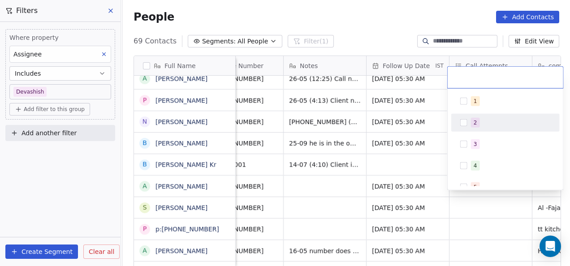
click at [466, 121] on button "Suggestions" at bounding box center [463, 122] width 7 height 7
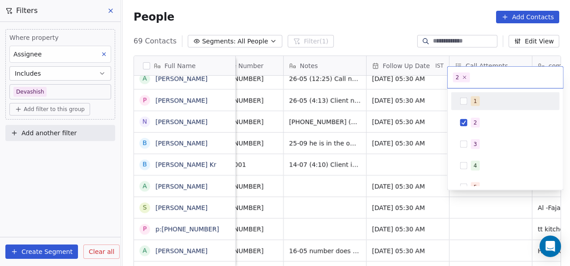
click at [413, 164] on html "On2Cook India Pvt. Ltd. Contacts People Marketing Workflows Campaigns Metrics &…" at bounding box center [285, 133] width 570 height 266
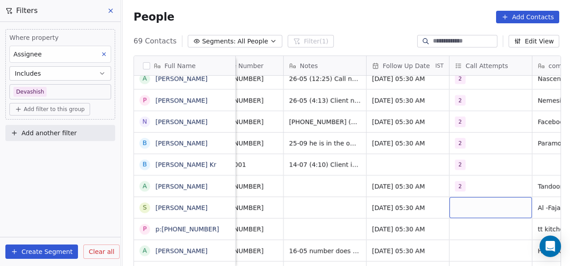
click at [458, 207] on div "grid" at bounding box center [490, 207] width 82 height 21
click at [457, 205] on div "grid" at bounding box center [490, 207] width 82 height 21
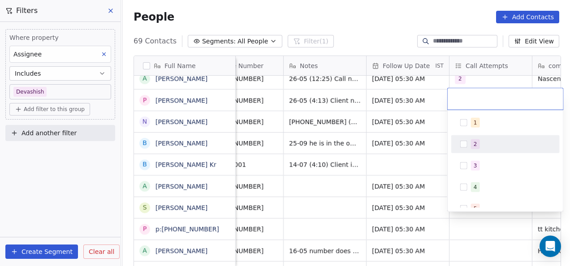
click at [475, 141] on div "2" at bounding box center [475, 144] width 4 height 8
click at [403, 163] on html "On2Cook India Pvt. Ltd. Contacts People Marketing Workflows Campaigns Metrics &…" at bounding box center [285, 133] width 570 height 266
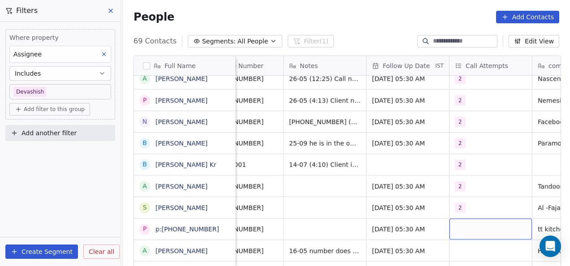
click at [455, 223] on div "grid" at bounding box center [490, 229] width 82 height 21
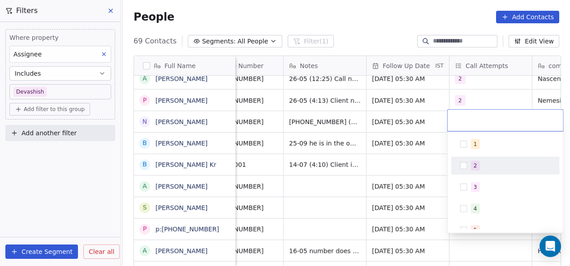
click at [478, 156] on div "1 2 3 4 5 6 7 8 9 10" at bounding box center [505, 240] width 108 height 211
click at [460, 165] on button "Suggestions" at bounding box center [463, 165] width 7 height 7
click at [414, 160] on html "On2Cook India Pvt. Ltd. Contacts People Marketing Workflows Campaigns Metrics &…" at bounding box center [285, 133] width 570 height 266
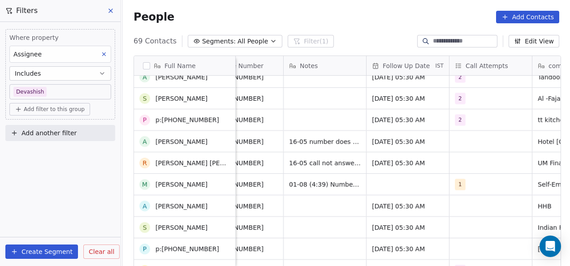
scroll to position [1192, 0]
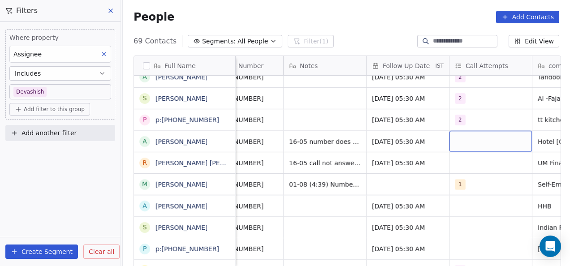
click at [456, 131] on div "grid" at bounding box center [490, 141] width 82 height 21
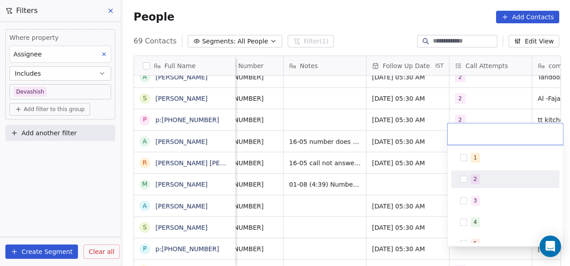
click at [466, 182] on button "Suggestions" at bounding box center [463, 179] width 7 height 7
click at [423, 177] on html "On2Cook India Pvt. Ltd. Contacts People Marketing Workflows Campaigns Metrics &…" at bounding box center [285, 133] width 570 height 266
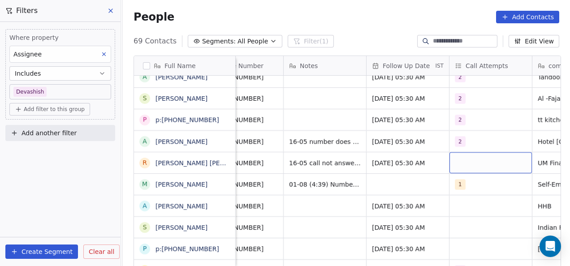
click at [458, 154] on div "grid" at bounding box center [490, 162] width 82 height 21
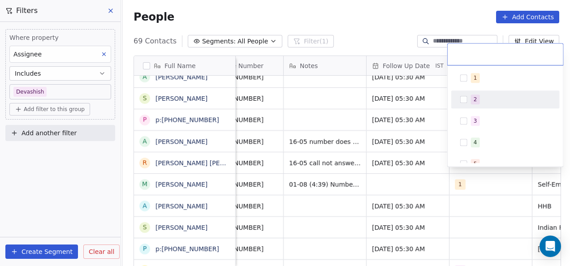
click at [458, 98] on div "2" at bounding box center [504, 99] width 101 height 14
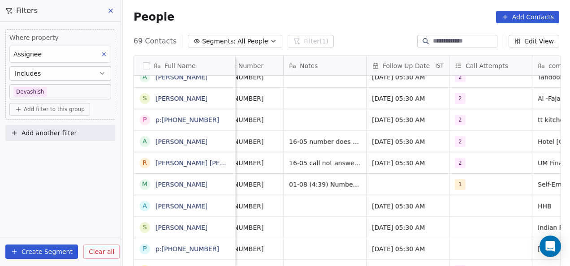
click at [350, 149] on html "On2Cook India Pvt. Ltd. Contacts People Marketing Workflows Campaigns Metrics &…" at bounding box center [285, 133] width 570 height 266
click at [454, 174] on div "1" at bounding box center [490, 184] width 82 height 21
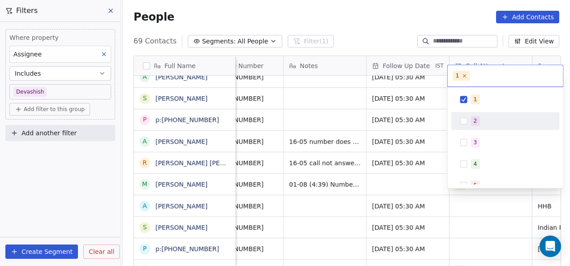
click at [468, 123] on div "2" at bounding box center [504, 121] width 101 height 14
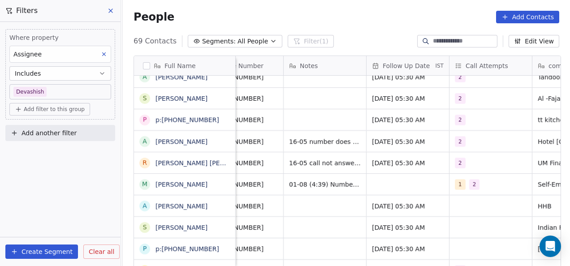
click at [390, 152] on html "On2Cook India Pvt. Ltd. Contacts People Marketing Workflows Campaigns Metrics &…" at bounding box center [285, 133] width 570 height 266
click at [459, 179] on span "1" at bounding box center [460, 184] width 11 height 11
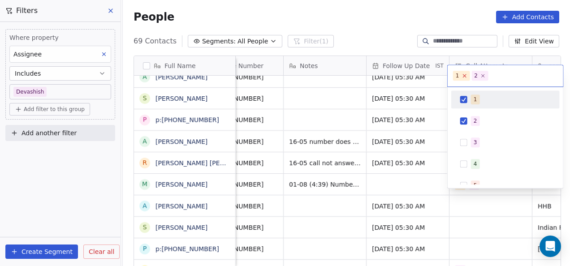
click at [463, 77] on icon at bounding box center [464, 75] width 3 height 3
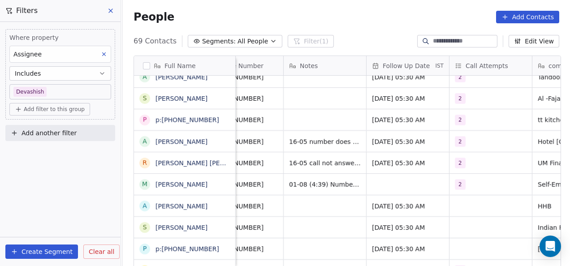
click at [399, 137] on html "On2Cook India Pvt. Ltd. Contacts People Marketing Workflows Campaigns Metrics &…" at bounding box center [285, 133] width 570 height 266
click at [488, 200] on div "grid" at bounding box center [490, 205] width 82 height 21
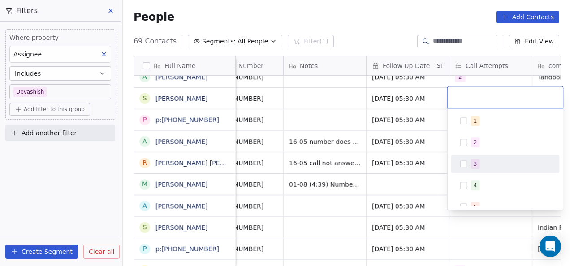
click at [476, 151] on div "1 2 3 4 5 6 7 8 9 10" at bounding box center [505, 217] width 108 height 211
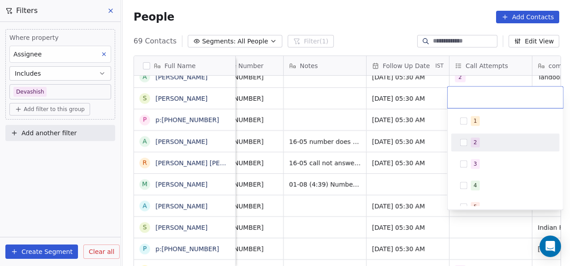
click at [475, 145] on div "2" at bounding box center [475, 142] width 4 height 8
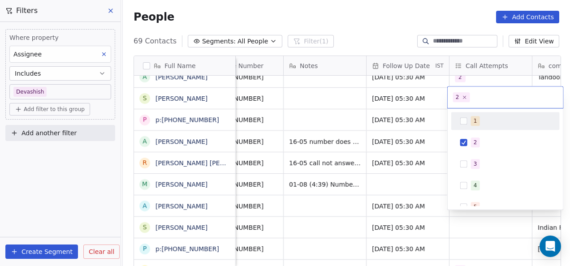
click at [428, 144] on html "On2Cook India Pvt. Ltd. Contacts People Marketing Workflows Campaigns Metrics &…" at bounding box center [285, 133] width 570 height 266
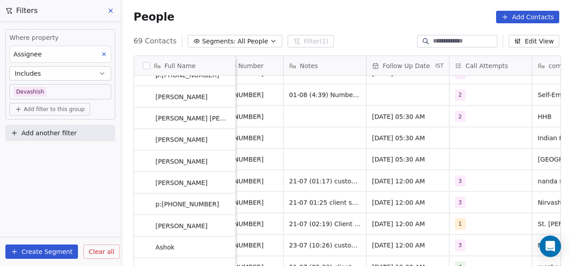
scroll to position [1281, 0]
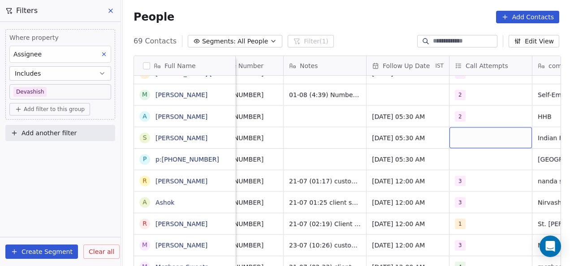
drag, startPoint x: 496, startPoint y: 133, endPoint x: 501, endPoint y: 122, distance: 12.2
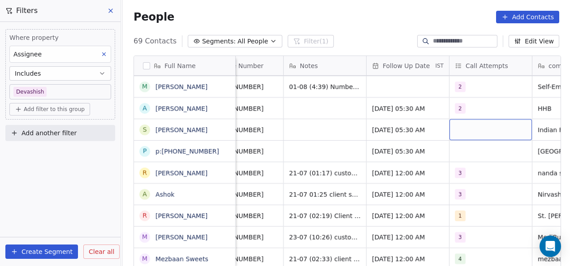
scroll to position [1290, 0]
click at [394, 254] on span "[DATE] 12:00 AM" at bounding box center [399, 258] width 55 height 9
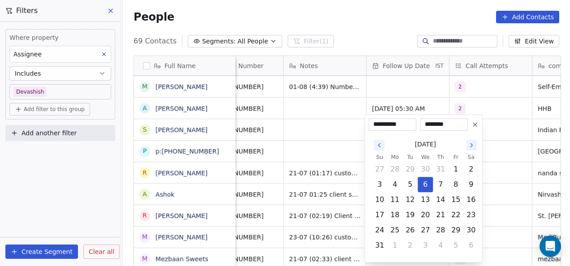
click at [470, 147] on icon "Go to the Next Month" at bounding box center [470, 144] width 7 height 7
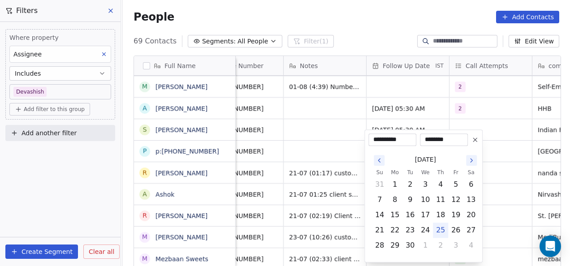
click at [471, 159] on icon "Go to the Next Month" at bounding box center [470, 160] width 7 height 7
click at [431, 210] on button "15" at bounding box center [425, 215] width 14 height 14
type input "**********"
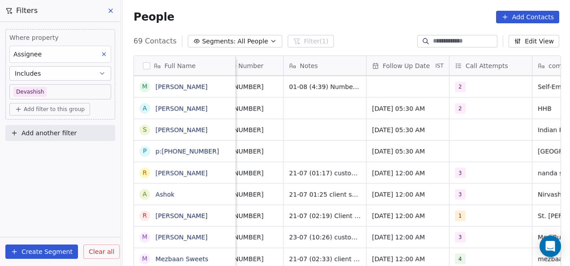
click at [489, 197] on html "On2Cook India Pvt. Ltd. Contacts People Marketing Workflows Campaigns Metrics &…" at bounding box center [285, 133] width 570 height 266
click at [386, 233] on span "[DATE] 12:00 AM" at bounding box center [399, 237] width 55 height 9
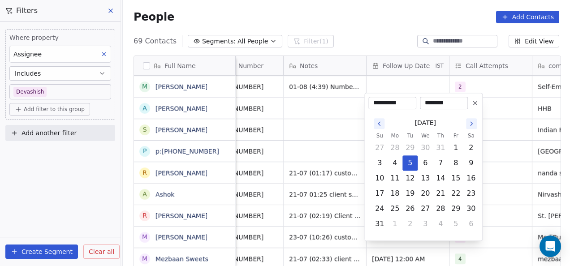
click at [472, 124] on icon "Go to the Next Month" at bounding box center [470, 123] width 7 height 7
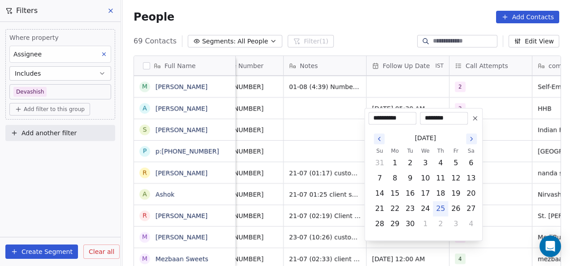
click at [471, 134] on button "Go to the Next Month" at bounding box center [471, 138] width 11 height 11
click at [446, 191] on button "16" at bounding box center [440, 193] width 14 height 14
type input "**********"
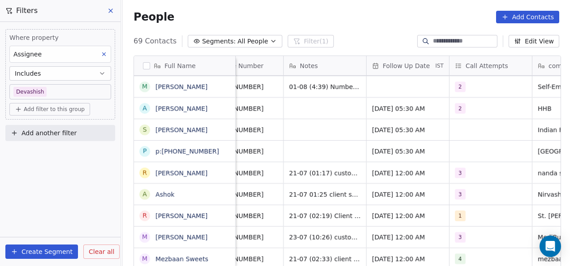
click at [526, 184] on html "On2Cook India Pvt. Ltd. Contacts People Marketing Workflows Campaigns Metrics &…" at bounding box center [285, 133] width 570 height 266
click at [386, 211] on span "[DATE] 12:00 AM" at bounding box center [399, 215] width 55 height 9
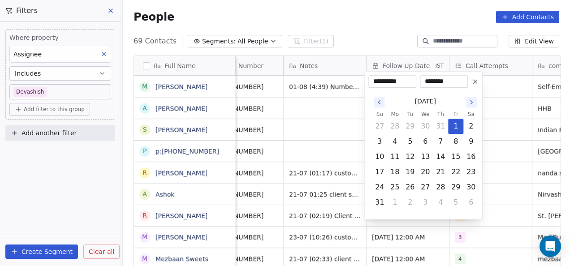
click at [470, 107] on button "Go to the Next Month" at bounding box center [471, 102] width 11 height 11
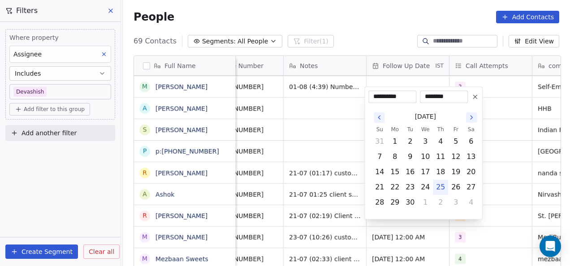
click at [471, 113] on button "Go to the Next Month" at bounding box center [471, 117] width 11 height 11
click at [444, 181] on button "23" at bounding box center [440, 187] width 14 height 14
type input "**********"
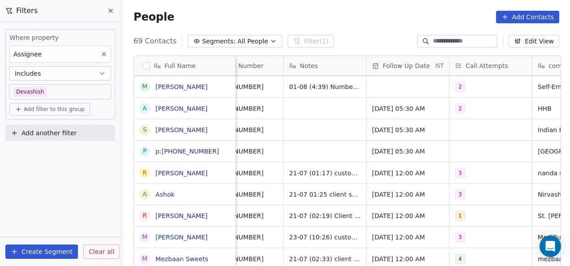
click at [511, 176] on html "On2Cook India Pvt. Ltd. Contacts People Marketing Workflows Campaigns Metrics &…" at bounding box center [285, 133] width 570 height 266
click at [385, 190] on span "[DATE] 12:00 AM" at bounding box center [399, 194] width 55 height 9
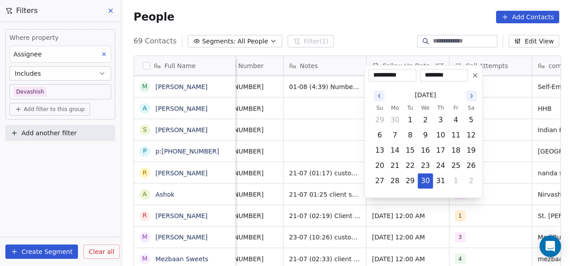
click at [470, 92] on icon "Go to the Next Month" at bounding box center [470, 95] width 7 height 7
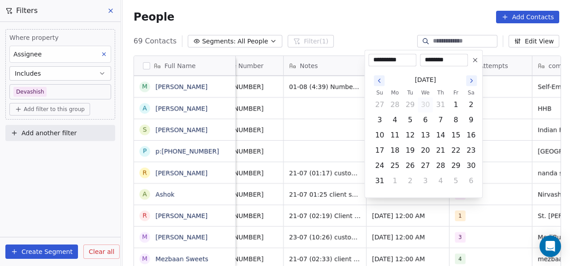
click at [471, 80] on icon "Go to the Next Month" at bounding box center [471, 81] width 2 height 4
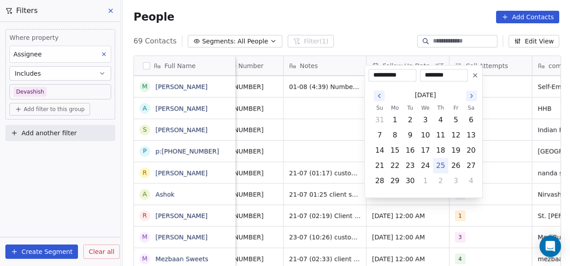
click at [473, 95] on icon "Go to the Next Month" at bounding box center [470, 95] width 7 height 7
click at [450, 145] on button "17" at bounding box center [455, 150] width 14 height 14
type input "**********"
click at [450, 145] on button "17" at bounding box center [455, 150] width 14 height 14
click at [522, 129] on html "On2Cook India Pvt. Ltd. Contacts People Marketing Workflows Campaigns Metrics &…" at bounding box center [285, 133] width 570 height 266
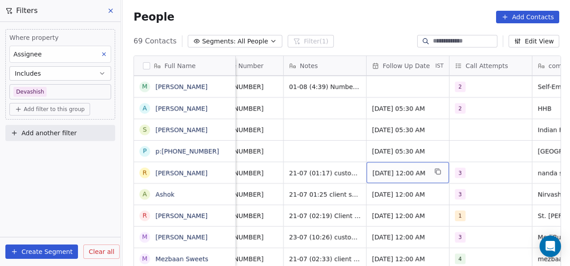
click at [398, 168] on span "[DATE] 12:00 AM" at bounding box center [399, 172] width 55 height 9
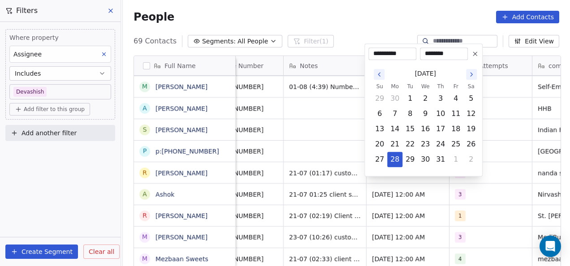
click at [470, 71] on icon "Go to the Next Month" at bounding box center [470, 74] width 7 height 7
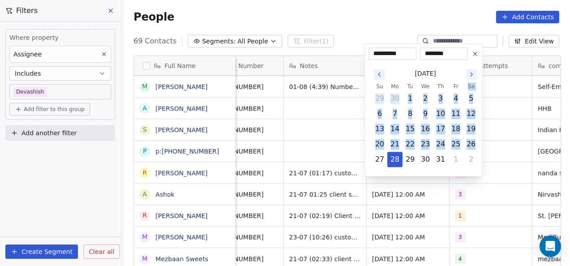
click at [470, 82] on th "Sa" at bounding box center [470, 86] width 15 height 9
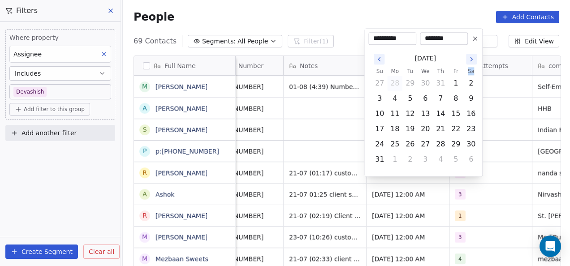
drag, startPoint x: 470, startPoint y: 71, endPoint x: 474, endPoint y: 59, distance: 13.0
click at [474, 59] on icon "Go to the Next Month" at bounding box center [470, 59] width 7 height 7
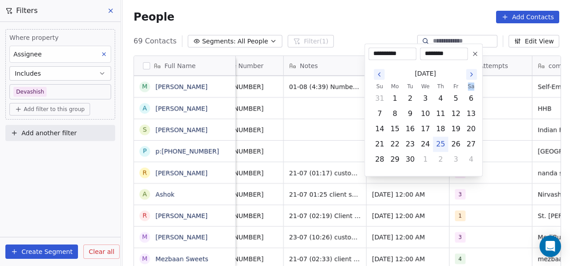
click at [471, 75] on icon "Go to the Next Month" at bounding box center [471, 75] width 2 height 4
click at [450, 137] on button "24" at bounding box center [455, 144] width 14 height 14
type input "**********"
click at [493, 116] on html "On2Cook India Pvt. Ltd. Contacts People Marketing Workflows Campaigns Metrics &…" at bounding box center [285, 133] width 570 height 266
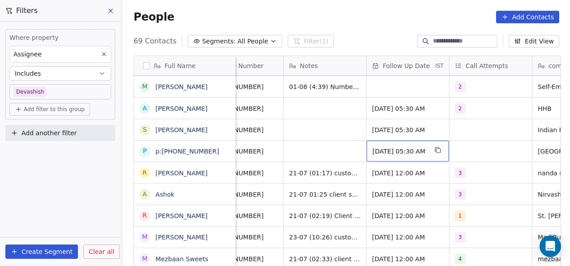
click at [403, 141] on div "[DATE] 05:30 AM" at bounding box center [407, 151] width 82 height 21
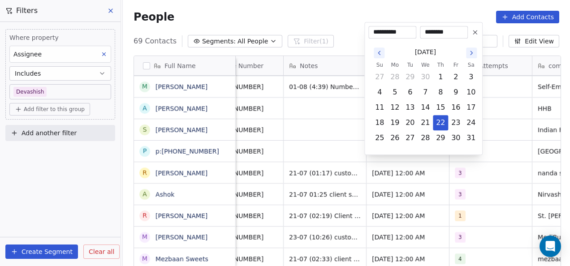
click at [475, 53] on button "Go to the Next Month" at bounding box center [471, 52] width 11 height 11
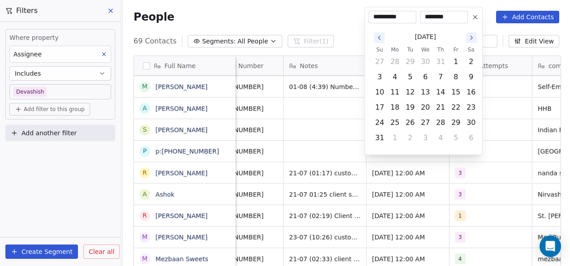
click at [473, 36] on icon "Go to the Next Month" at bounding box center [470, 37] width 7 height 7
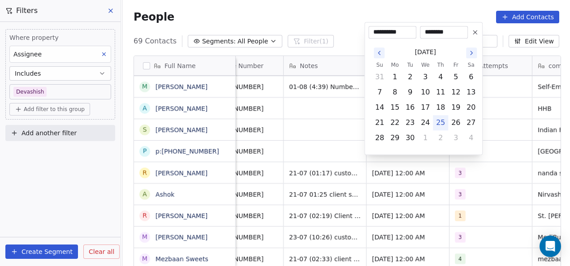
click at [474, 49] on icon "Go to the Next Month" at bounding box center [470, 52] width 7 height 7
click at [460, 94] on button "10" at bounding box center [455, 92] width 14 height 14
type input "**********"
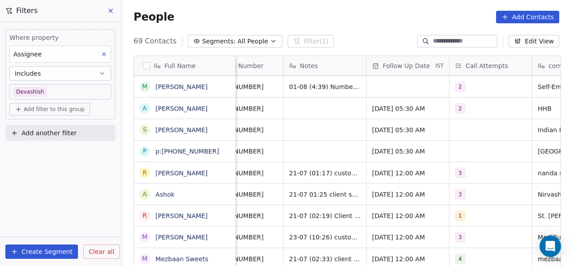
click at [493, 86] on html "On2Cook India Pvt. Ltd. Contacts People Marketing Workflows Campaigns Metrics &…" at bounding box center [285, 133] width 570 height 266
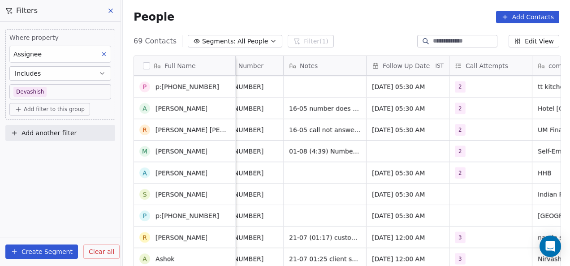
scroll to position [1224, 0]
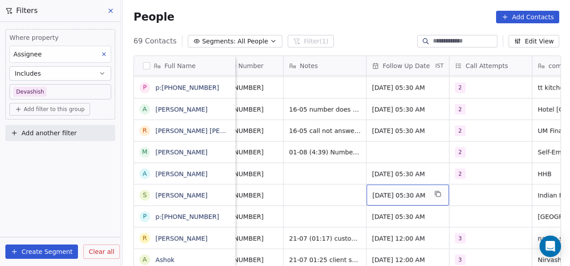
click at [375, 191] on span "May 22, 2025 05:30 AM" at bounding box center [399, 195] width 55 height 9
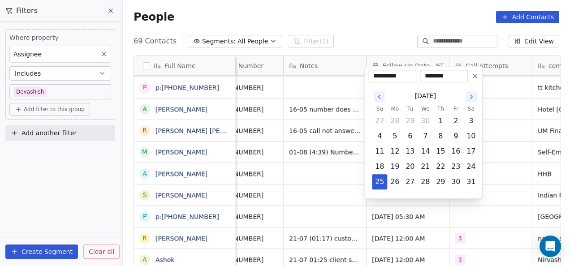
click at [475, 95] on button "Go to the Next Month" at bounding box center [471, 96] width 11 height 11
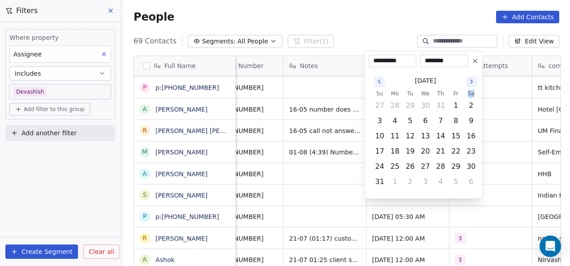
click at [475, 95] on th "Sa" at bounding box center [470, 93] width 15 height 9
drag, startPoint x: 475, startPoint y: 95, endPoint x: 477, endPoint y: 83, distance: 11.9
click at [477, 83] on div "[DATE]" at bounding box center [425, 81] width 107 height 17
click at [470, 84] on icon "Go to the Next Month" at bounding box center [470, 81] width 7 height 7
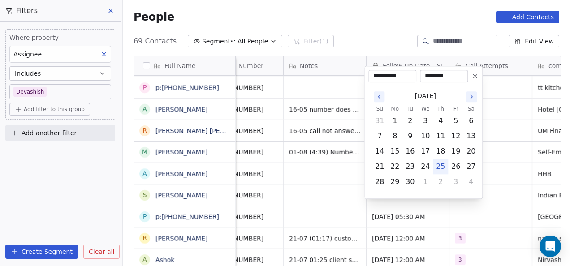
click at [469, 99] on icon "Go to the Next Month" at bounding box center [470, 96] width 7 height 7
click at [466, 159] on td "25" at bounding box center [470, 166] width 15 height 15
click at [467, 154] on button "18" at bounding box center [470, 151] width 14 height 14
type input "**********"
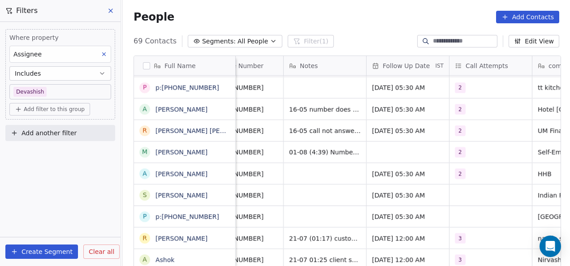
click at [487, 148] on html "On2Cook India Pvt. Ltd. Contacts People Marketing Workflows Campaigns Metrics &…" at bounding box center [285, 133] width 570 height 266
click at [396, 163] on div "May 22, 2025 05:30 AM" at bounding box center [407, 173] width 82 height 21
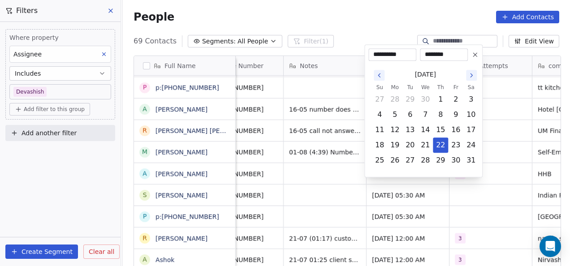
click at [467, 77] on button "Go to the Next Month" at bounding box center [471, 75] width 11 height 11
click at [471, 75] on icon "Go to the Next Month" at bounding box center [470, 75] width 7 height 7
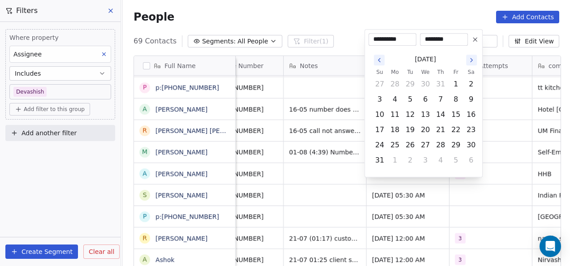
click at [474, 65] on div "[DATE]" at bounding box center [425, 59] width 107 height 17
click at [472, 62] on icon "Go to the Next Month" at bounding box center [470, 59] width 7 height 7
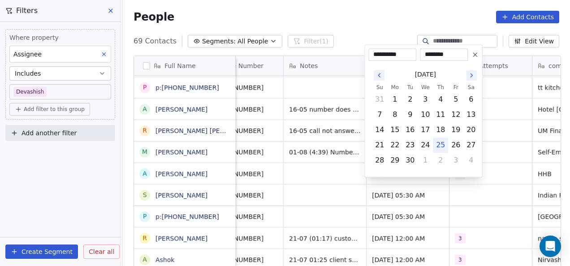
click at [472, 62] on div "September 2025 Su Mo Tu We Th Fr Sa 31 1 2 3 4 5 6 7 8 9 10 11 12 13 14 15 16 1…" at bounding box center [423, 117] width 110 height 112
drag, startPoint x: 472, startPoint y: 62, endPoint x: 471, endPoint y: 74, distance: 12.2
click at [471, 74] on icon "Go to the Next Month" at bounding box center [471, 75] width 2 height 4
click at [460, 106] on button "3" at bounding box center [455, 99] width 14 height 14
type input "**********"
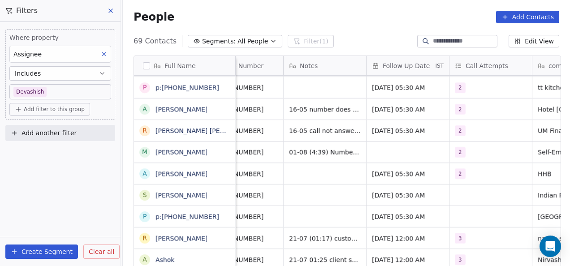
click at [500, 97] on html "On2Cook India Pvt. Ltd. Contacts People Marketing Workflows Campaigns Metrics &…" at bounding box center [285, 133] width 570 height 266
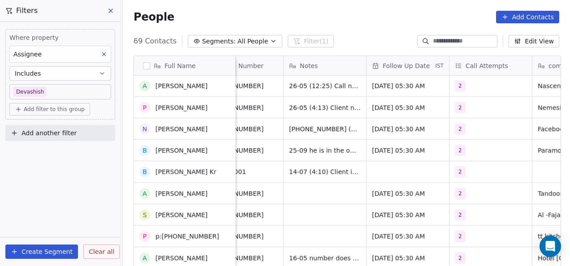
scroll to position [1076, 0]
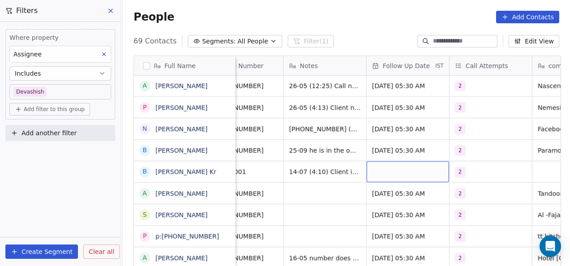
click at [412, 161] on div "grid" at bounding box center [407, 171] width 82 height 21
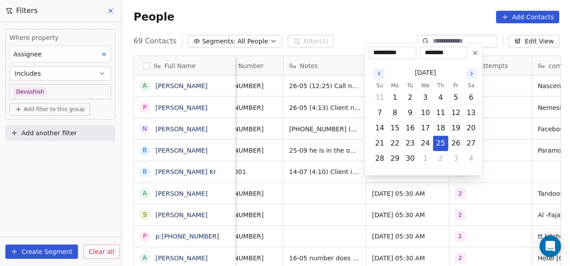
click at [471, 79] on div "[DATE]" at bounding box center [425, 72] width 107 height 17
click at [472, 75] on icon "Go to the Next Month" at bounding box center [470, 73] width 7 height 7
click at [450, 120] on td "10" at bounding box center [455, 112] width 15 height 15
click at [441, 116] on button "9" at bounding box center [440, 113] width 14 height 14
type input "**********"
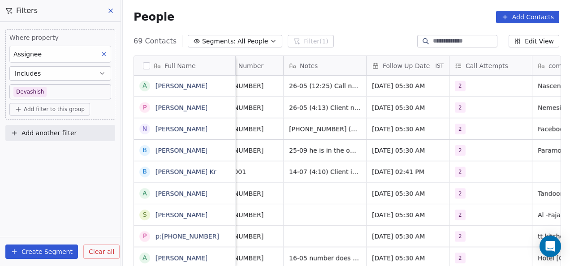
click at [516, 116] on html "On2Cook India Pvt. Ltd. Contacts People Marketing Workflows Campaigns Metrics &…" at bounding box center [285, 133] width 570 height 266
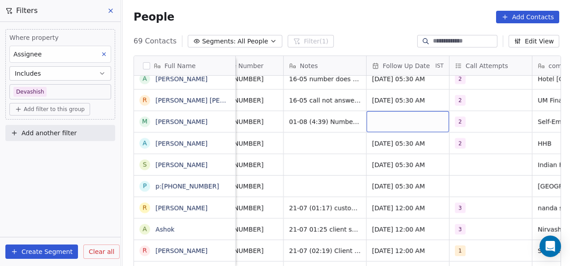
click at [380, 111] on div "grid" at bounding box center [407, 121] width 82 height 21
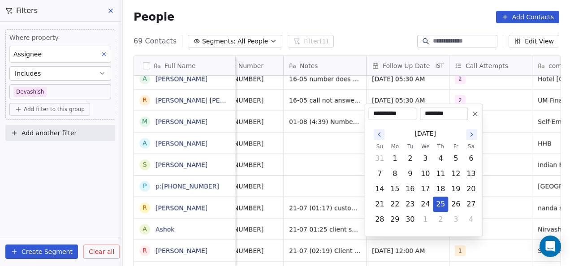
click at [471, 132] on icon "Go to the Next Month" at bounding box center [470, 134] width 7 height 7
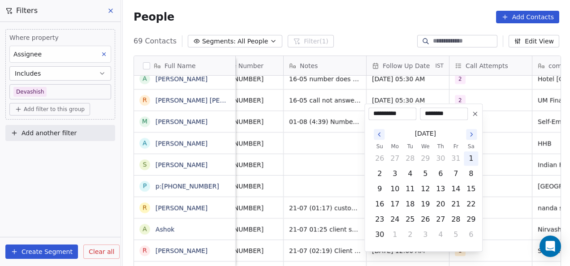
click at [465, 162] on button "1" at bounding box center [470, 158] width 14 height 14
type input "**********"
click at [509, 147] on html "On2Cook India Pvt. Ltd. Contacts People Marketing Workflows Campaigns Metrics &…" at bounding box center [285, 133] width 570 height 266
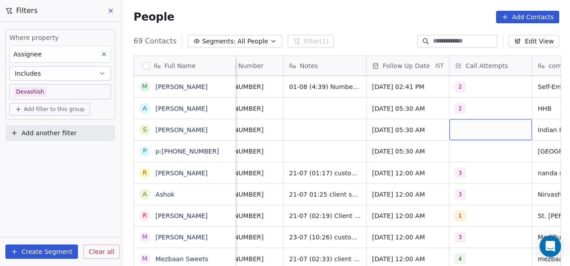
click at [462, 130] on div "grid" at bounding box center [490, 129] width 82 height 21
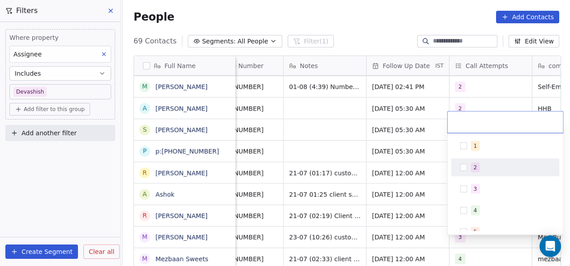
click at [463, 167] on button "Suggestions" at bounding box center [463, 167] width 7 height 7
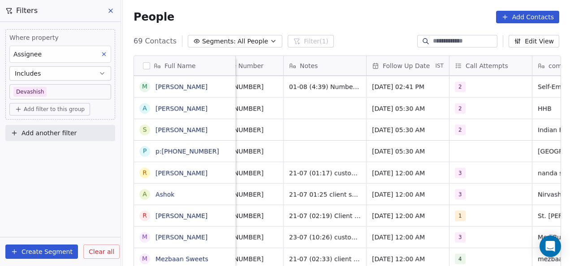
click at [418, 169] on html "On2Cook India Pvt. Ltd. Contacts People Marketing Workflows Campaigns Metrics &…" at bounding box center [285, 133] width 570 height 266
click at [480, 142] on div "grid" at bounding box center [490, 151] width 82 height 21
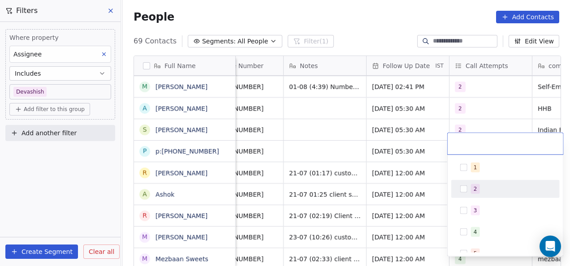
click at [459, 198] on div "1 2 3 4 5 6 7 8 9 10" at bounding box center [505, 264] width 108 height 211
click at [471, 187] on span "2" at bounding box center [475, 189] width 9 height 10
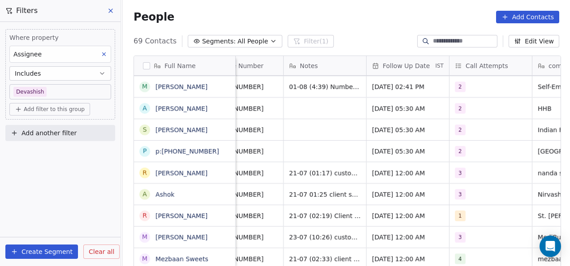
click at [364, 158] on html "On2Cook India Pvt. Ltd. Contacts People Marketing Workflows Campaigns Metrics &…" at bounding box center [285, 133] width 570 height 266
click at [458, 210] on span "1" at bounding box center [460, 215] width 11 height 11
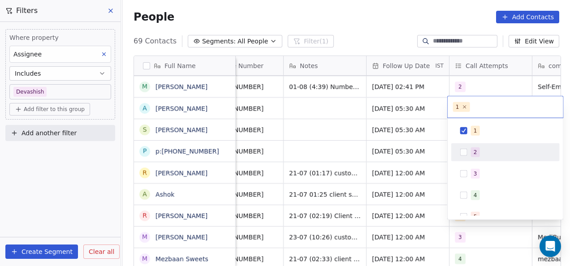
click at [467, 151] on div "2" at bounding box center [504, 152] width 101 height 14
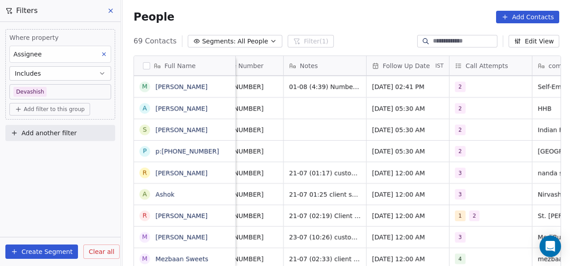
click at [411, 150] on html "On2Cook India Pvt. Ltd. Contacts People Marketing Workflows Campaigns Metrics &…" at bounding box center [285, 133] width 570 height 266
click at [469, 210] on span "2" at bounding box center [474, 215] width 11 height 11
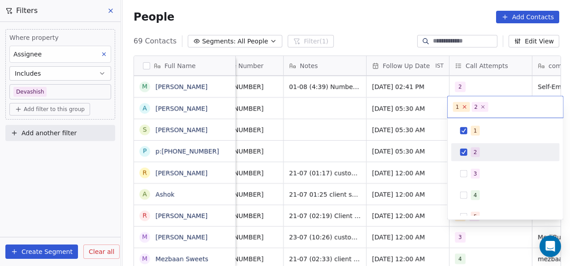
click at [465, 107] on icon at bounding box center [464, 107] width 6 height 6
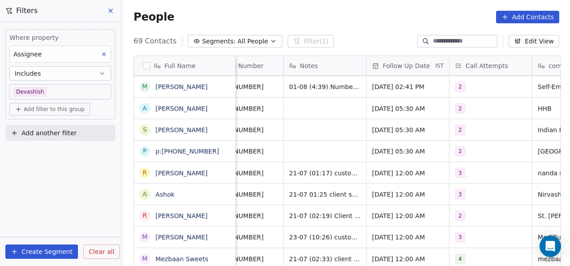
click at [415, 113] on html "On2Cook India Pvt. Ltd. Contacts People Marketing Workflows Campaigns Metrics &…" at bounding box center [285, 133] width 570 height 266
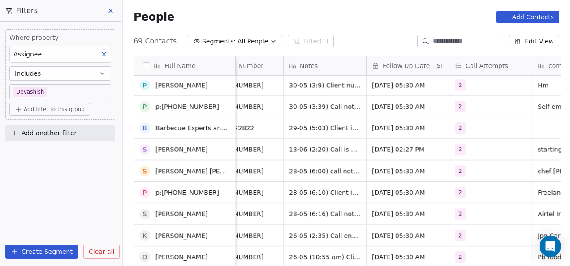
scroll to position [867, 0]
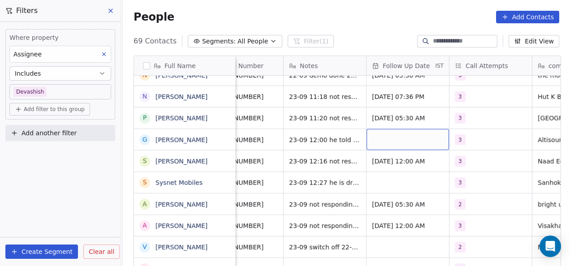
click at [413, 137] on div "grid" at bounding box center [407, 139] width 82 height 21
click at [354, 165] on html "On2Cook India Pvt. Ltd. Contacts People Marketing Workflows Campaigns Metrics &…" at bounding box center [285, 133] width 570 height 266
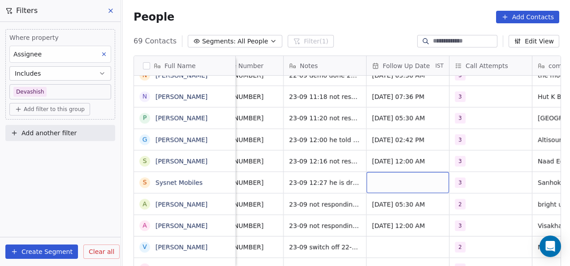
click at [393, 176] on div "grid" at bounding box center [407, 182] width 82 height 21
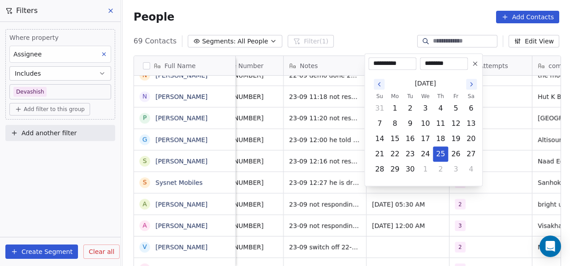
click at [467, 81] on button "Go to the Next Month" at bounding box center [471, 84] width 11 height 11
click at [460, 154] on button "24" at bounding box center [455, 154] width 14 height 14
type input "**********"
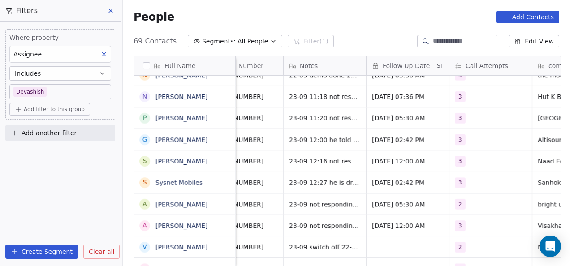
click at [510, 141] on html "On2Cook India Pvt. Ltd. Contacts People Marketing Workflows Campaigns Metrics &…" at bounding box center [285, 133] width 570 height 266
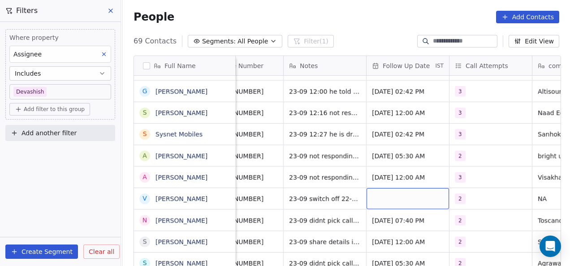
click at [397, 191] on div "grid" at bounding box center [407, 198] width 82 height 21
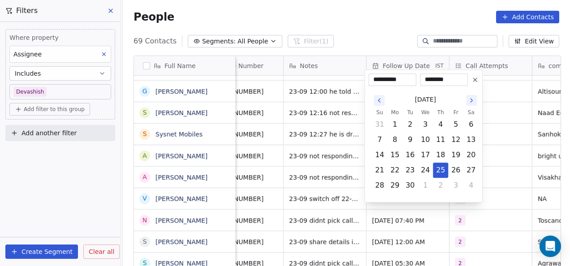
click at [467, 103] on icon "Go to the Next Month" at bounding box center [470, 100] width 7 height 7
click at [456, 160] on button "17" at bounding box center [455, 155] width 14 height 14
type input "**********"
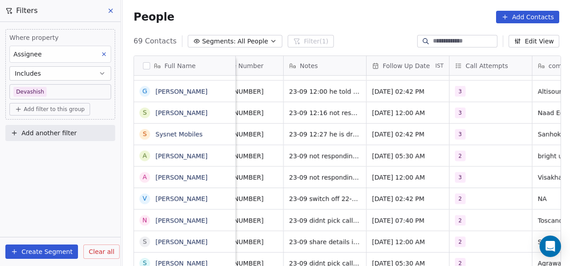
click at [500, 153] on html "On2Cook India Pvt. Ltd. Contacts People Marketing Workflows Campaigns Metrics &…" at bounding box center [285, 133] width 570 height 266
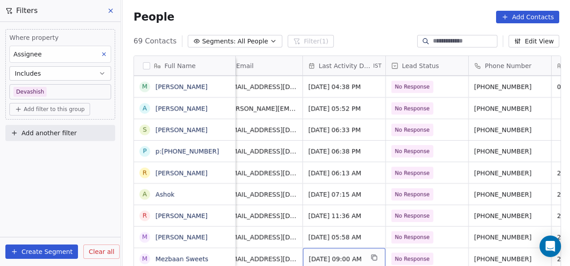
click at [319, 254] on span "Jul 21, 2025 09:00 AM" at bounding box center [336, 258] width 55 height 9
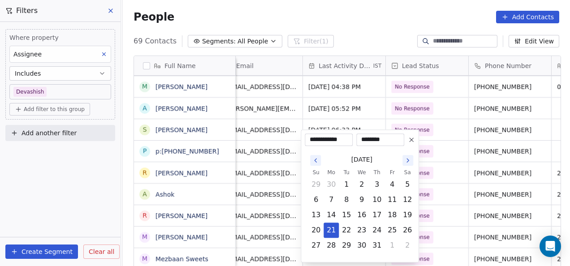
click at [407, 157] on icon "Go to the Next Month" at bounding box center [407, 160] width 7 height 7
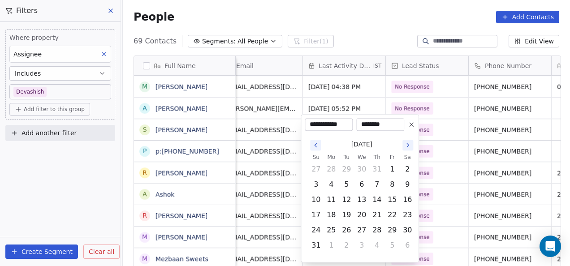
click at [408, 150] on button "Go to the Next Month" at bounding box center [407, 145] width 11 height 11
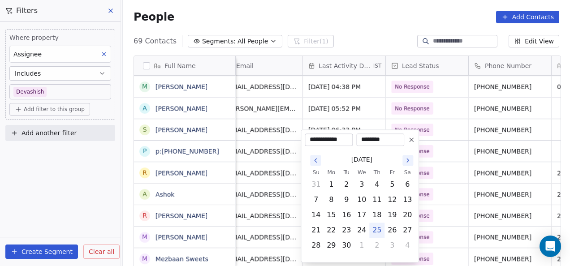
click at [407, 158] on icon "Go to the Next Month" at bounding box center [407, 160] width 7 height 7
click at [390, 181] on button "3" at bounding box center [392, 184] width 14 height 14
click at [318, 163] on icon "Go to the Previous Month" at bounding box center [315, 160] width 7 height 7
click at [375, 230] on button "25" at bounding box center [376, 230] width 14 height 14
type input "**********"
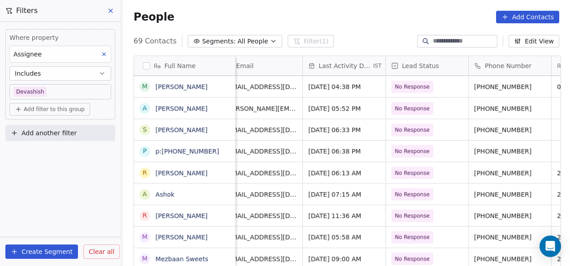
click at [436, 179] on html "On2Cook India Pvt. Ltd. Contacts People Marketing Workflows Campaigns Metrics &…" at bounding box center [285, 133] width 570 height 266
click at [317, 233] on span "Jul 23, 2025 05:58 AM" at bounding box center [336, 237] width 55 height 9
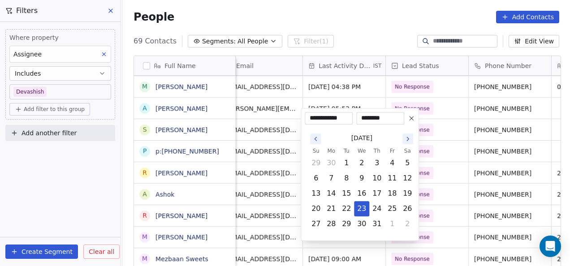
click at [408, 138] on icon "Go to the Next Month" at bounding box center [408, 139] width 2 height 4
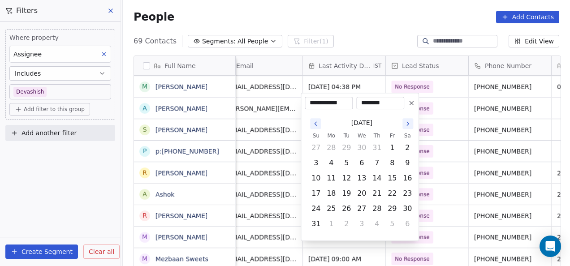
click at [406, 127] on icon "Go to the Next Month" at bounding box center [407, 123] width 7 height 7
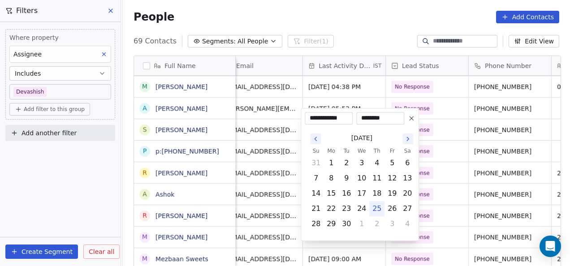
click at [377, 205] on button "25" at bounding box center [376, 208] width 14 height 14
type input "**********"
click at [418, 171] on div "**********" at bounding box center [359, 174] width 118 height 133
click at [431, 164] on html "On2Cook India Pvt. Ltd. Contacts People Marketing Workflows Campaigns Metrics &…" at bounding box center [285, 133] width 570 height 266
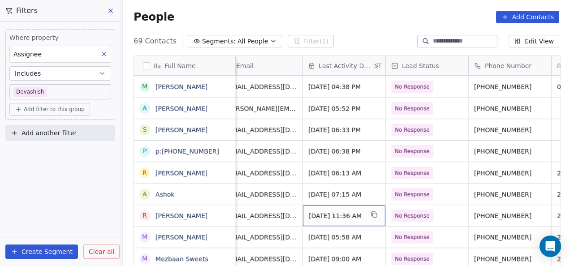
click at [315, 211] on span "Jul 21, 2025 11:36 AM" at bounding box center [336, 215] width 55 height 9
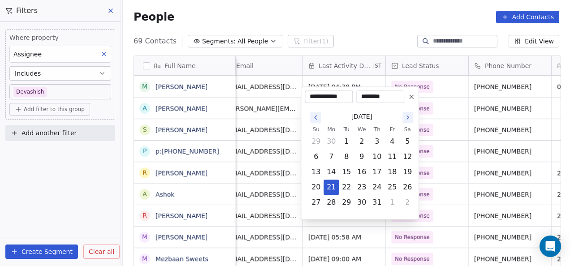
click at [409, 116] on icon "Go to the Next Month" at bounding box center [407, 117] width 7 height 7
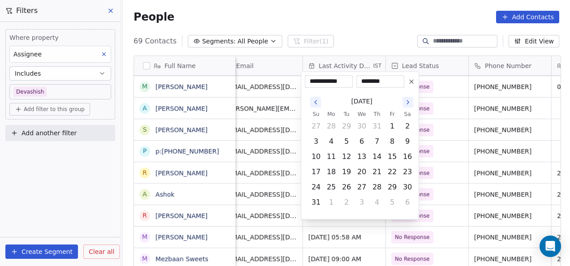
click at [407, 110] on th "Sa" at bounding box center [406, 114] width 15 height 9
click at [407, 105] on icon "Go to the Next Month" at bounding box center [407, 102] width 7 height 7
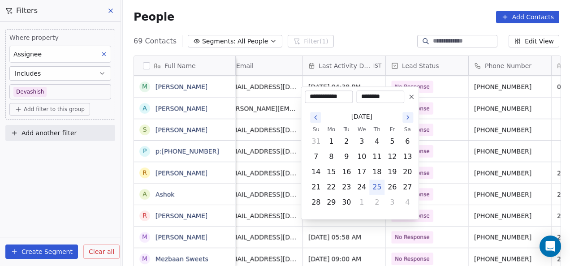
click at [378, 186] on button "25" at bounding box center [376, 187] width 14 height 14
type input "**********"
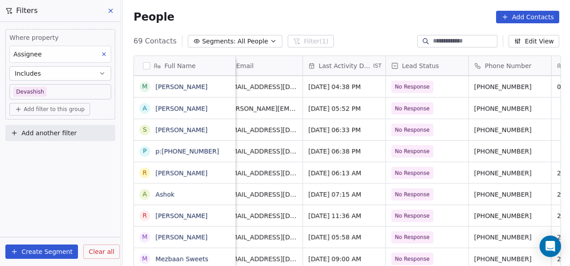
click at [427, 168] on html "On2Cook India Pvt. Ltd. Contacts People Marketing Workflows Campaigns Metrics &…" at bounding box center [285, 133] width 570 height 266
click at [320, 190] on span "Jul 21, 2025 07:15 AM" at bounding box center [336, 194] width 55 height 9
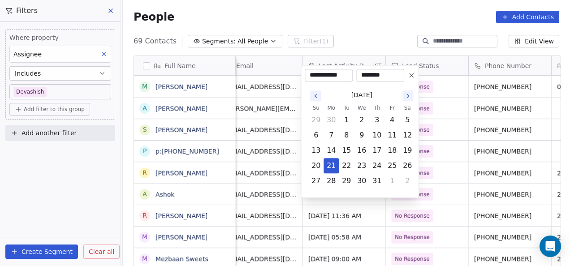
click at [411, 93] on button "Go to the Next Month" at bounding box center [407, 95] width 11 height 11
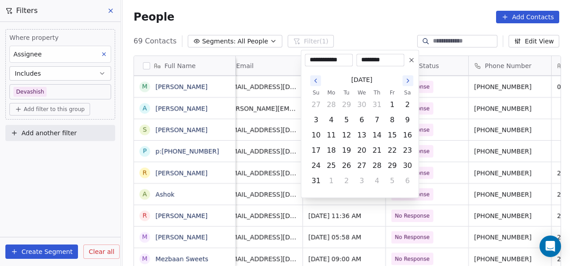
click at [409, 84] on icon "Go to the Next Month" at bounding box center [407, 80] width 7 height 7
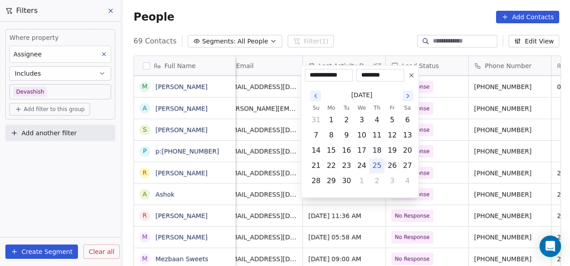
click at [378, 160] on button "25" at bounding box center [376, 166] width 14 height 14
type input "**********"
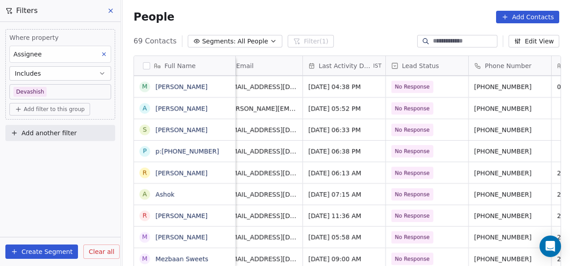
click at [448, 136] on html "On2Cook India Pvt. Ltd. Contacts People Marketing Workflows Campaigns Metrics &…" at bounding box center [285, 133] width 570 height 266
click at [321, 168] on span "Jul 21, 2025 06:13 AM" at bounding box center [336, 172] width 55 height 9
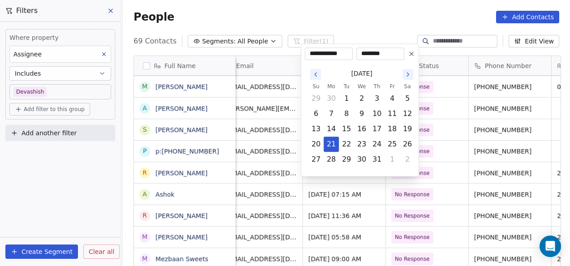
click at [406, 75] on icon "Go to the Next Month" at bounding box center [407, 74] width 7 height 7
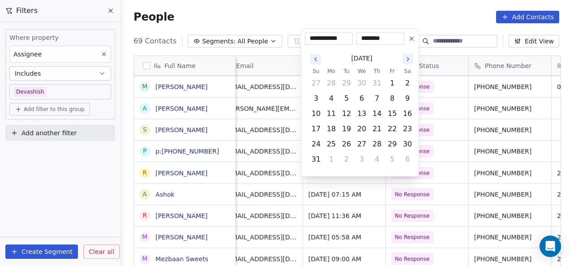
click at [408, 60] on icon "Go to the Next Month" at bounding box center [408, 59] width 2 height 4
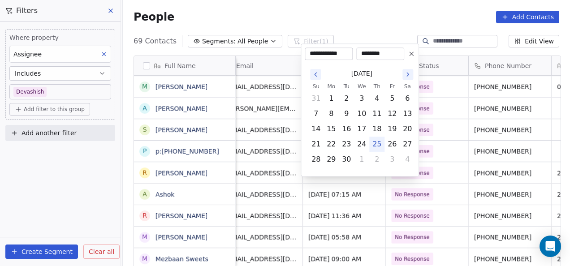
click at [380, 140] on button "25" at bounding box center [376, 144] width 14 height 14
type input "**********"
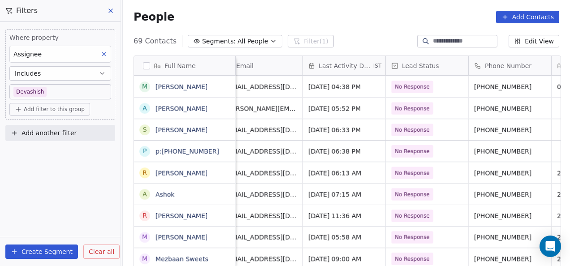
click at [427, 111] on html "On2Cook India Pvt. Ltd. Contacts People Marketing Workflows Campaigns Metrics &…" at bounding box center [285, 133] width 570 height 266
click at [330, 147] on span "May 14, 2025 06:38 PM" at bounding box center [336, 151] width 55 height 9
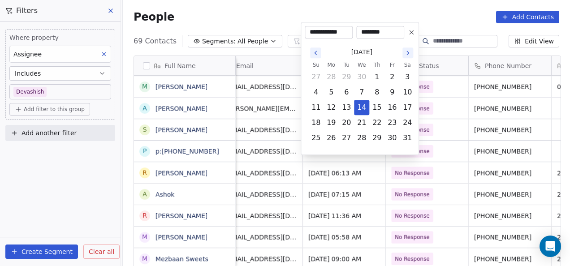
click at [405, 55] on icon "Go to the Next Month" at bounding box center [407, 52] width 7 height 7
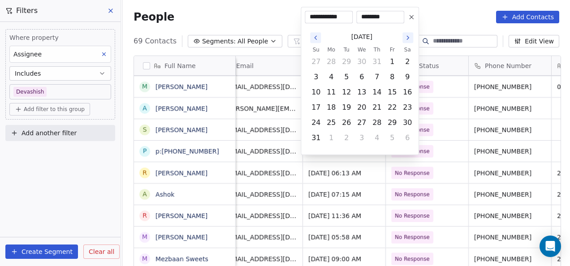
click at [409, 34] on icon "Go to the Next Month" at bounding box center [407, 37] width 7 height 7
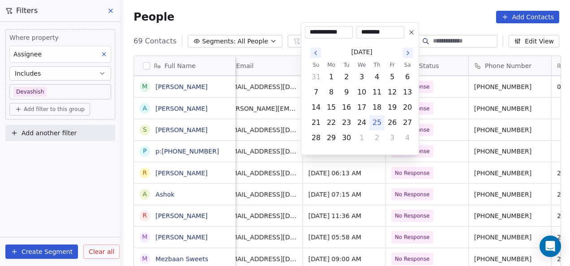
click at [377, 117] on button "25" at bounding box center [376, 123] width 14 height 14
type input "**********"
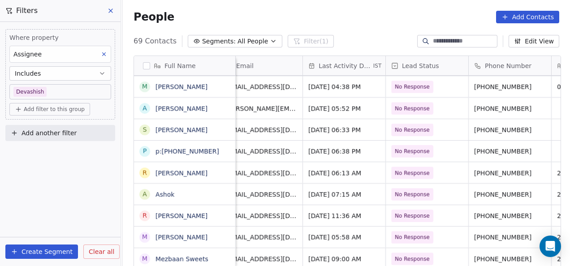
click at [434, 96] on html "On2Cook India Pvt. Ltd. Contacts People Marketing Workflows Campaigns Metrics &…" at bounding box center [285, 133] width 570 height 266
click at [339, 125] on span "May 14, 2025 06:33 PM" at bounding box center [336, 129] width 55 height 9
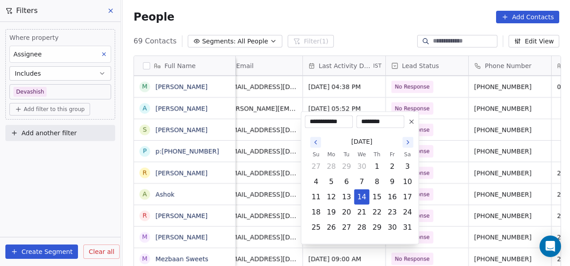
click at [407, 145] on icon "Go to the Next Month" at bounding box center [407, 142] width 7 height 7
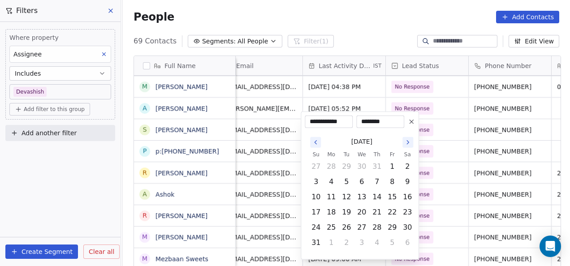
click at [407, 145] on icon "Go to the Next Month" at bounding box center [407, 142] width 7 height 7
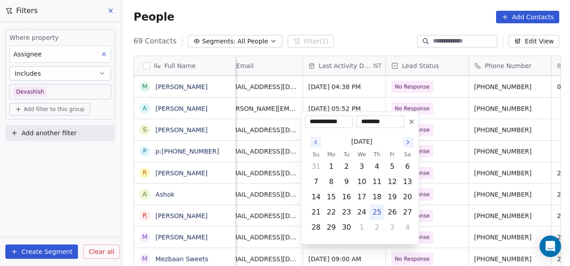
click at [376, 208] on button "25" at bounding box center [376, 212] width 14 height 14
type input "**********"
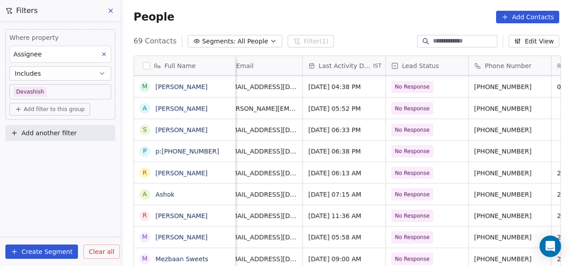
click at [429, 184] on html "On2Cook India Pvt. Ltd. Contacts People Marketing Workflows Campaigns Metrics &…" at bounding box center [285, 133] width 570 height 266
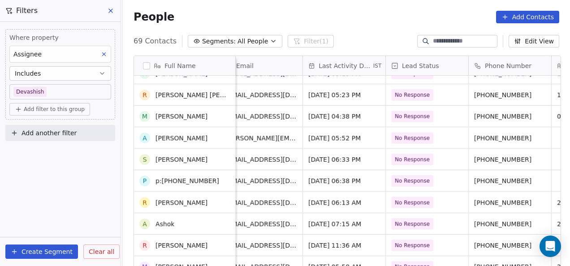
scroll to position [1260, 0]
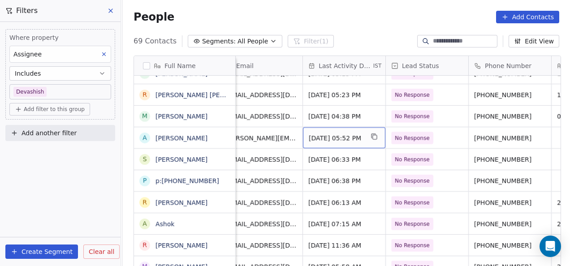
click at [316, 133] on span "May 14, 2025 05:52 PM" at bounding box center [336, 137] width 55 height 9
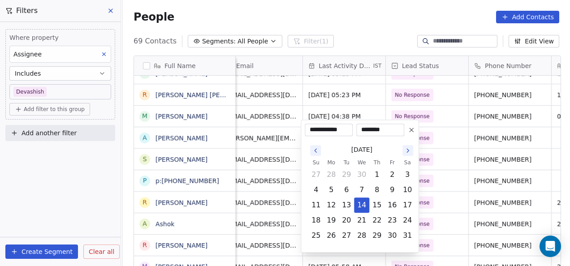
click at [407, 149] on icon "Go to the Next Month" at bounding box center [408, 151] width 2 height 4
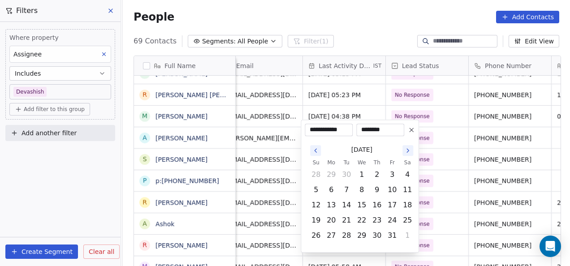
click at [312, 151] on icon "Go to the Previous Month" at bounding box center [315, 150] width 7 height 7
click at [373, 222] on button "25" at bounding box center [376, 220] width 14 height 14
type input "**********"
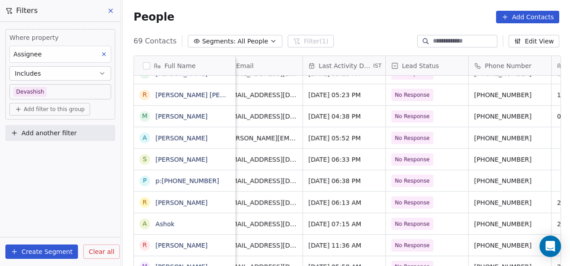
click at [478, 152] on html "On2Cook India Pvt. Ltd. Contacts People Marketing Workflows Campaigns Metrics &…" at bounding box center [285, 133] width 570 height 266
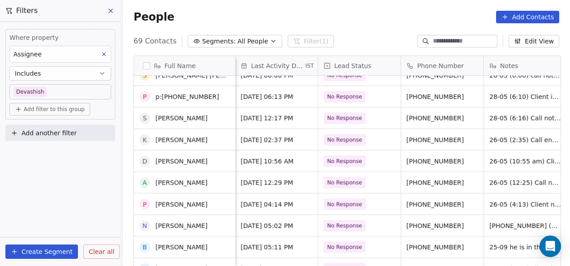
scroll to position [906, 0]
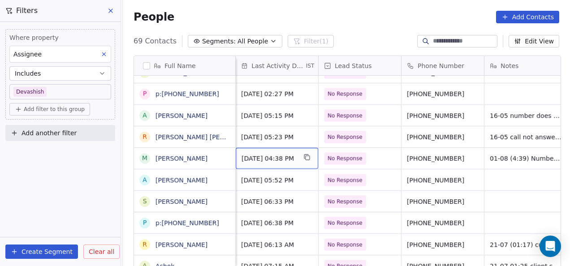
click at [244, 154] on span "Aug 01, 2025 04:38 PM" at bounding box center [268, 158] width 55 height 9
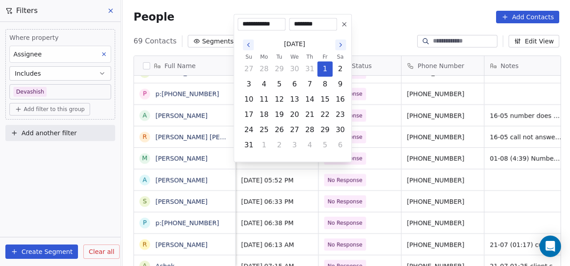
click at [343, 47] on icon "Go to the Next Month" at bounding box center [340, 44] width 7 height 7
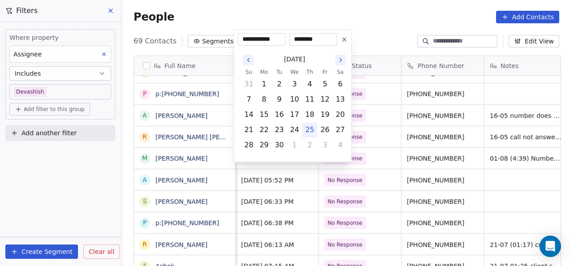
click at [313, 130] on button "25" at bounding box center [309, 130] width 14 height 14
type input "**********"
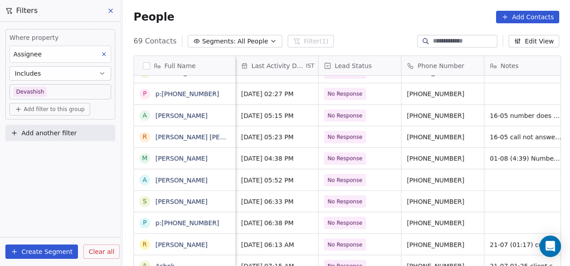
click at [372, 110] on html "On2Cook India Pvt. Ltd. Contacts People Marketing Workflows Campaigns Metrics &…" at bounding box center [285, 133] width 570 height 266
click at [249, 133] on span "May 16, 2025 05:23 PM" at bounding box center [268, 137] width 55 height 9
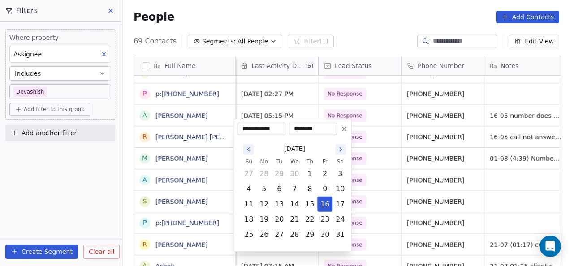
click at [341, 150] on icon "Go to the Next Month" at bounding box center [340, 149] width 7 height 7
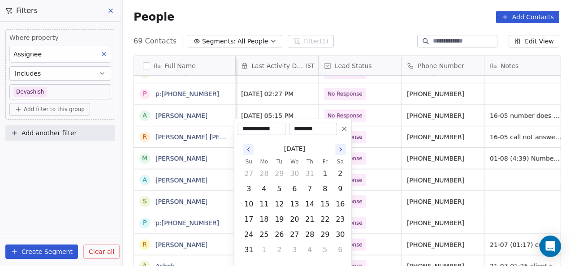
click at [342, 148] on icon "Go to the Next Month" at bounding box center [340, 149] width 7 height 7
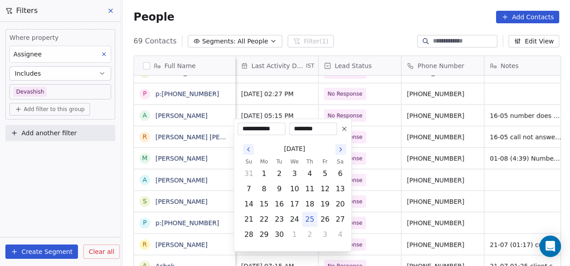
click at [310, 216] on button "25" at bounding box center [309, 219] width 14 height 14
type input "**********"
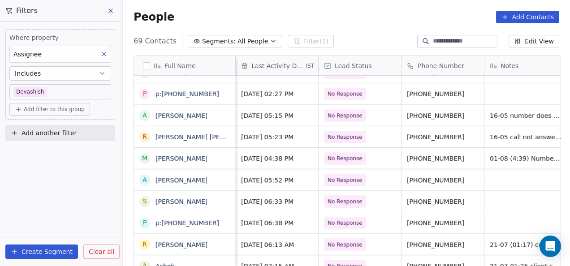
click at [384, 163] on html "On2Cook India Pvt. Ltd. Contacts People Marketing Workflows Campaigns Metrics &…" at bounding box center [285, 133] width 570 height 266
click at [258, 111] on span "May 16, 2025 05:15 PM" at bounding box center [268, 115] width 55 height 9
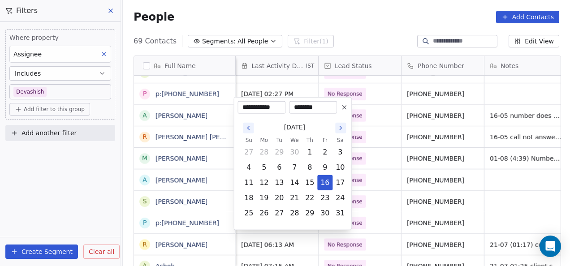
click at [343, 131] on icon "Go to the Next Month" at bounding box center [340, 127] width 7 height 7
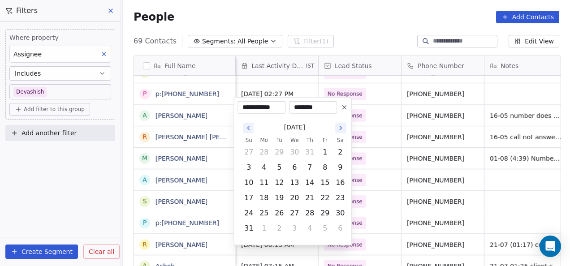
click at [340, 128] on icon "Go to the Next Month" at bounding box center [340, 128] width 2 height 4
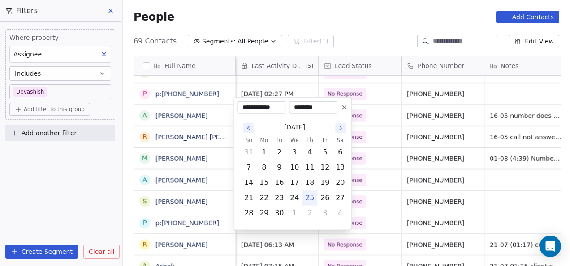
click at [308, 202] on button "25" at bounding box center [309, 198] width 14 height 14
type input "**********"
click at [401, 146] on html "On2Cook India Pvt. Ltd. Contacts People Marketing Workflows Campaigns Metrics &…" at bounding box center [285, 133] width 570 height 266
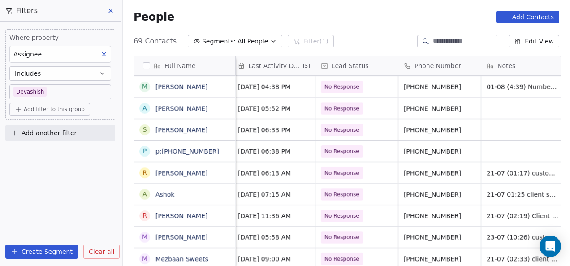
scroll to position [7, 96]
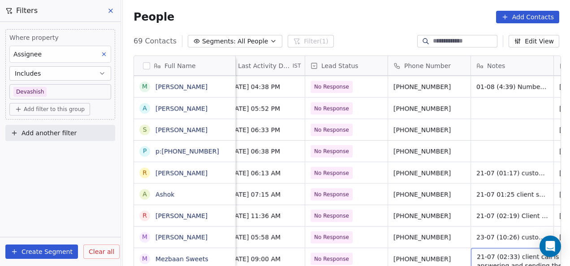
click at [483, 253] on span "21-07 (02:33) client call is not answering and sending the details on WhatsApp" at bounding box center [529, 265] width 107 height 27
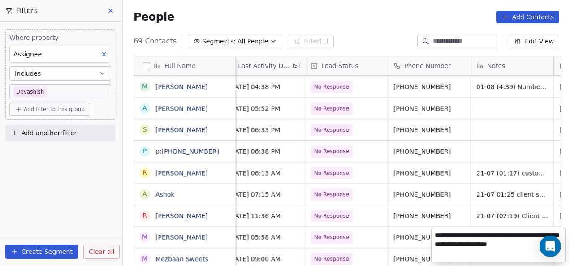
click at [439, 230] on textarea "**********" at bounding box center [497, 245] width 133 height 34
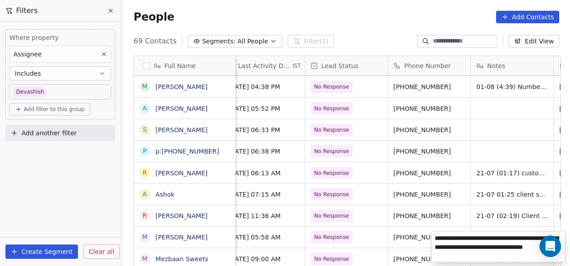
type textarea "**********"
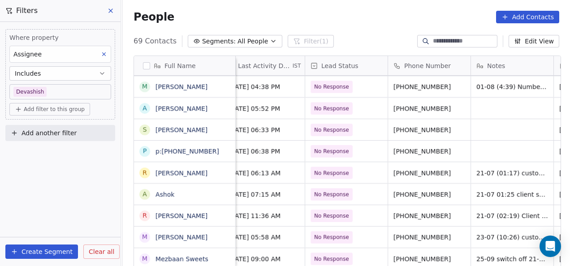
click at [459, 209] on html "On2Cook India Pvt. Ltd. Contacts People Marketing Workflows Campaigns Metrics &…" at bounding box center [285, 133] width 570 height 266
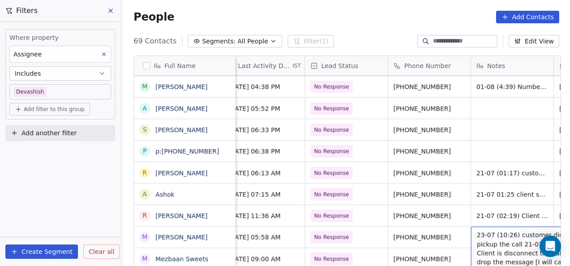
click at [476, 231] on span "23-07 (10:26) customer didn't pickup the call 21-07 (02:23) Client is disconnec…" at bounding box center [529, 258] width 107 height 54
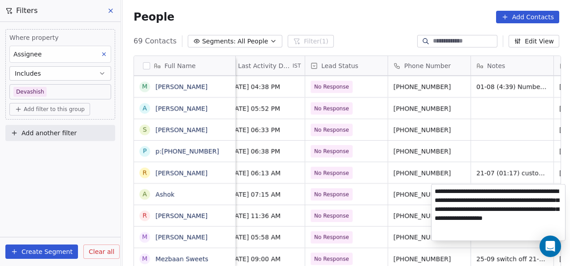
type textarea "**********"
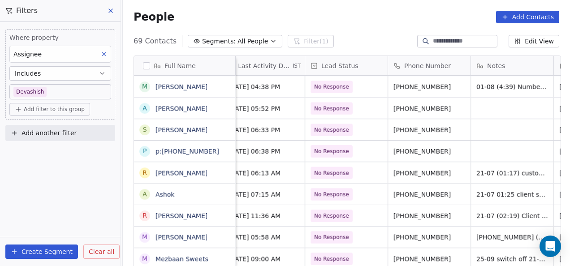
click at [444, 155] on html "On2Cook India Pvt. Ltd. Contacts People Marketing Workflows Campaigns Metrics &…" at bounding box center [285, 133] width 570 height 266
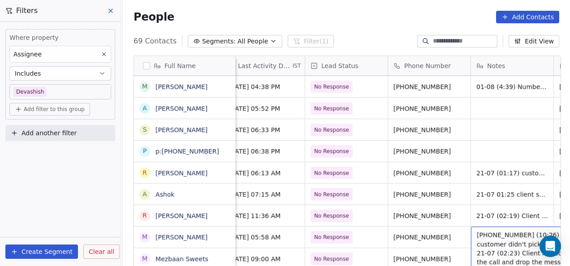
click at [491, 231] on span "25-09 23-07 (10:26) customer didn't pickup the call 21-07 (02:23) Client is dis…" at bounding box center [529, 258] width 107 height 54
click at [493, 231] on span "25-09 23-07 (10:26) customer didn't pickup the call 21-07 (02:23) Client is dis…" at bounding box center [529, 258] width 107 height 54
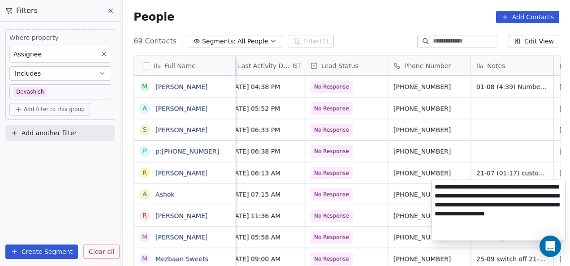
click at [453, 184] on textarea "**********" at bounding box center [497, 210] width 133 height 60
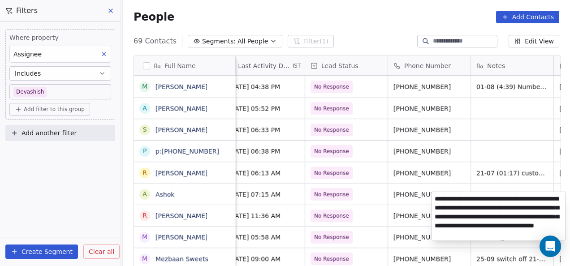
type textarea "**********"
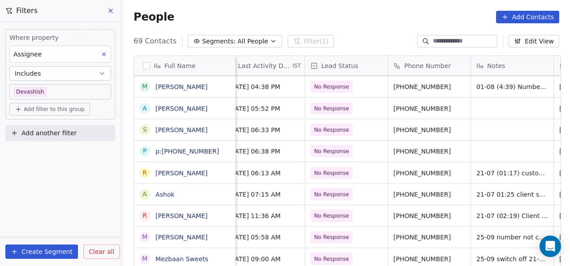
click at [457, 167] on html "On2Cook India Pvt. Ltd. Contacts People Marketing Workflows Campaigns Metrics &…" at bounding box center [285, 133] width 570 height 266
click at [486, 209] on span "21-07 (02:19) Client mobile is switch off." at bounding box center [529, 218] width 107 height 18
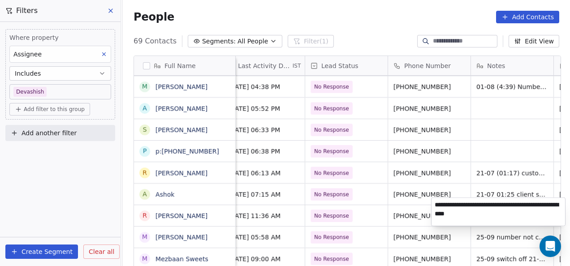
type textarea "**********"
click at [438, 176] on html "On2Cook India Pvt. Ltd. Contacts People Marketing Workflows Campaigns Metrics &…" at bounding box center [285, 133] width 570 height 266
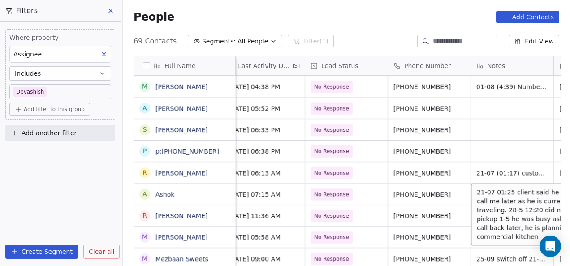
click at [476, 188] on span "21-07 01:25 client said he will call me later as he is currently traveling. 28-…" at bounding box center [529, 215] width 107 height 54
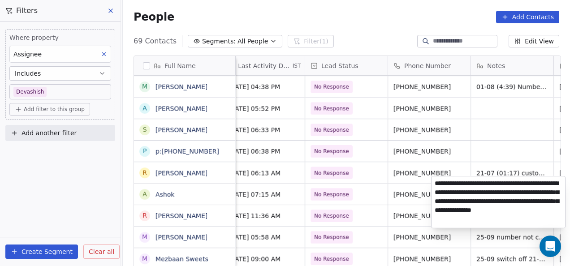
click at [433, 185] on textarea "**********" at bounding box center [497, 201] width 133 height 51
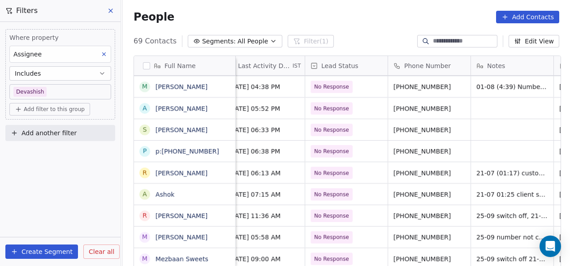
click at [455, 154] on html "On2Cook India Pvt. Ltd. Contacts People Marketing Workflows Campaigns Metrics &…" at bounding box center [285, 133] width 570 height 266
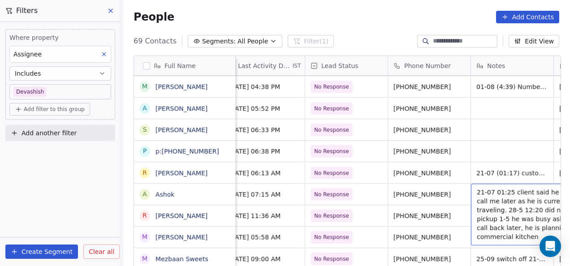
click at [480, 188] on span "21-07 01:25 client said he will call me later as he is currently traveling. 28-…" at bounding box center [529, 215] width 107 height 54
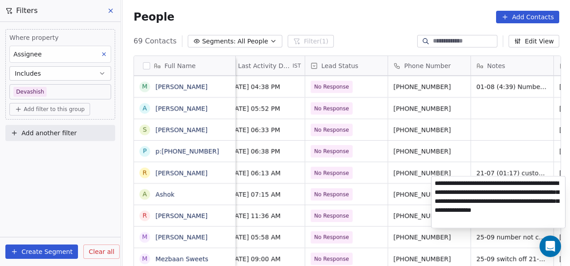
click at [435, 182] on textarea "**********" at bounding box center [497, 201] width 133 height 51
type textarea "**********"
click at [441, 127] on html "On2Cook India Pvt. Ltd. Contacts People Marketing Workflows Campaigns Metrics &…" at bounding box center [285, 133] width 570 height 266
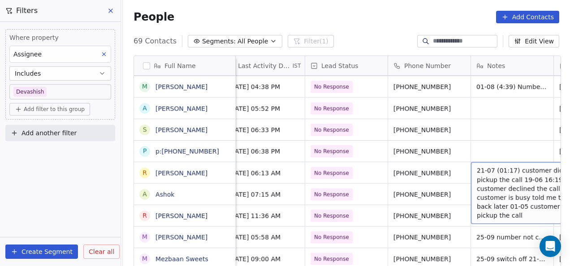
click at [476, 166] on span "21-07 (01:17) customer didn't pickup the call 19-06 16:19 customer declined the…" at bounding box center [529, 193] width 107 height 54
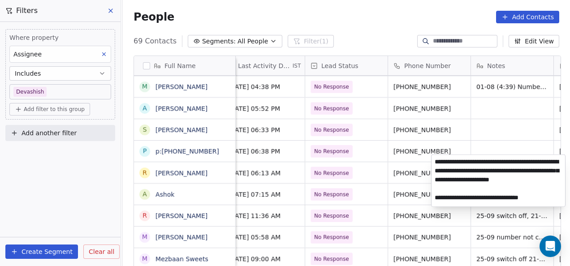
scroll to position [2, 0]
click at [447, 129] on html "On2Cook India Pvt. Ltd. Contacts People Marketing Workflows Campaigns Metrics &…" at bounding box center [285, 133] width 570 height 266
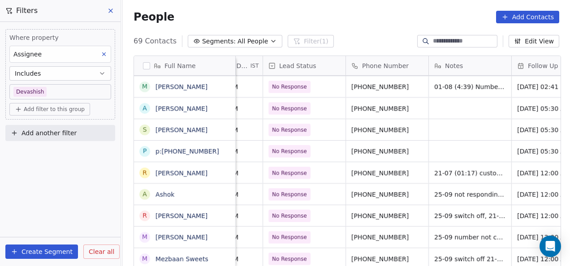
scroll to position [7, 184]
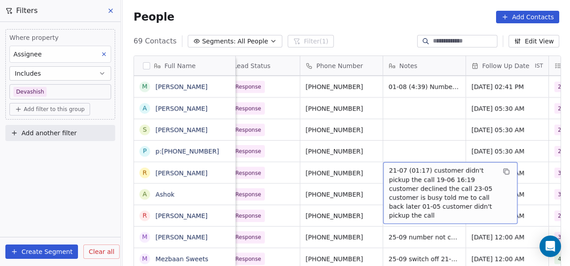
click at [389, 166] on span "21-07 (01:17) customer didn't pickup the call 19-06 16:19 customer declined the…" at bounding box center [442, 193] width 107 height 54
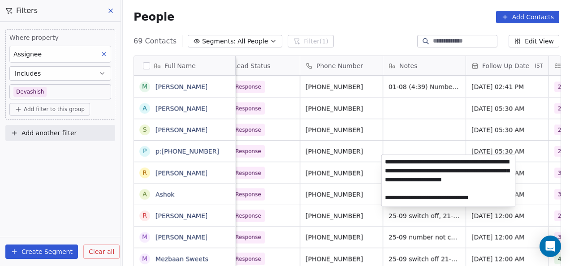
scroll to position [1, 0]
type textarea "**********"
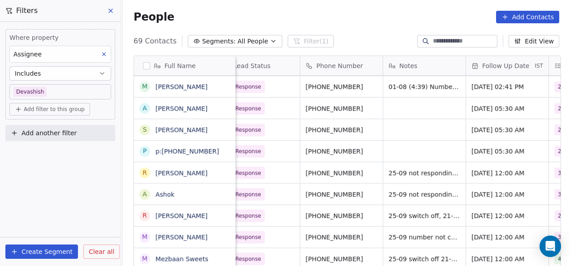
click at [396, 135] on html "On2Cook India Pvt. Ltd. Contacts People Marketing Workflows Campaigns Metrics &…" at bounding box center [285, 133] width 570 height 266
click at [399, 102] on div "grid" at bounding box center [424, 108] width 82 height 21
type textarea "*****"
click at [512, 94] on html "On2Cook India Pvt. Ltd. Contacts People Marketing Workflows Campaigns Metrics &…" at bounding box center [285, 133] width 570 height 266
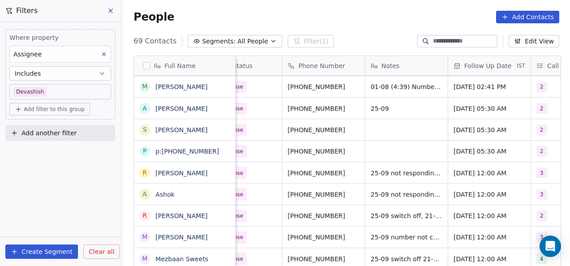
scroll to position [0, 230]
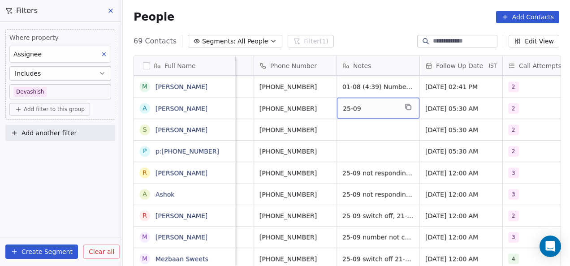
click at [369, 103] on div "25-09" at bounding box center [378, 108] width 82 height 21
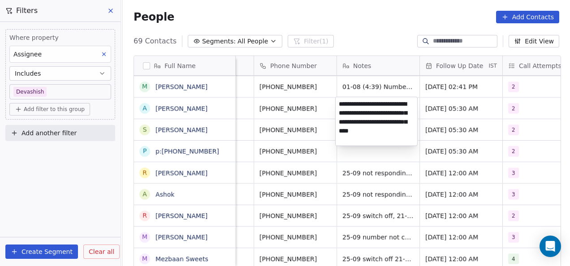
type textarea "**********"
click at [363, 142] on textarea "**********" at bounding box center [375, 121] width 81 height 48
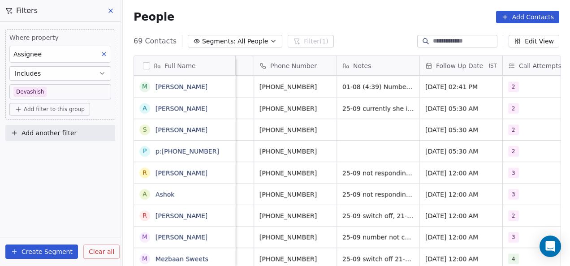
click at [315, 156] on html "On2Cook India Pvt. Ltd. Contacts People Marketing Workflows Campaigns Metrics &…" at bounding box center [285, 133] width 570 height 266
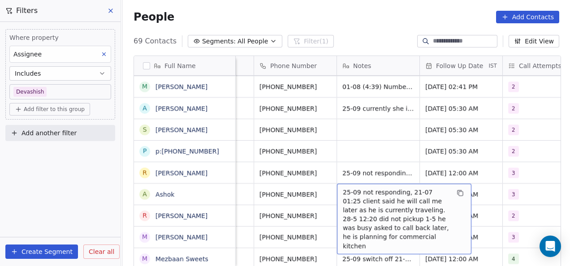
click at [358, 188] on span "25-09 not responding, 21-07 01:25 client said he will call me later as he is cu…" at bounding box center [396, 219] width 107 height 63
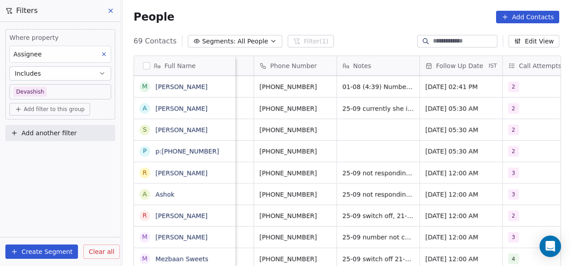
click at [374, 153] on html "On2Cook India Pvt. Ltd. Contacts People Marketing Workflows Campaigns Metrics &…" at bounding box center [285, 133] width 570 height 266
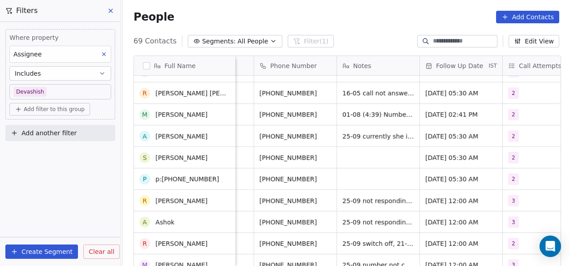
scroll to position [1252, 0]
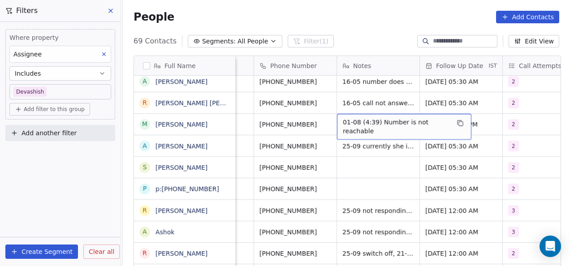
click at [352, 119] on span "01-08 (4:39) Number is not reachable" at bounding box center [396, 127] width 107 height 18
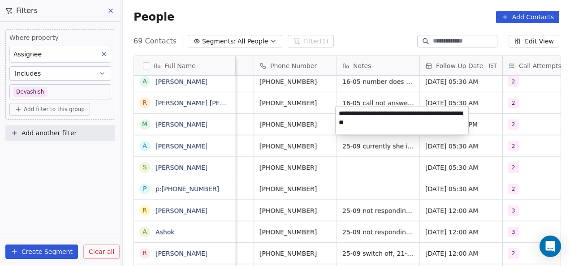
type textarea "**********"
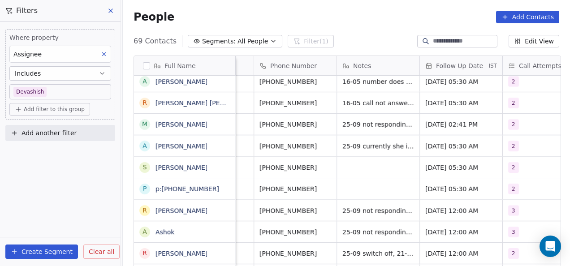
click at [379, 175] on html "On2Cook India Pvt. Ltd. Contacts People Marketing Workflows Campaigns Metrics &…" at bounding box center [285, 133] width 570 height 266
click at [344, 99] on span "16-05 call not answering" at bounding box center [381, 103] width 77 height 9
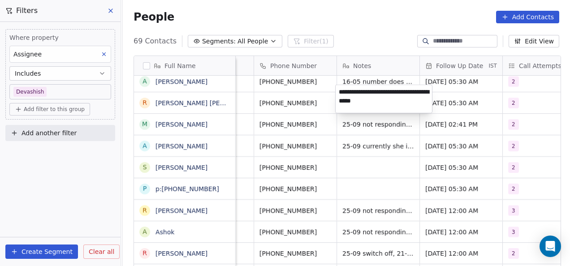
type textarea "**********"
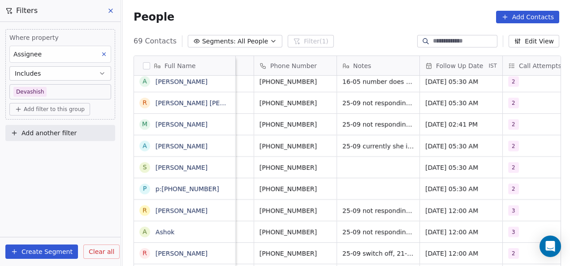
click at [313, 198] on html "On2Cook India Pvt. Ltd. Contacts People Marketing Workflows Campaigns Metrics &…" at bounding box center [285, 133] width 570 height 266
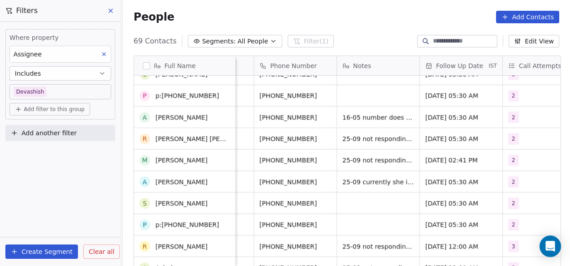
scroll to position [1216, 0]
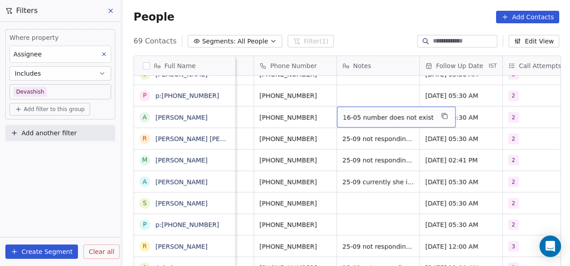
click at [340, 116] on div "16-05 number does not exist" at bounding box center [396, 117] width 119 height 21
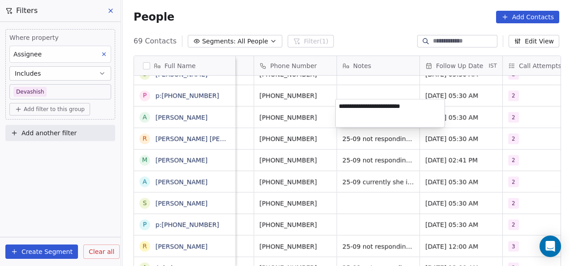
click at [339, 110] on textarea "**********" at bounding box center [389, 113] width 109 height 28
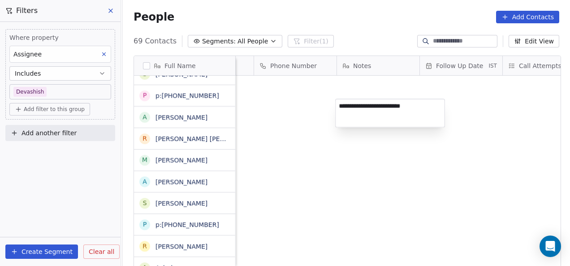
scroll to position [227, 441]
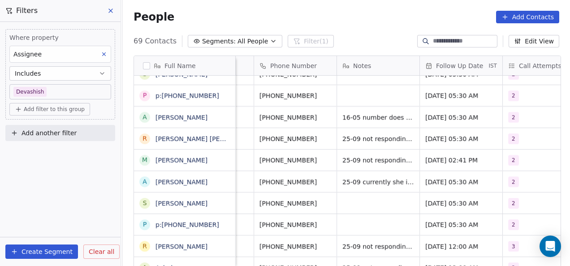
click at [349, 136] on html "On2Cook India Pvt. Ltd. Contacts People Marketing Workflows Campaigns Metrics &…" at bounding box center [285, 133] width 570 height 266
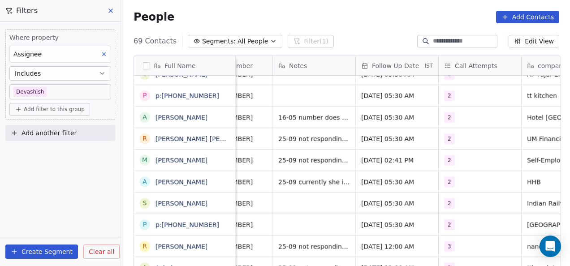
scroll to position [7, 295]
drag, startPoint x: 294, startPoint y: 189, endPoint x: 288, endPoint y: 195, distance: 8.6
click at [275, 113] on div "16-05 number does not exist" at bounding box center [331, 117] width 119 height 21
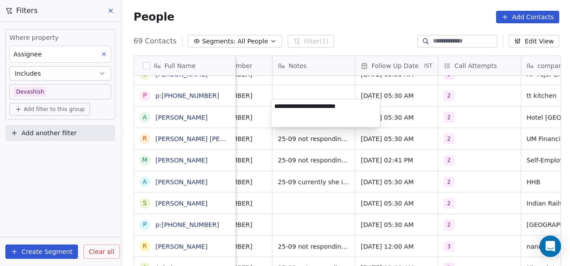
click at [275, 112] on textarea "**********" at bounding box center [325, 113] width 109 height 28
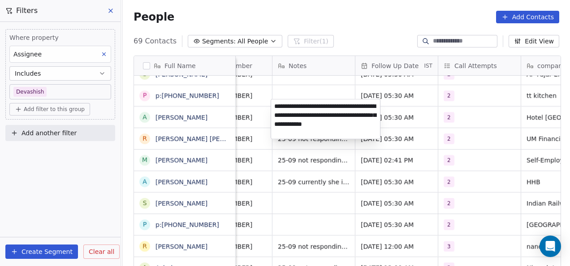
type textarea "**********"
click at [276, 166] on html "On2Cook India Pvt. Ltd. Contacts People Marketing Workflows Campaigns Metrics &…" at bounding box center [285, 133] width 570 height 266
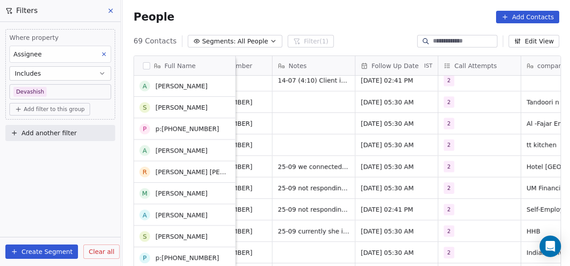
scroll to position [1167, 0]
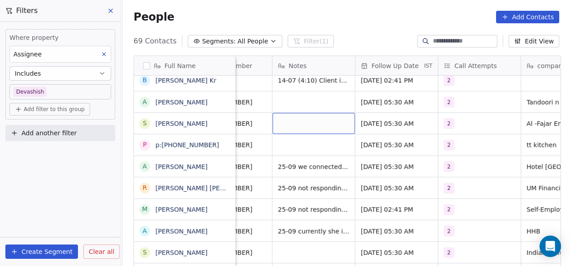
click at [283, 117] on div "grid" at bounding box center [313, 123] width 82 height 21
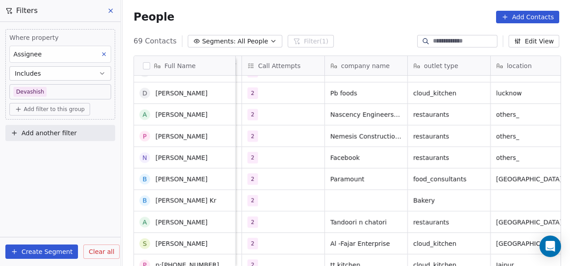
scroll to position [0, 0]
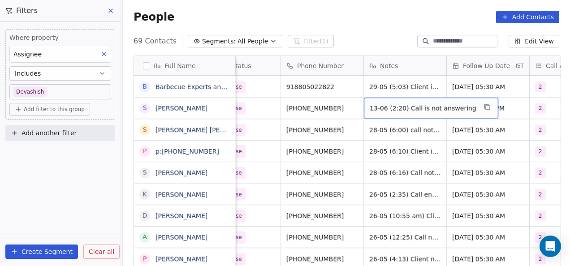
click at [364, 98] on div "13-06 (2:20) Call is not answering" at bounding box center [431, 108] width 134 height 21
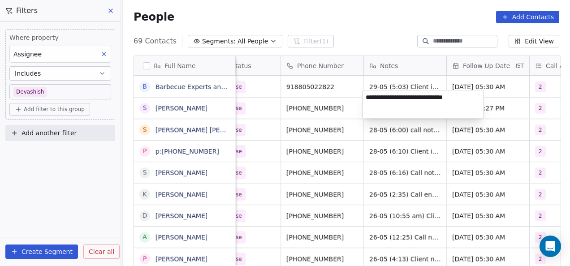
click at [364, 98] on textarea "**********" at bounding box center [422, 104] width 121 height 28
type textarea "**********"
click at [296, 104] on html "On2Cook India Pvt. Ltd. Contacts People Marketing Workflows Campaigns Metrics &…" at bounding box center [285, 133] width 570 height 266
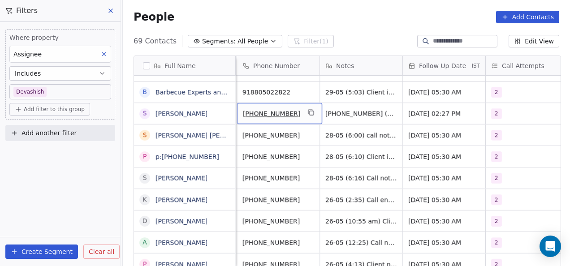
scroll to position [7, 247]
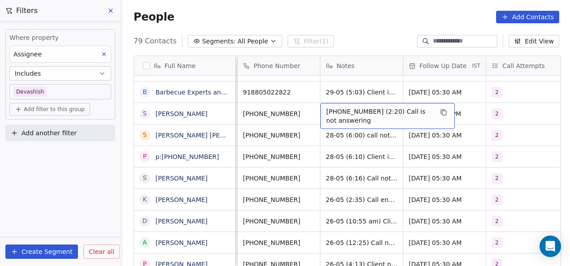
click at [341, 107] on span "25-09 13-06 (2:20) Call is not answering" at bounding box center [379, 116] width 107 height 18
click at [342, 107] on span "25-09 13-06 (2:20) Call is not answering" at bounding box center [379, 116] width 107 height 18
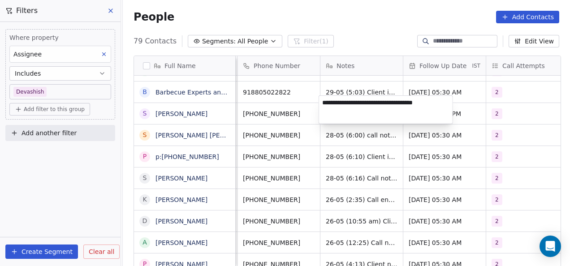
click at [346, 102] on textarea "**********" at bounding box center [385, 110] width 133 height 28
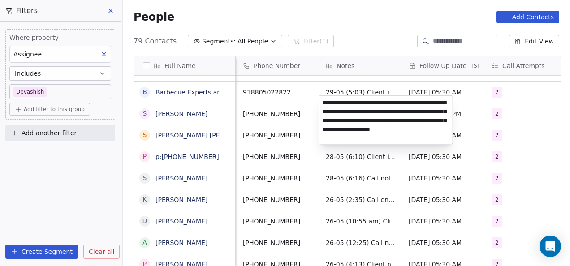
type textarea "**********"
click at [309, 149] on html "On2Cook India Pvt. Ltd. Contacts People Marketing Workflows Campaigns Metrics &…" at bounding box center [285, 133] width 570 height 266
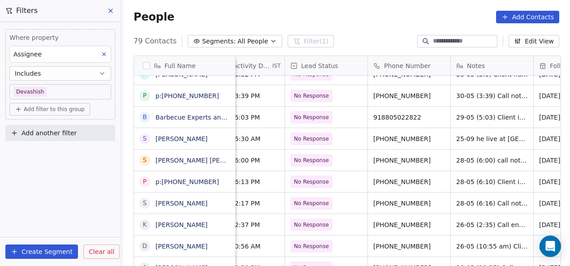
scroll to position [7, 115]
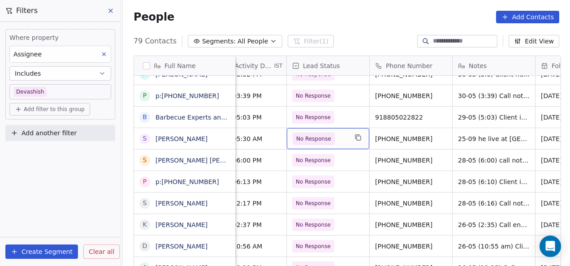
click at [309, 134] on span "No Response" at bounding box center [313, 138] width 35 height 9
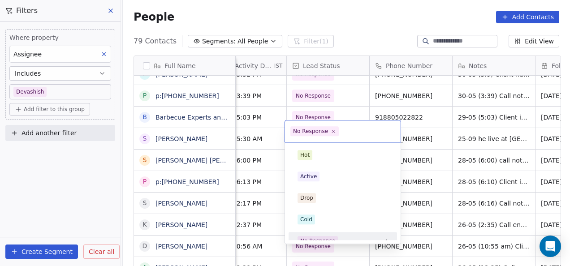
scroll to position [10, 0]
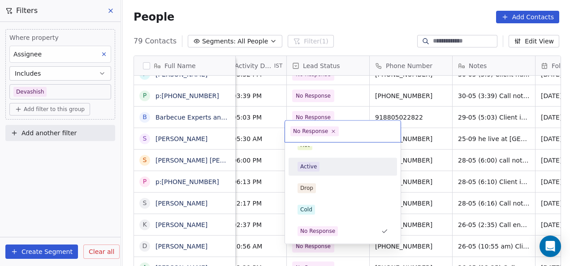
click at [311, 170] on span "Active" at bounding box center [308, 167] width 22 height 10
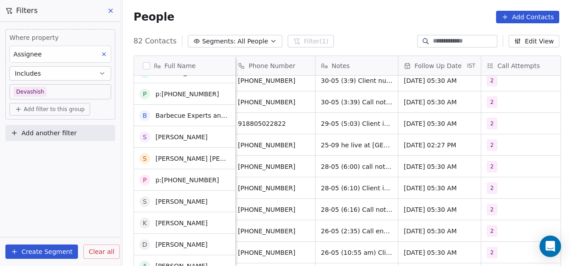
scroll to position [887, 0]
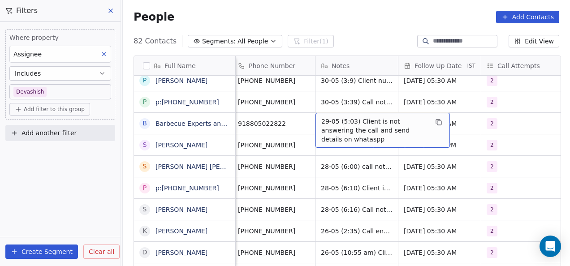
click at [339, 117] on span "29-05 (5:03) Client is not answering the call and send details on whataspp" at bounding box center [374, 130] width 107 height 27
click at [338, 117] on span "29-05 (5:03) Client is not answering the call and send details on whataspp" at bounding box center [374, 130] width 107 height 27
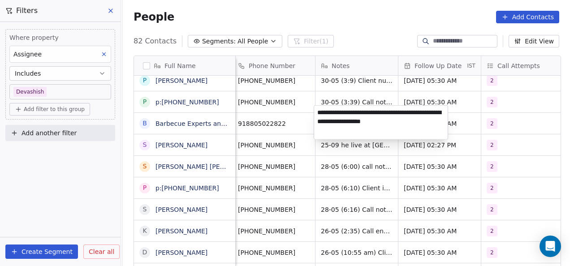
click at [336, 159] on html "On2Cook India Pvt. Ltd. Contacts People Marketing Workflows Campaigns Metrics &…" at bounding box center [285, 133] width 570 height 266
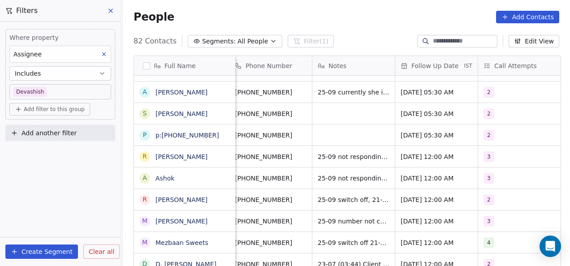
scroll to position [0, 247]
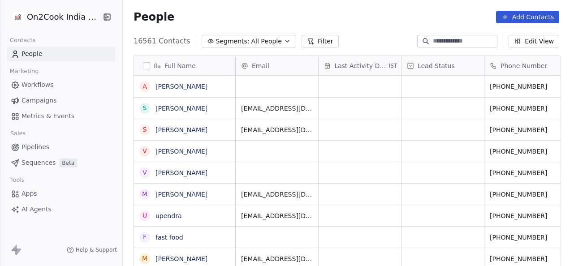
scroll to position [227, 441]
click at [308, 41] on icon at bounding box center [310, 41] width 5 height 5
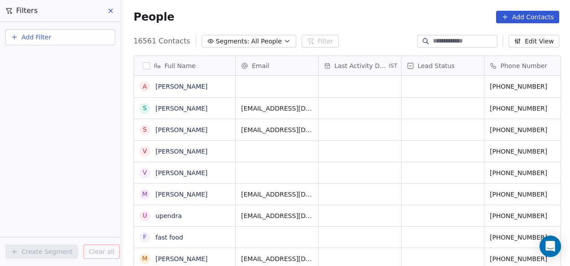
click at [61, 38] on button "Add Filter" at bounding box center [60, 37] width 110 height 16
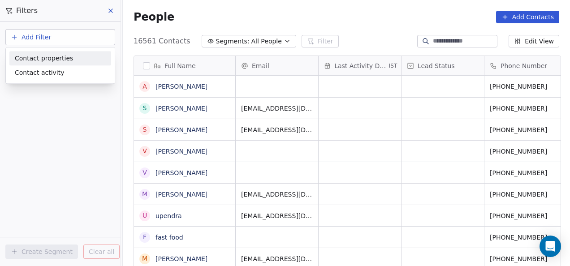
click at [59, 60] on span "Contact properties" at bounding box center [44, 58] width 58 height 9
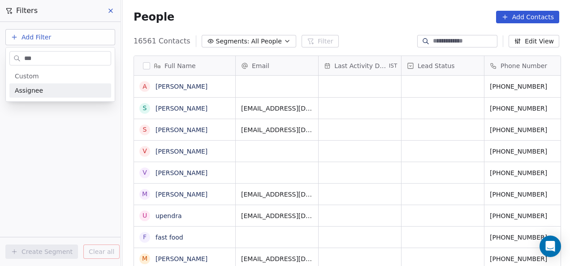
type input "***"
click at [63, 91] on div "Assignee" at bounding box center [60, 90] width 91 height 9
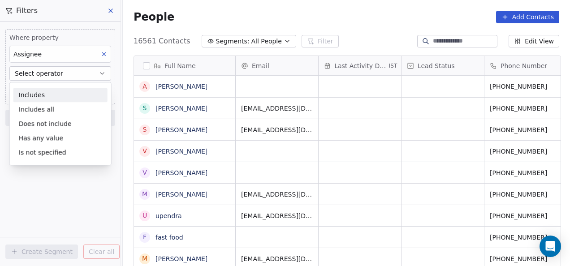
click at [64, 93] on div "Includes" at bounding box center [60, 95] width 94 height 14
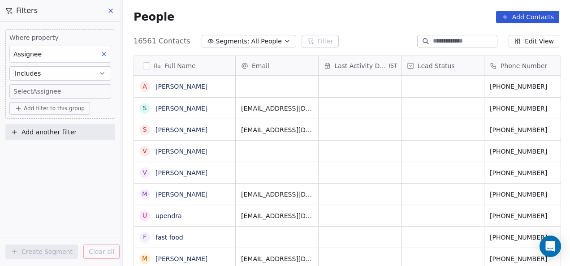
click at [64, 93] on body "On2Cook India Pvt. Ltd. Contacts People Marketing Workflows Campaigns Metrics &…" at bounding box center [285, 133] width 570 height 266
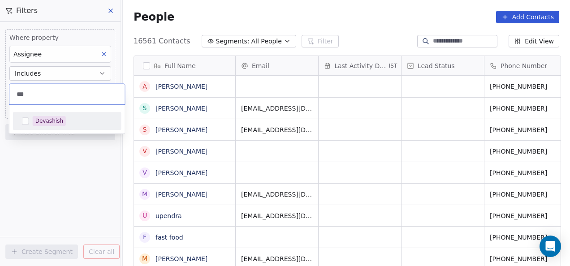
type input "***"
click at [39, 124] on div "Devashish" at bounding box center [49, 121] width 28 height 8
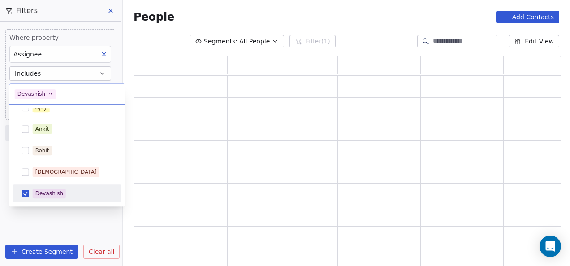
click at [54, 219] on html "On2Cook India Pvt. Ltd. Contacts People Marketing Workflows Campaigns Metrics &…" at bounding box center [285, 133] width 570 height 266
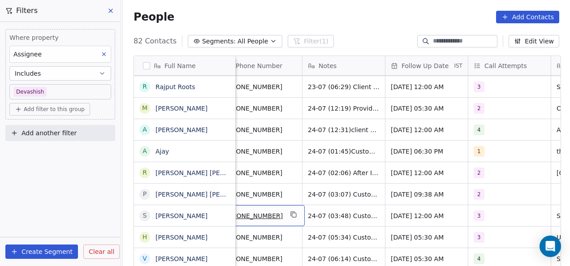
scroll to position [7, 244]
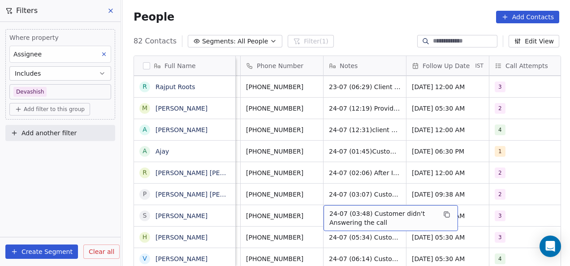
click at [326, 205] on div "24-07 (03:48) Customer didn't Answering the call" at bounding box center [390, 218] width 134 height 26
click at [329, 209] on span "24-07 (03:48) Customer didn't Answering the call" at bounding box center [382, 218] width 107 height 18
click at [332, 209] on span "24-07 (03:48) Customer didn't Answering the call" at bounding box center [382, 218] width 107 height 18
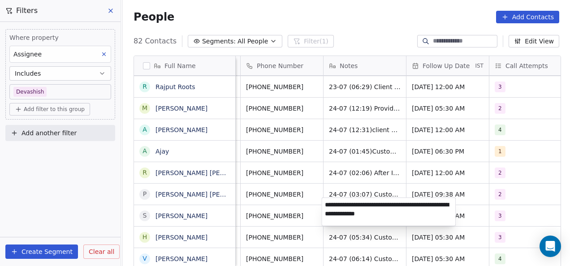
type textarea "**********"
click at [338, 193] on html "On2Cook India Pvt. Ltd. Contacts People Marketing Workflows Campaigns Metrics &…" at bounding box center [285, 133] width 570 height 266
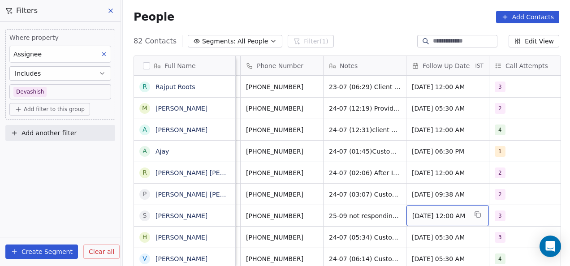
click at [419, 211] on span "[DATE] 12:00 AM" at bounding box center [439, 215] width 55 height 9
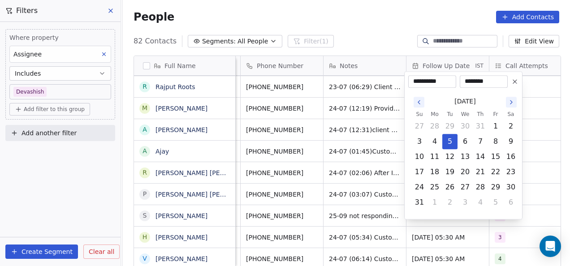
click at [509, 103] on icon "Go to the Next Month" at bounding box center [510, 102] width 7 height 7
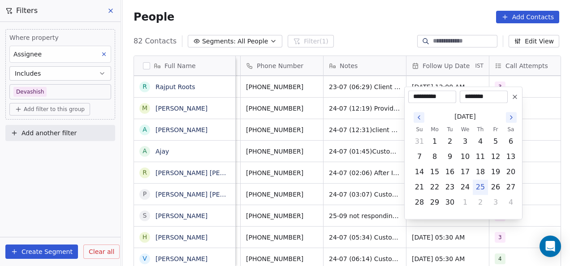
click at [512, 118] on icon "Go to the Next Month" at bounding box center [510, 117] width 7 height 7
click at [478, 159] on button "9" at bounding box center [480, 157] width 14 height 14
type input "**********"
click at [529, 138] on html "On2Cook India Pvt. Ltd. Contacts People Marketing Workflows Campaigns Metrics &…" at bounding box center [285, 133] width 570 height 266
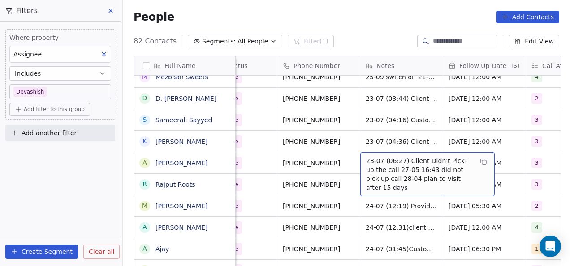
scroll to position [7, 213]
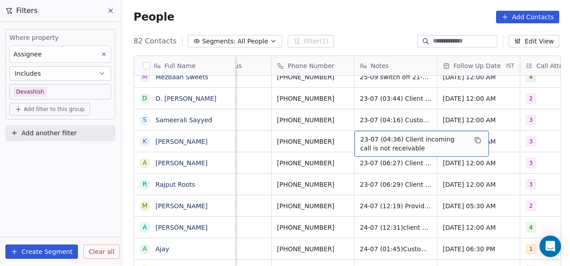
click at [360, 135] on span "23-07 (04:36) Client incoming call is not receivable" at bounding box center [413, 144] width 107 height 18
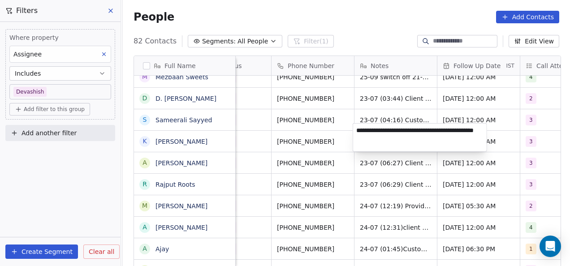
click at [359, 133] on textarea "**********" at bounding box center [419, 138] width 133 height 28
type textarea "**********"
click at [396, 171] on html "On2Cook India Pvt. Ltd. Contacts People Marketing Workflows Campaigns Metrics &…" at bounding box center [285, 133] width 570 height 266
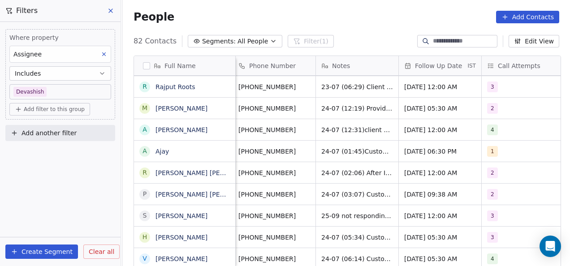
scroll to position [7, 245]
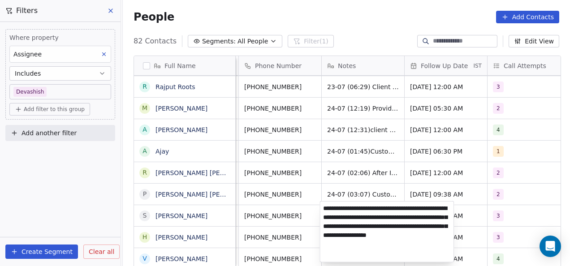
click at [326, 215] on textarea "**********" at bounding box center [386, 231] width 133 height 60
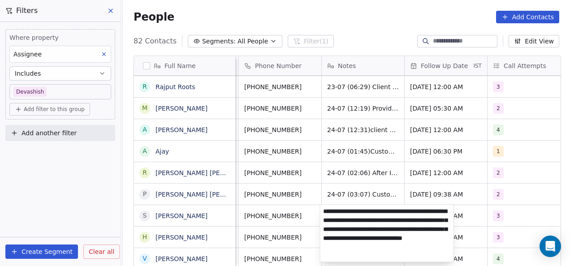
type textarea "**********"
click at [376, 168] on html "On2Cook India Pvt. Ltd. Contacts People Marketing Workflows Campaigns Metrics &…" at bounding box center [285, 133] width 570 height 266
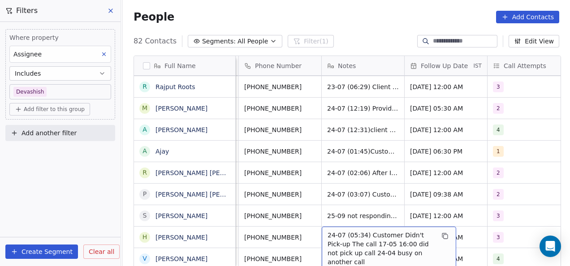
click at [327, 231] on span "24-07 (05:34) Customer Didn't Pick-up The call 17-05 16:00 did not pick up call…" at bounding box center [380, 249] width 107 height 36
click at [329, 233] on span "24-07 (05:34) Customer Didn't Pick-up The call 17-05 16:00 did not pick up call…" at bounding box center [380, 249] width 107 height 36
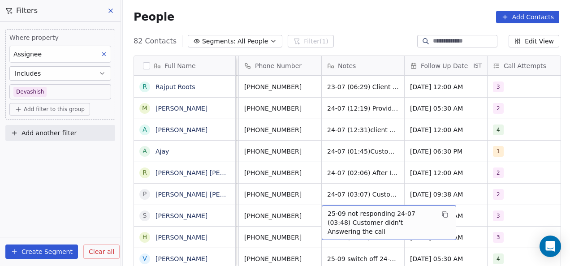
click at [328, 209] on span "25-09 not responding 24-07 (03:48) Customer didn't Answering the call" at bounding box center [380, 222] width 107 height 27
click at [330, 209] on span "25-09 not responding 24-07 (03:48) Customer didn't Answering the call" at bounding box center [380, 222] width 107 height 27
click at [334, 209] on span "25-09 not responding 24-07 (03:48) Customer didn't Answering the call" at bounding box center [380, 222] width 107 height 27
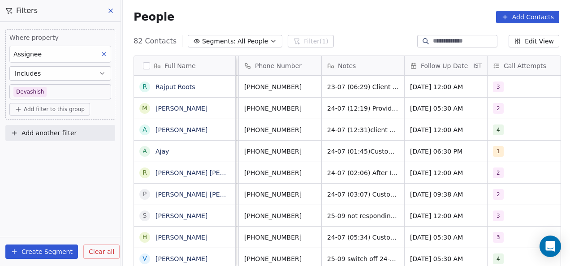
click at [300, 215] on html "On2Cook India Pvt. Ltd. Contacts People Marketing Workflows Campaigns Metrics &…" at bounding box center [285, 133] width 570 height 266
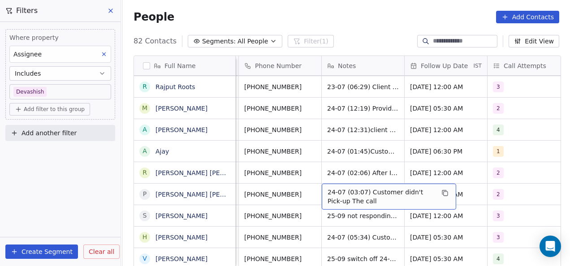
click at [327, 189] on span "24-07 (03:07) Customer didn't Pick-up The call" at bounding box center [380, 197] width 107 height 18
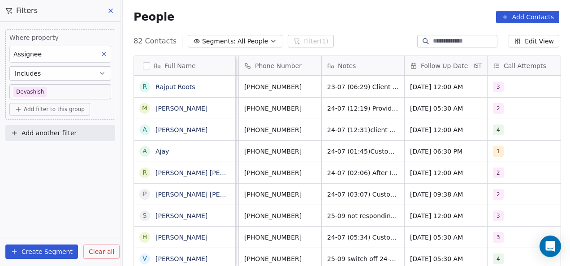
click at [300, 200] on html "On2Cook India Pvt. Ltd. Contacts People Marketing Workflows Campaigns Metrics &…" at bounding box center [285, 133] width 570 height 266
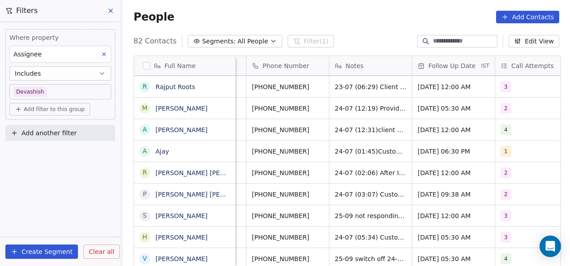
scroll to position [7, 230]
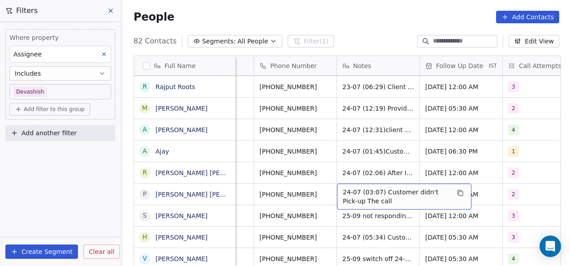
click at [343, 188] on span "24-07 (03:07) Customer didn't Pick-up The call" at bounding box center [396, 197] width 107 height 18
click at [347, 188] on span "24-07 (03:07) Customer didn't Pick-up The call" at bounding box center [396, 197] width 107 height 18
click at [353, 188] on span "24-07 (03:07) Customer didn't Pick-up The call" at bounding box center [396, 197] width 107 height 18
click at [365, 188] on span "24-07 (03:07) Customer didn't Pick-up The call" at bounding box center [396, 197] width 107 height 18
click at [377, 188] on span "24-07 (03:07) Customer didn't Pick-up The call" at bounding box center [396, 197] width 107 height 18
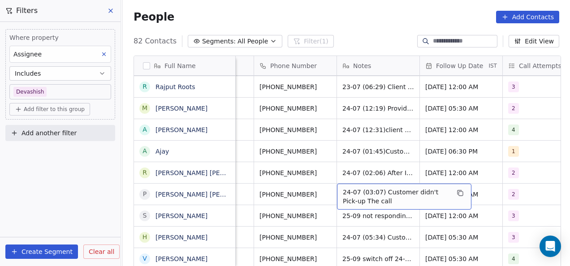
click at [377, 188] on span "24-07 (03:07) Customer didn't Pick-up The call" at bounding box center [396, 197] width 107 height 18
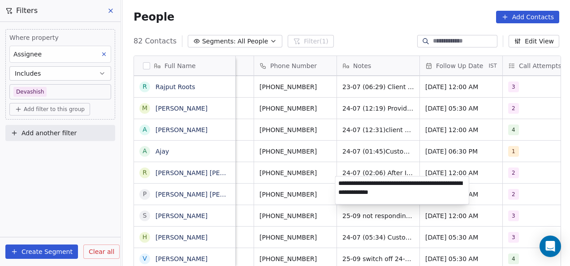
type textarea "**********"
click at [405, 160] on html "On2Cook India Pvt. Ltd. Contacts People Marketing Workflows Campaigns Metrics &…" at bounding box center [285, 133] width 570 height 266
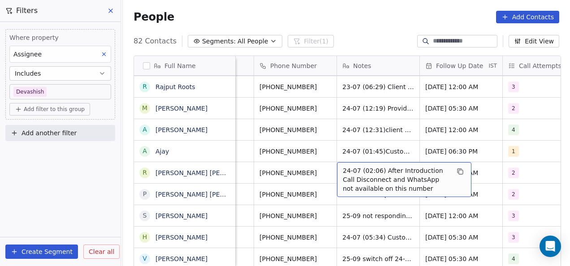
click at [358, 166] on span "24-07 (02:06) After Introduction Call Disconnect and WhatsApp not available on …" at bounding box center [396, 179] width 107 height 27
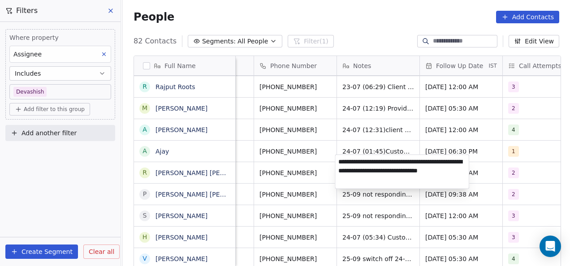
click at [342, 160] on textarea "**********" at bounding box center [401, 172] width 133 height 34
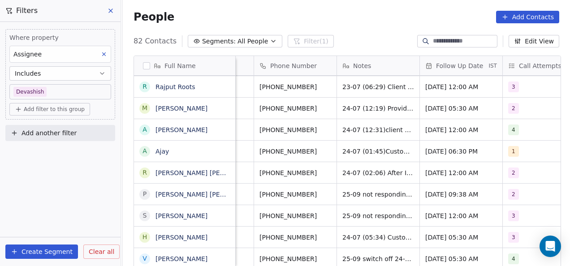
click at [317, 179] on html "On2Cook India Pvt. Ltd. Contacts People Marketing Workflows Campaigns Metrics &…" at bounding box center [285, 133] width 570 height 266
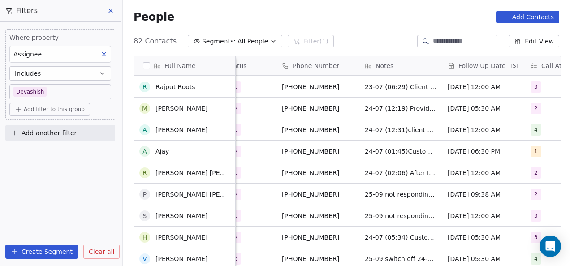
scroll to position [1569, 0]
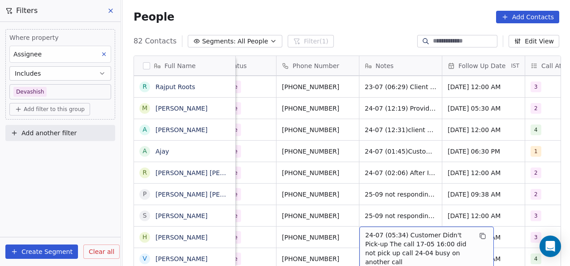
click at [372, 231] on span "24-07 (05:34) Customer Didn't Pick-up The call 17-05 16:00 did not pick up call…" at bounding box center [418, 249] width 107 height 36
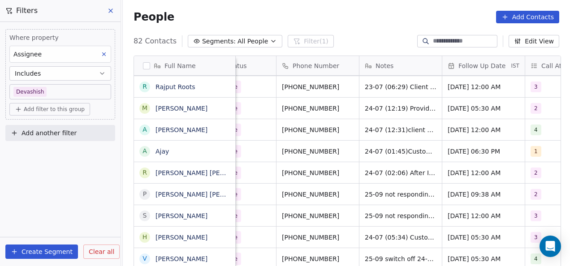
click at [372, 181] on html "On2Cook India Pvt. Ltd. Contacts People Marketing Workflows Campaigns Metrics &…" at bounding box center [285, 133] width 570 height 266
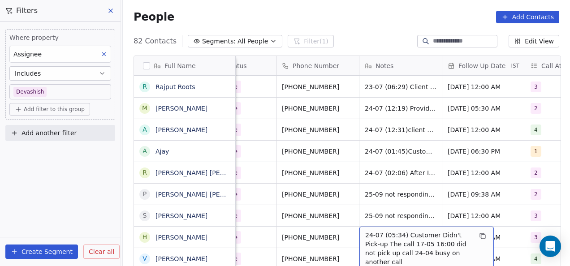
click at [365, 231] on span "24-07 (05:34) Customer Didn't Pick-up The call 17-05 16:00 did not pick up call…" at bounding box center [418, 249] width 107 height 36
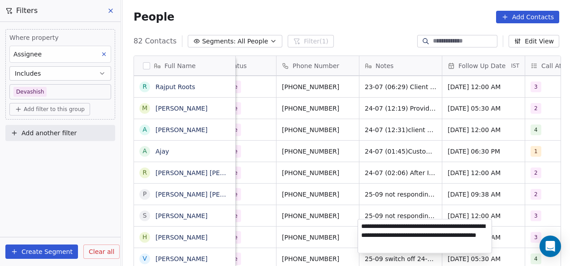
click at [359, 228] on textarea "**********" at bounding box center [424, 236] width 133 height 34
type textarea "**********"
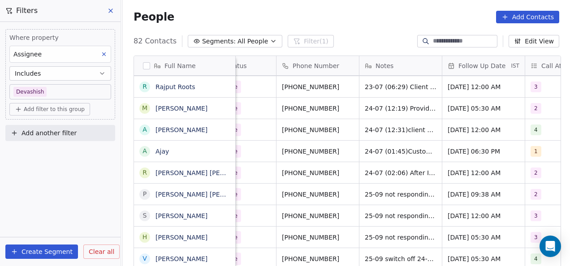
click at [369, 189] on html "On2Cook India Pvt. Ltd. Contacts People Marketing Workflows Campaigns Metrics &…" at bounding box center [285, 133] width 570 height 266
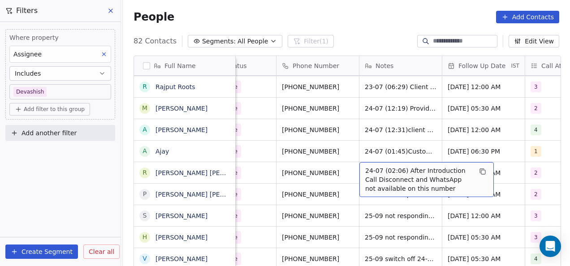
click at [365, 166] on span "24-07 (02:06) After Introduction Call Disconnect and WhatsApp not available on …" at bounding box center [418, 179] width 107 height 27
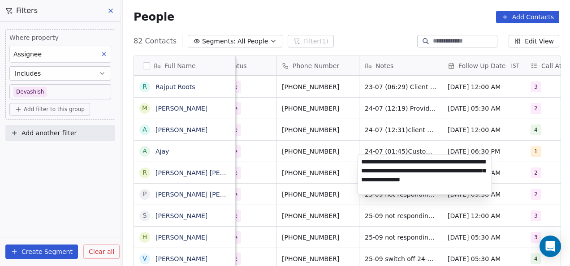
type textarea "**********"
click at [406, 122] on html "On2Cook India Pvt. Ltd. Contacts People Marketing Workflows Campaigns Metrics &…" at bounding box center [285, 133] width 570 height 266
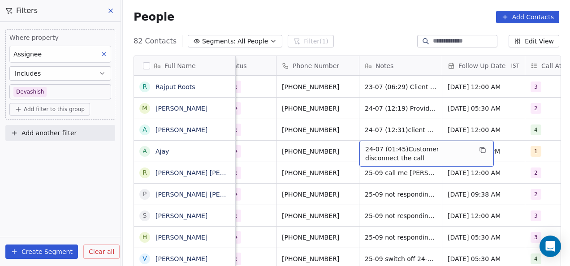
click at [370, 145] on span "24-07 (01:45)Customer disconnect the call" at bounding box center [418, 154] width 107 height 18
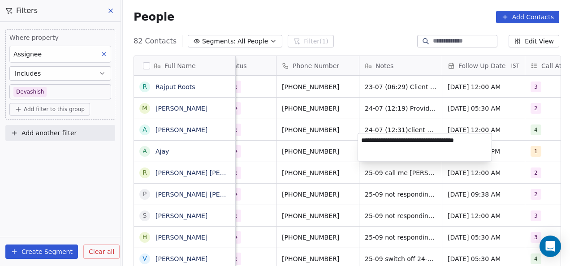
click at [362, 140] on textarea "**********" at bounding box center [424, 147] width 133 height 28
type textarea "**********"
click at [362, 127] on html "On2Cook India Pvt. Ltd. Contacts People Marketing Workflows Campaigns Metrics &…" at bounding box center [285, 133] width 570 height 266
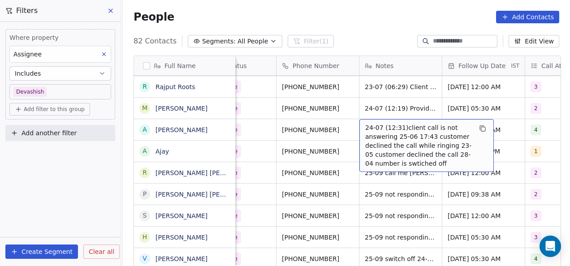
click at [365, 123] on span "24-07 (12:31)client call is not answering 25-06 17:43 customer declined the cal…" at bounding box center [418, 145] width 107 height 45
click at [367, 123] on span "24-07 (12:31)client call is not answering 25-06 17:43 customer declined the cal…" at bounding box center [418, 145] width 107 height 45
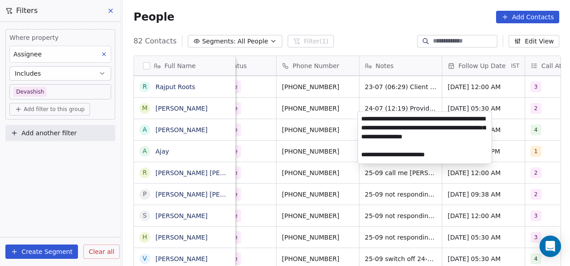
click at [363, 121] on textarea "**********" at bounding box center [424, 137] width 133 height 51
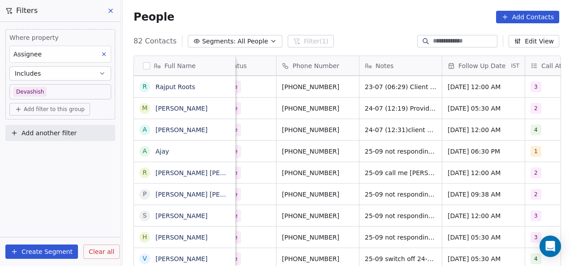
click at [355, 172] on html "On2Cook India Pvt. Ltd. Contacts People Marketing Workflows Campaigns Metrics &…" at bounding box center [285, 133] width 570 height 266
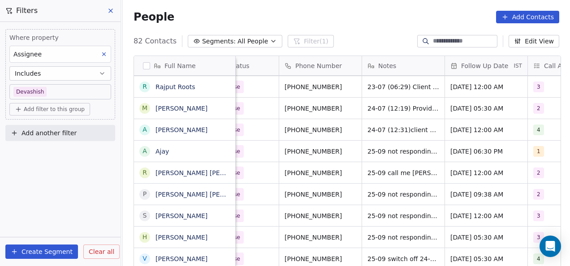
scroll to position [7, 205]
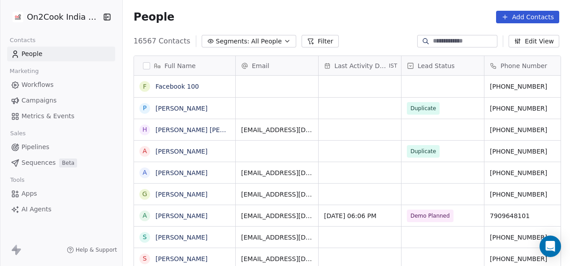
scroll to position [227, 441]
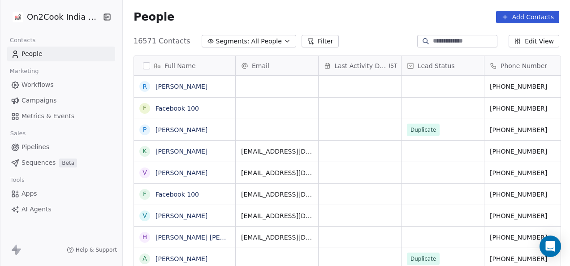
click at [304, 43] on button "Filter" at bounding box center [319, 41] width 37 height 13
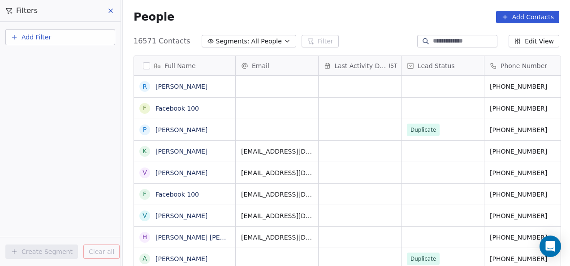
click at [47, 38] on span "Add Filter" at bounding box center [36, 37] width 30 height 9
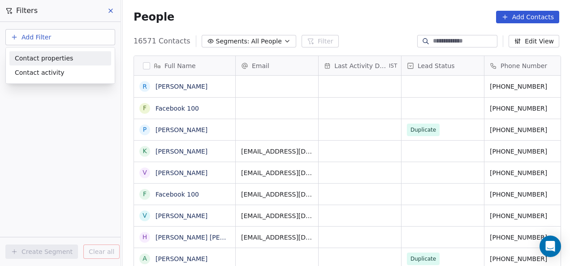
click at [45, 55] on span "Contact properties" at bounding box center [44, 58] width 58 height 9
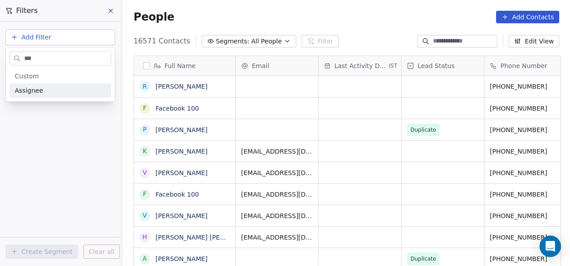
type input "***"
click at [46, 89] on div "Assignee" at bounding box center [60, 90] width 91 height 9
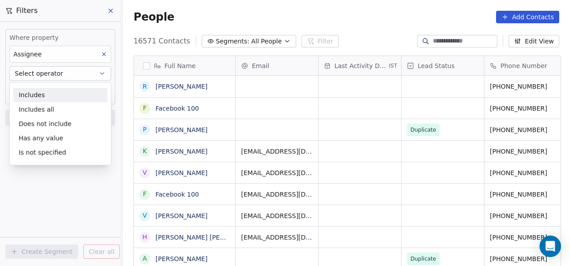
click at [57, 99] on div "Includes" at bounding box center [60, 95] width 94 height 14
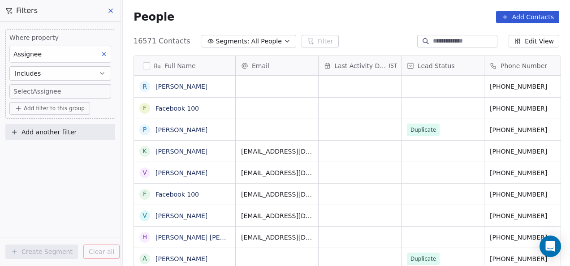
click at [59, 91] on body "On2Cook India Pvt. Ltd. Contacts People Marketing Workflows Campaigns Metrics &…" at bounding box center [285, 133] width 570 height 266
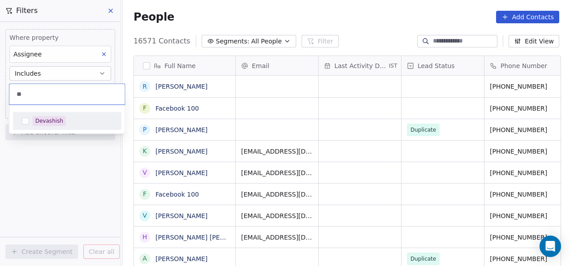
type input "**"
click at [57, 122] on div "Devashish" at bounding box center [49, 121] width 28 height 8
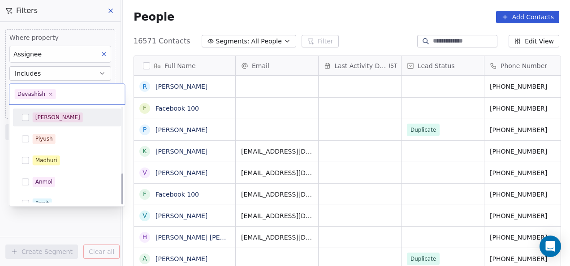
scroll to position [203, 0]
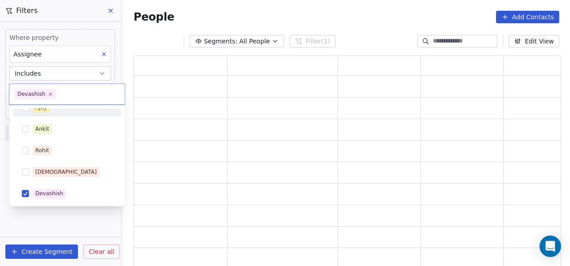
click at [71, 221] on html "On2Cook India Pvt. Ltd. Contacts People Marketing Workflows Campaigns Metrics &…" at bounding box center [285, 133] width 570 height 266
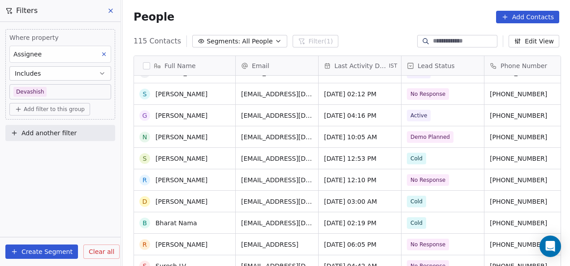
scroll to position [0, 0]
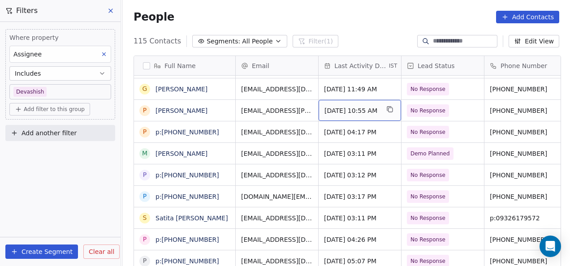
click at [321, 108] on div "[DATE] 10:55 AM" at bounding box center [359, 110] width 82 height 21
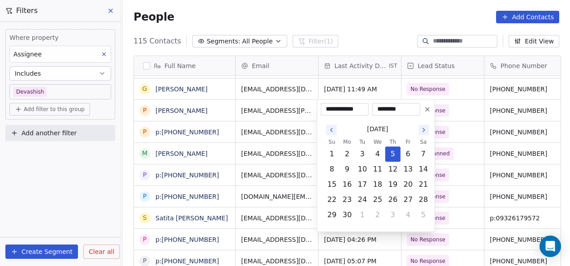
click at [425, 112] on icon at bounding box center [427, 109] width 7 height 7
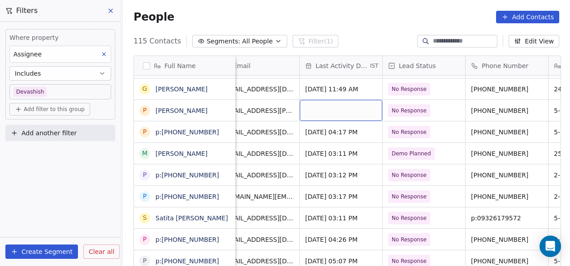
click at [364, 107] on div "grid" at bounding box center [341, 110] width 82 height 21
click at [344, 107] on div "grid" at bounding box center [341, 110] width 82 height 21
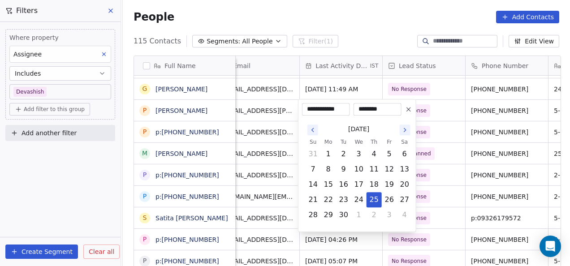
click at [328, 109] on input "**********" at bounding box center [326, 109] width 44 height 9
click at [372, 201] on button "25" at bounding box center [374, 200] width 14 height 14
click at [460, 152] on html "On2Cook India Pvt. Ltd. Contacts People Marketing Workflows Campaigns Metrics &…" at bounding box center [285, 133] width 570 height 266
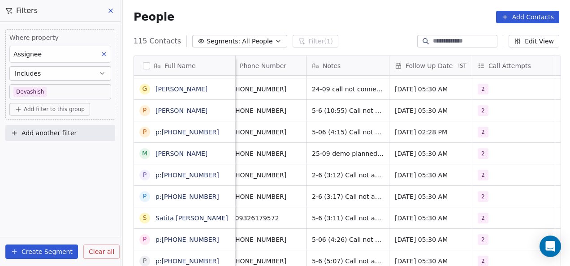
scroll to position [0, 272]
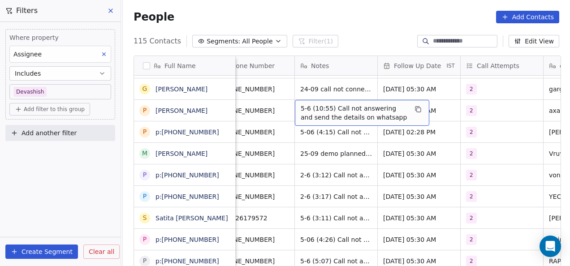
click at [300, 109] on span "5-6 (10:55) Call not answering and send the details on whatsapp" at bounding box center [353, 113] width 107 height 18
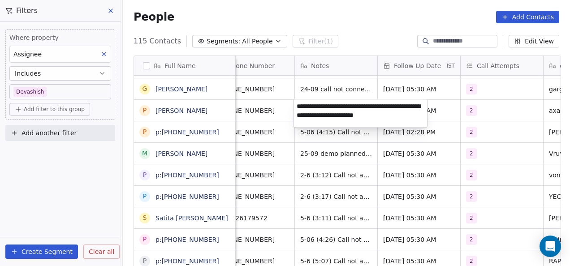
type textarea "**********"
click at [325, 139] on html "On2Cook India Pvt. Ltd. Contacts People Marketing Workflows Campaigns Metrics &…" at bounding box center [285, 133] width 570 height 266
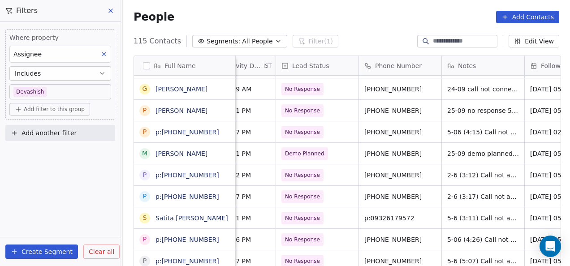
scroll to position [0, 74]
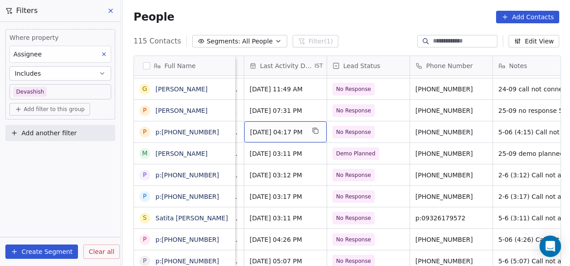
click at [270, 126] on div "[DATE] 04:17 PM" at bounding box center [285, 131] width 82 height 21
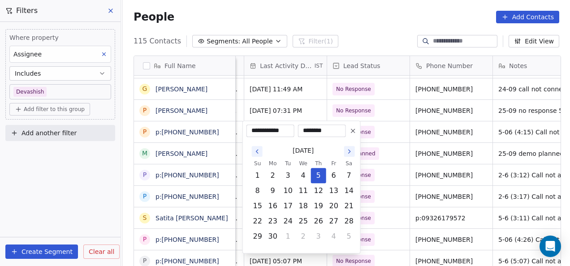
click at [345, 151] on button "Go to the Next Month" at bounding box center [349, 151] width 11 height 11
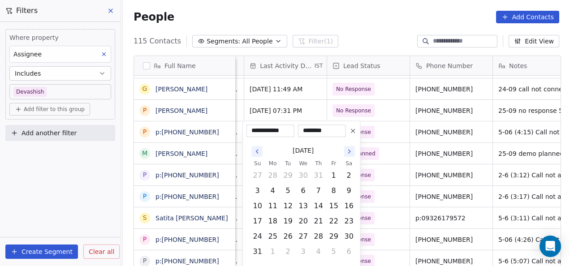
click at [345, 151] on button "Go to the Next Month" at bounding box center [349, 151] width 11 height 11
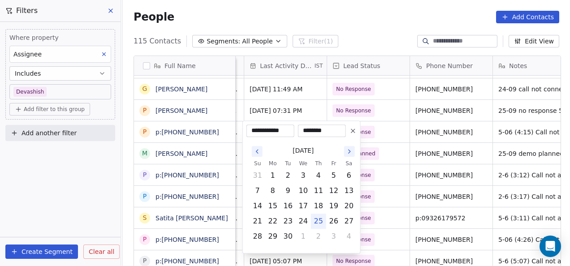
click at [317, 222] on button "25" at bounding box center [318, 221] width 14 height 14
type input "**********"
click at [374, 190] on html "On2Cook India Pvt. Ltd. Contacts People Marketing Workflows Campaigns Metrics &…" at bounding box center [285, 133] width 570 height 266
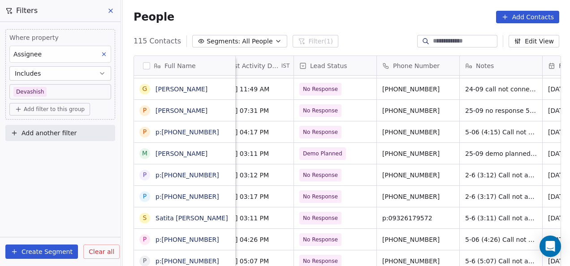
scroll to position [0, 108]
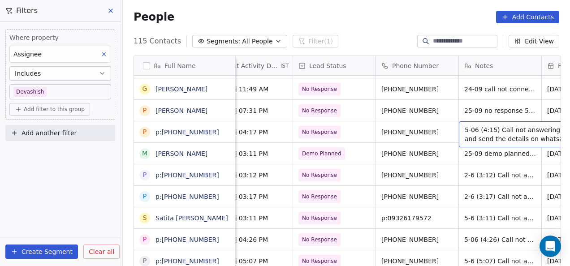
click at [471, 133] on span "5-06 (4:15) Call not answering and send the details on whatsapp" at bounding box center [517, 134] width 107 height 18
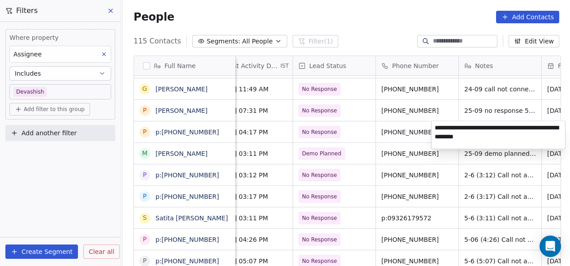
click at [437, 127] on textarea "**********" at bounding box center [497, 135] width 133 height 28
type textarea "**********"
click at [436, 156] on html "On2Cook India Pvt. Ltd. Contacts People Marketing Workflows Campaigns Metrics &…" at bounding box center [285, 133] width 570 height 266
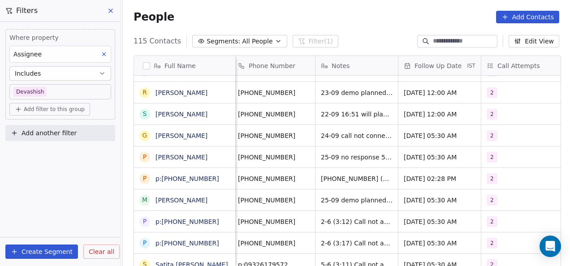
scroll to position [0, 251]
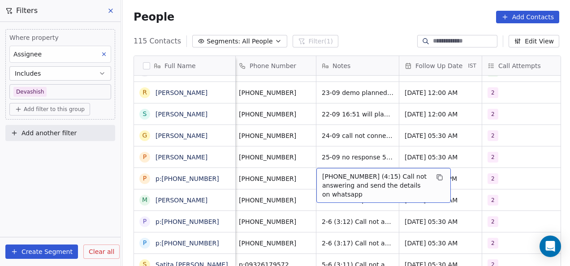
click at [339, 177] on span "[PHONE_NUMBER] (4:15) Call not answering and send the details on whatsapp" at bounding box center [375, 185] width 107 height 27
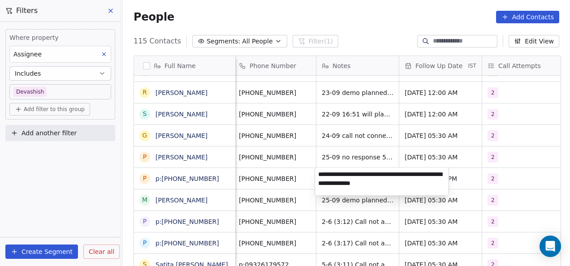
click at [337, 175] on textarea "**********" at bounding box center [381, 181] width 133 height 28
type textarea "**********"
click at [356, 205] on html "On2Cook India Pvt. Ltd. Contacts People Marketing Workflows Campaigns Metrics &…" at bounding box center [285, 133] width 570 height 266
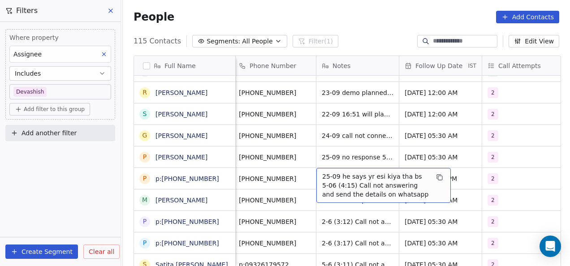
click at [408, 176] on span "25-09 he says yr esi kiya tha bs 5-06 (4:15) Call not answering and send the de…" at bounding box center [375, 185] width 107 height 27
click at [408, 177] on span "25-09 he says yr esi kiya tha bs 5-06 (4:15) Call not answering and send the de…" at bounding box center [375, 185] width 107 height 27
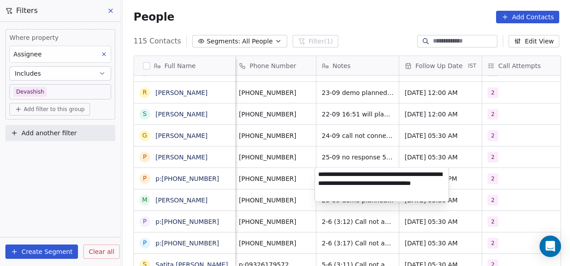
click at [406, 175] on textarea "**********" at bounding box center [381, 184] width 133 height 34
type textarea "**********"
click at [381, 141] on html "On2Cook India Pvt. Ltd. Contacts People Marketing Workflows Campaigns Metrics &…" at bounding box center [285, 133] width 570 height 266
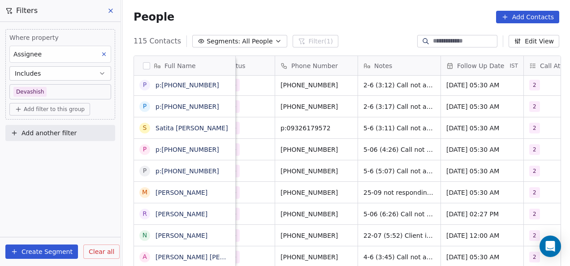
scroll to position [0, 208]
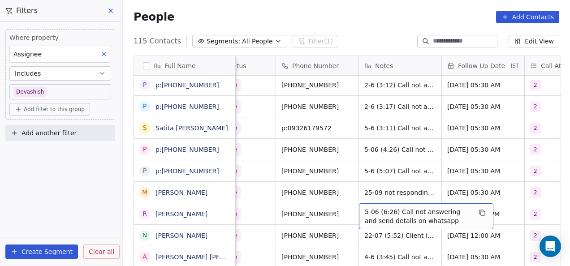
click at [365, 215] on span "5-06 (6:26) Call not answering and send details on whatsapp" at bounding box center [417, 216] width 107 height 18
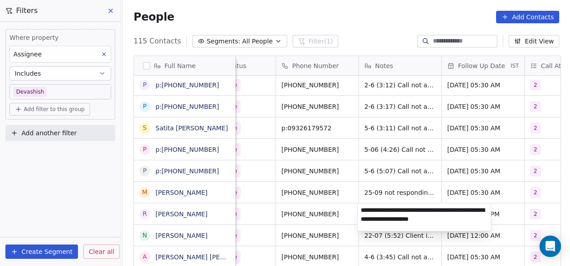
type textarea "**********"
click at [407, 184] on html "On2Cook India Pvt. Ltd. Contacts People Marketing Workflows Campaigns Metrics &…" at bounding box center [285, 133] width 570 height 266
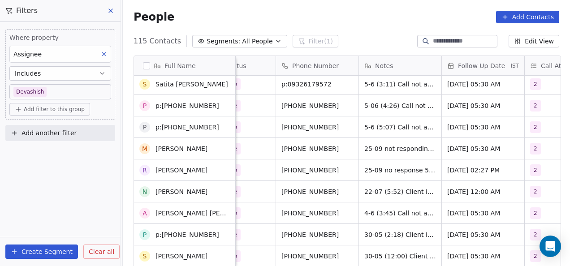
scroll to position [672, 0]
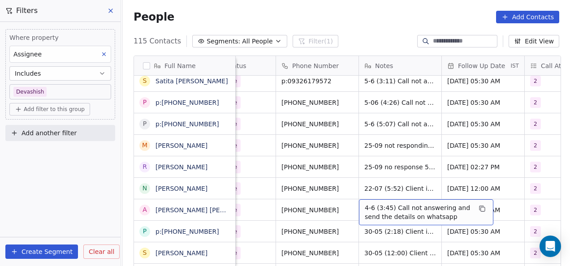
click at [369, 212] on span "4-6 (3:45) Call not answering and send the details on whatsapp" at bounding box center [417, 212] width 107 height 18
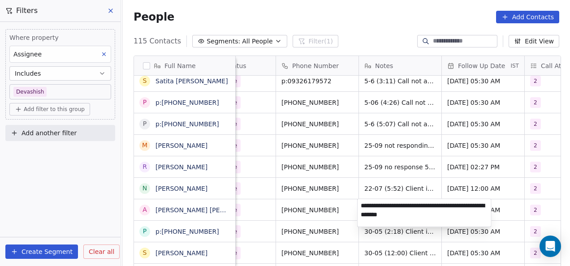
click at [362, 206] on textarea "**********" at bounding box center [423, 213] width 133 height 28
type textarea "**********"
click at [470, 188] on html "On2Cook India Pvt. Ltd. Contacts People Marketing Workflows Campaigns Metrics &…" at bounding box center [285, 133] width 570 height 266
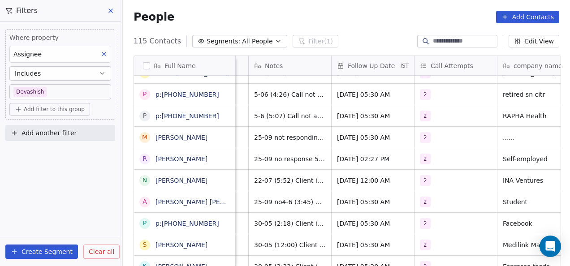
scroll to position [0, 314]
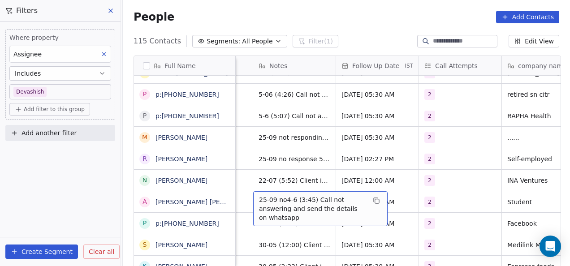
click at [274, 202] on span "25-09 no4-6 (3:45) Call not answering and send the details on whatsapp" at bounding box center [312, 208] width 107 height 27
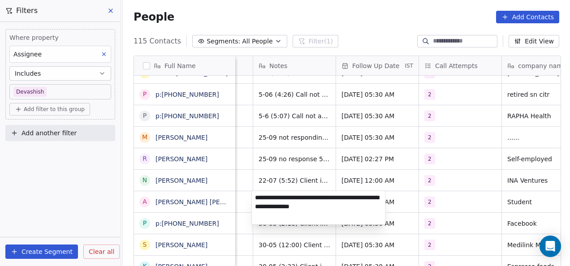
click at [280, 197] on textarea "**********" at bounding box center [318, 208] width 133 height 34
type textarea "**********"
click at [329, 236] on html "On2Cook India Pvt. Ltd. Contacts People Marketing Workflows Campaigns Metrics &…" at bounding box center [285, 133] width 570 height 266
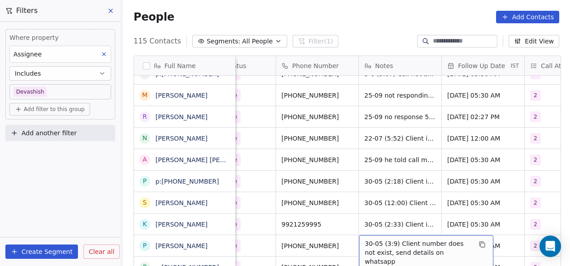
scroll to position [736, 0]
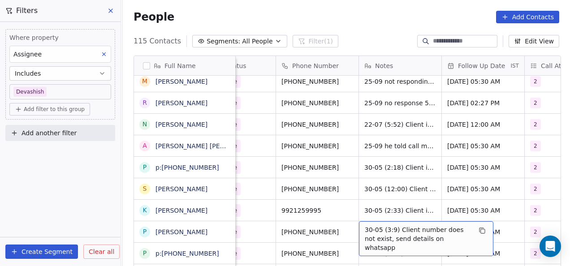
click at [364, 241] on span "30-05 (3:9) Client number does not exist, send details on whatsapp" at bounding box center [417, 238] width 107 height 27
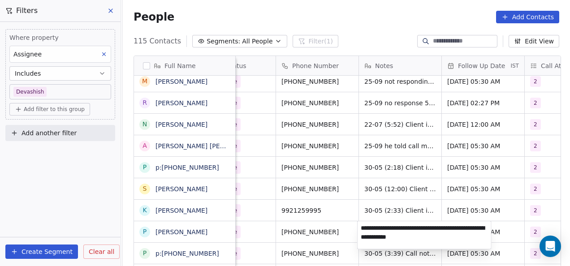
click at [363, 236] on textarea "**********" at bounding box center [423, 235] width 133 height 28
type textarea "**********"
click at [408, 200] on html "On2Cook India Pvt. Ltd. Contacts People Marketing Workflows Campaigns Metrics &…" at bounding box center [285, 133] width 570 height 266
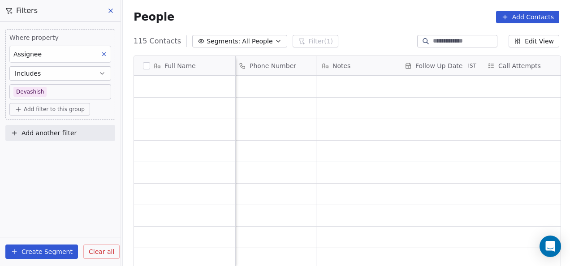
scroll to position [2278, 0]
